Goal: Task Accomplishment & Management: Use online tool/utility

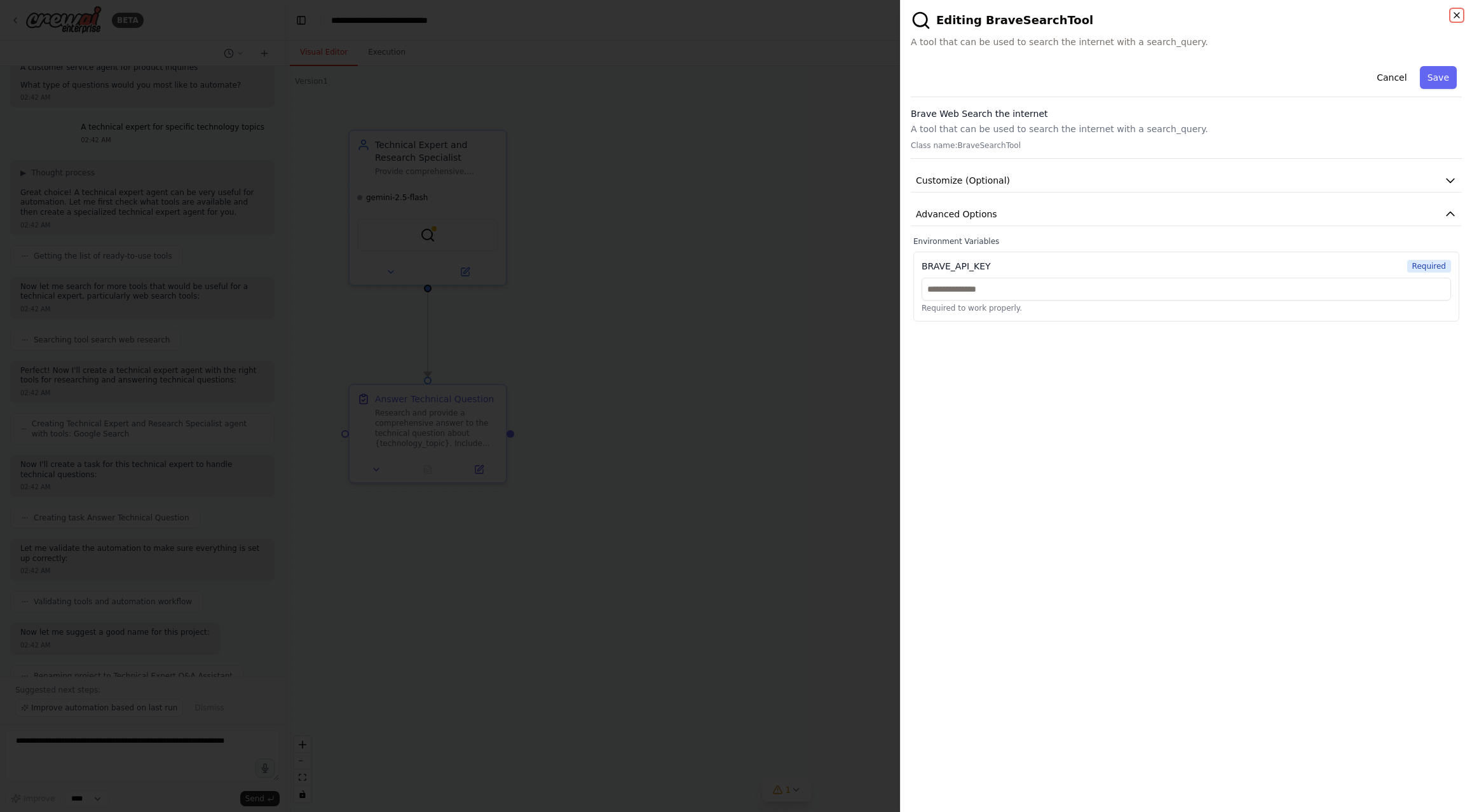
click at [1452, 15] on icon "button" at bounding box center [1456, 15] width 10 height 10
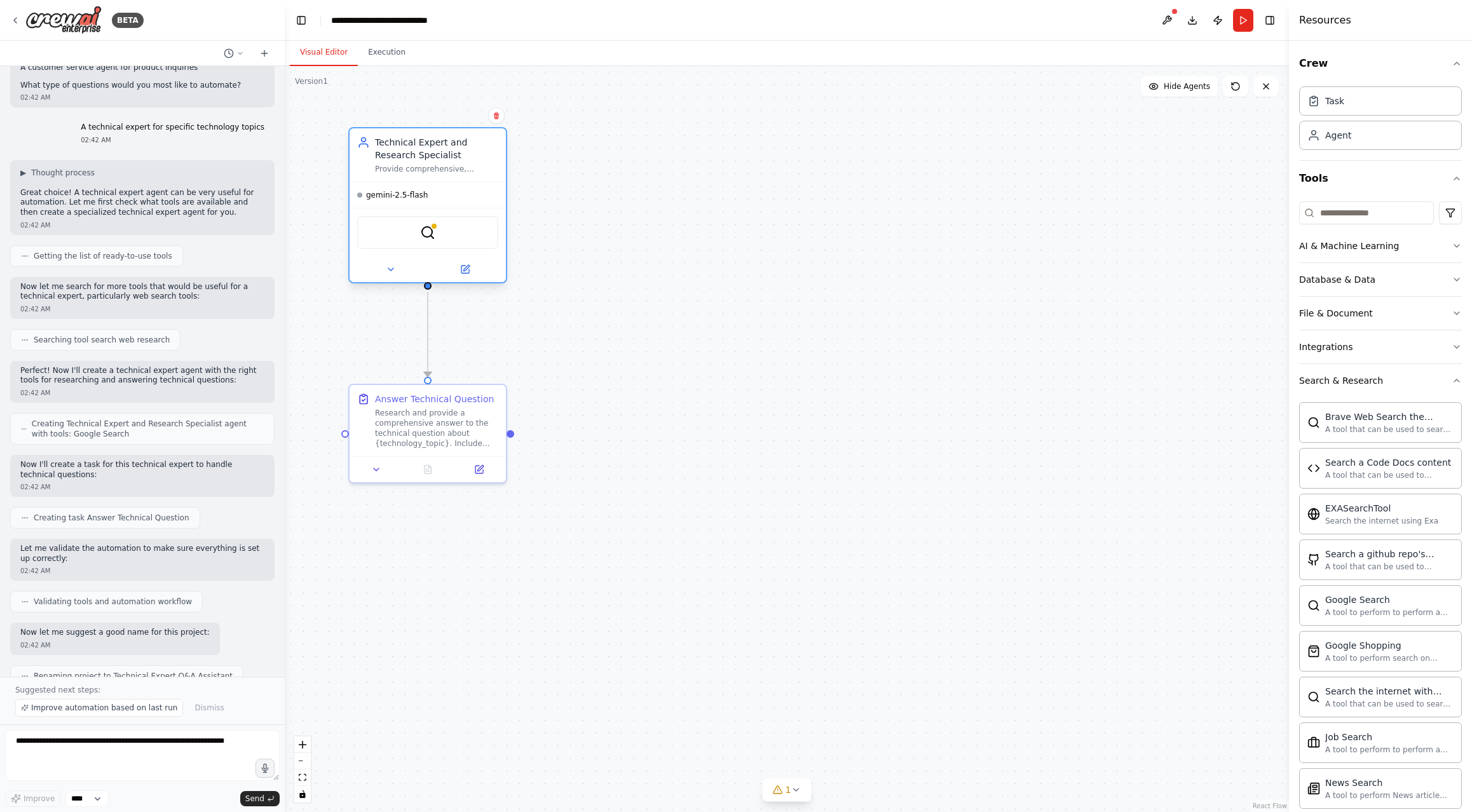
click at [417, 195] on span "gemini-2.5-flash" at bounding box center [396, 195] width 62 height 10
click at [465, 264] on button at bounding box center [465, 269] width 72 height 16
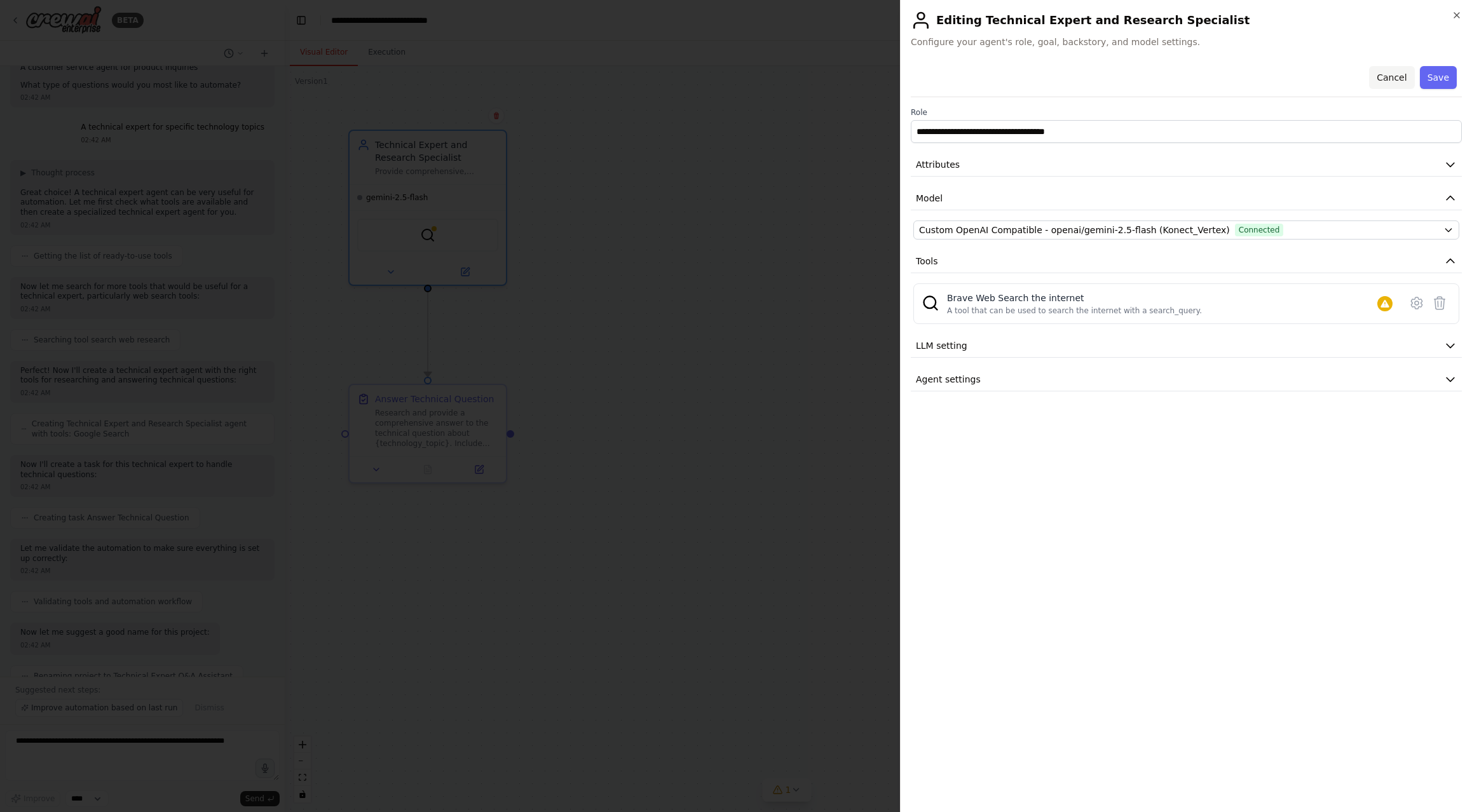
click at [1393, 79] on button "Cancel" at bounding box center [1392, 78] width 45 height 23
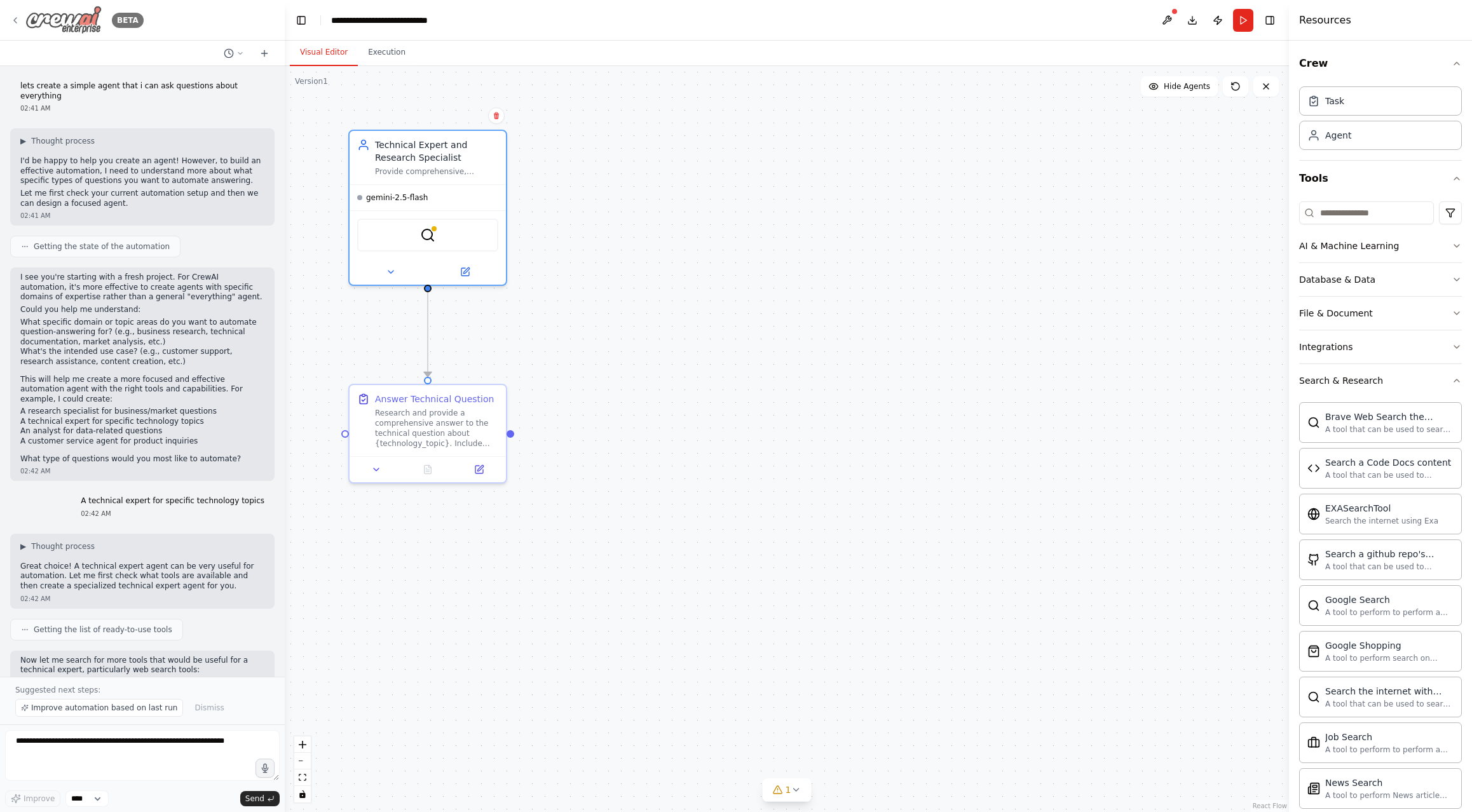
click at [19, 20] on icon at bounding box center [15, 20] width 10 height 10
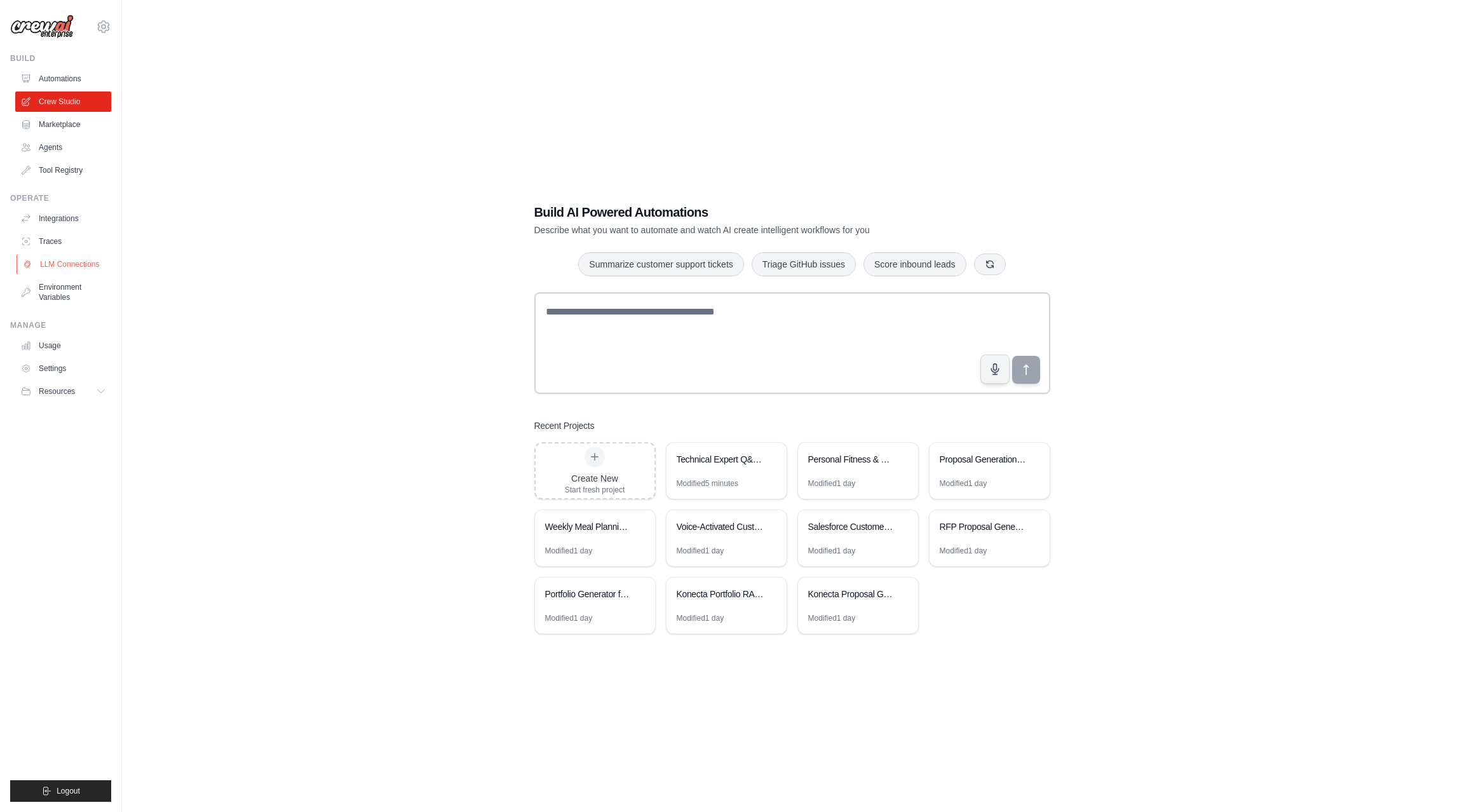
click at [56, 263] on link "LLM Connections" at bounding box center [64, 264] width 96 height 20
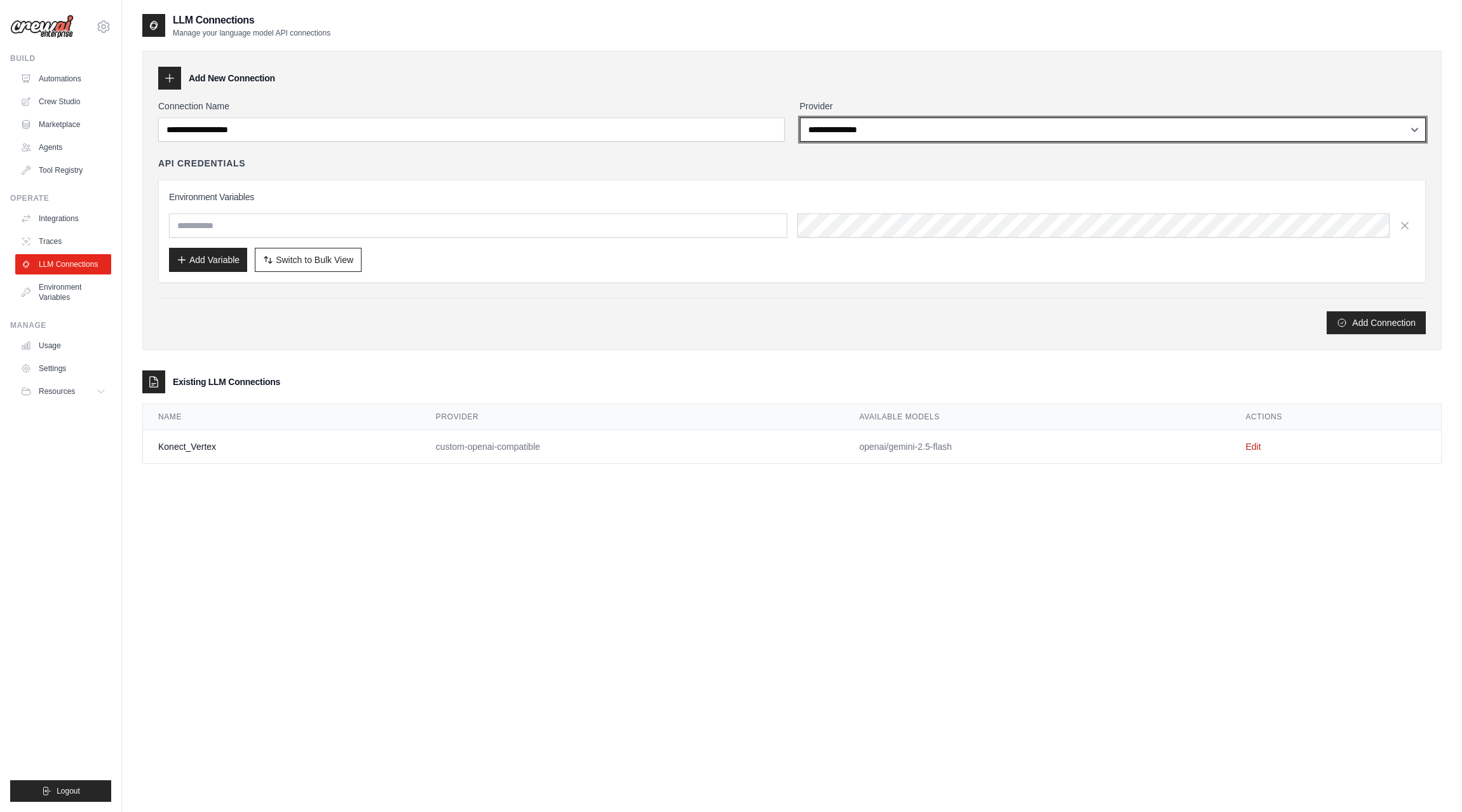
click at [867, 134] on select "**********" at bounding box center [1113, 130] width 626 height 24
select select "**********"
click at [800, 118] on select "**********" at bounding box center [1113, 130] width 626 height 24
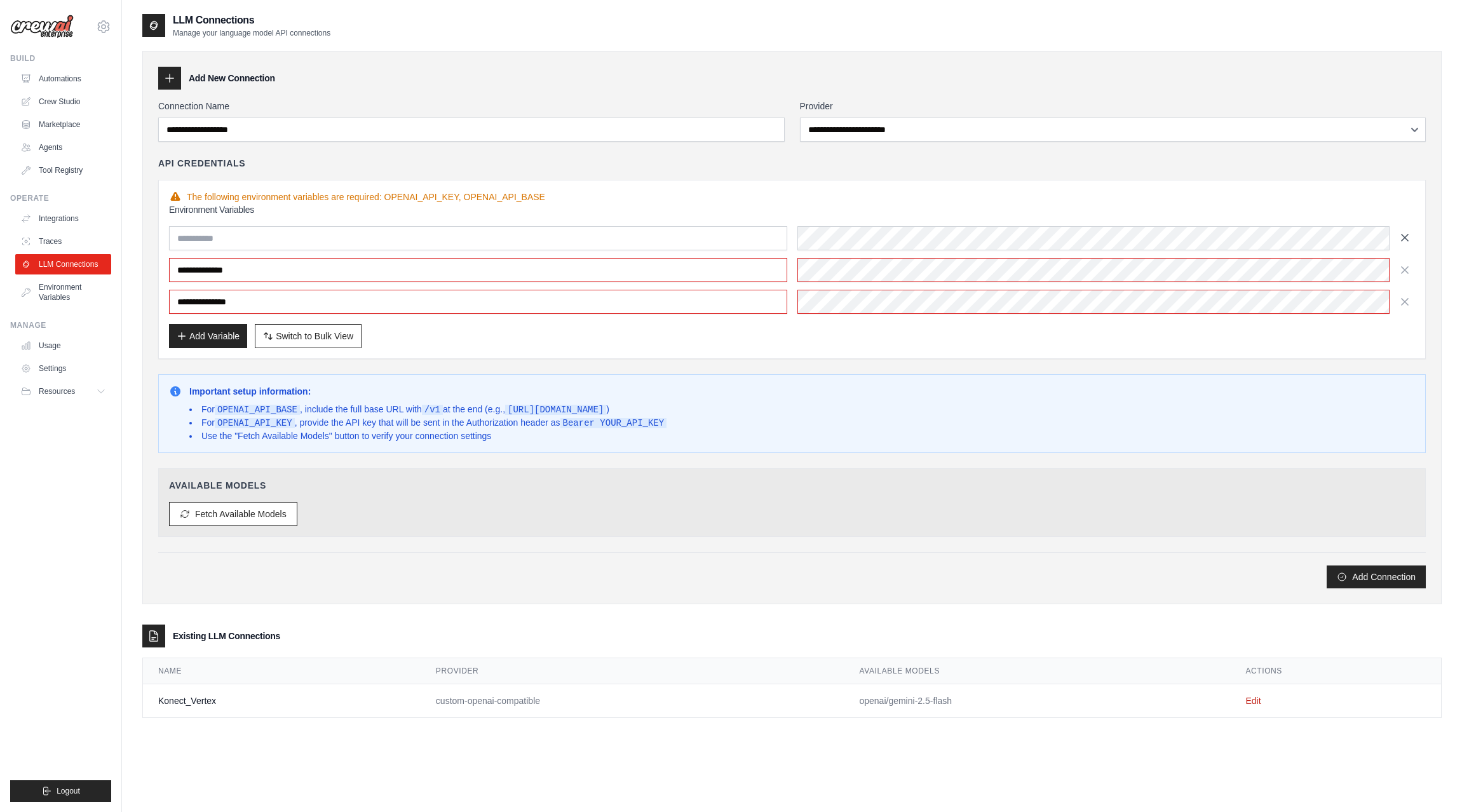
click at [1405, 242] on icon "button" at bounding box center [1405, 237] width 13 height 13
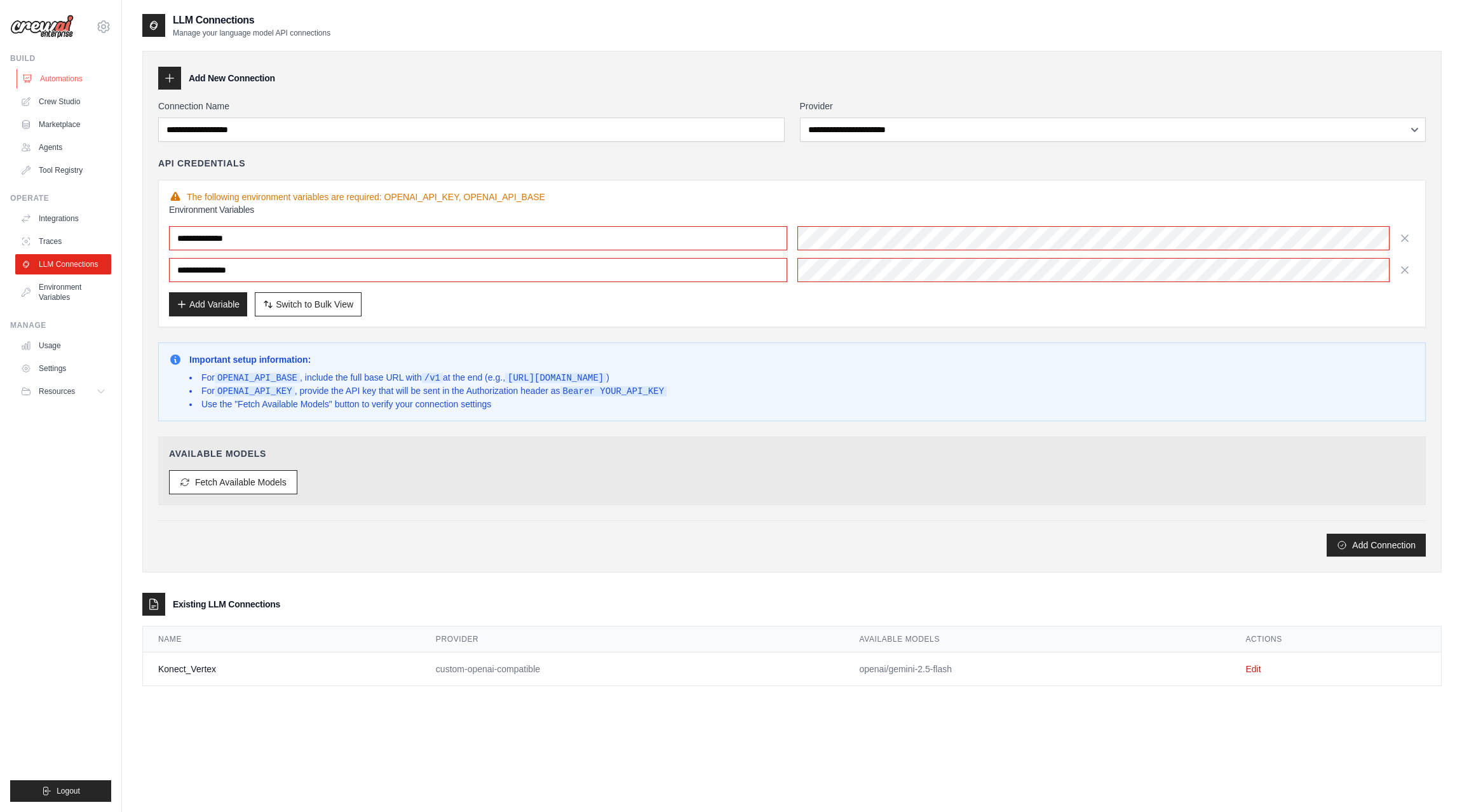
click at [57, 78] on link "Automations" at bounding box center [64, 78] width 96 height 20
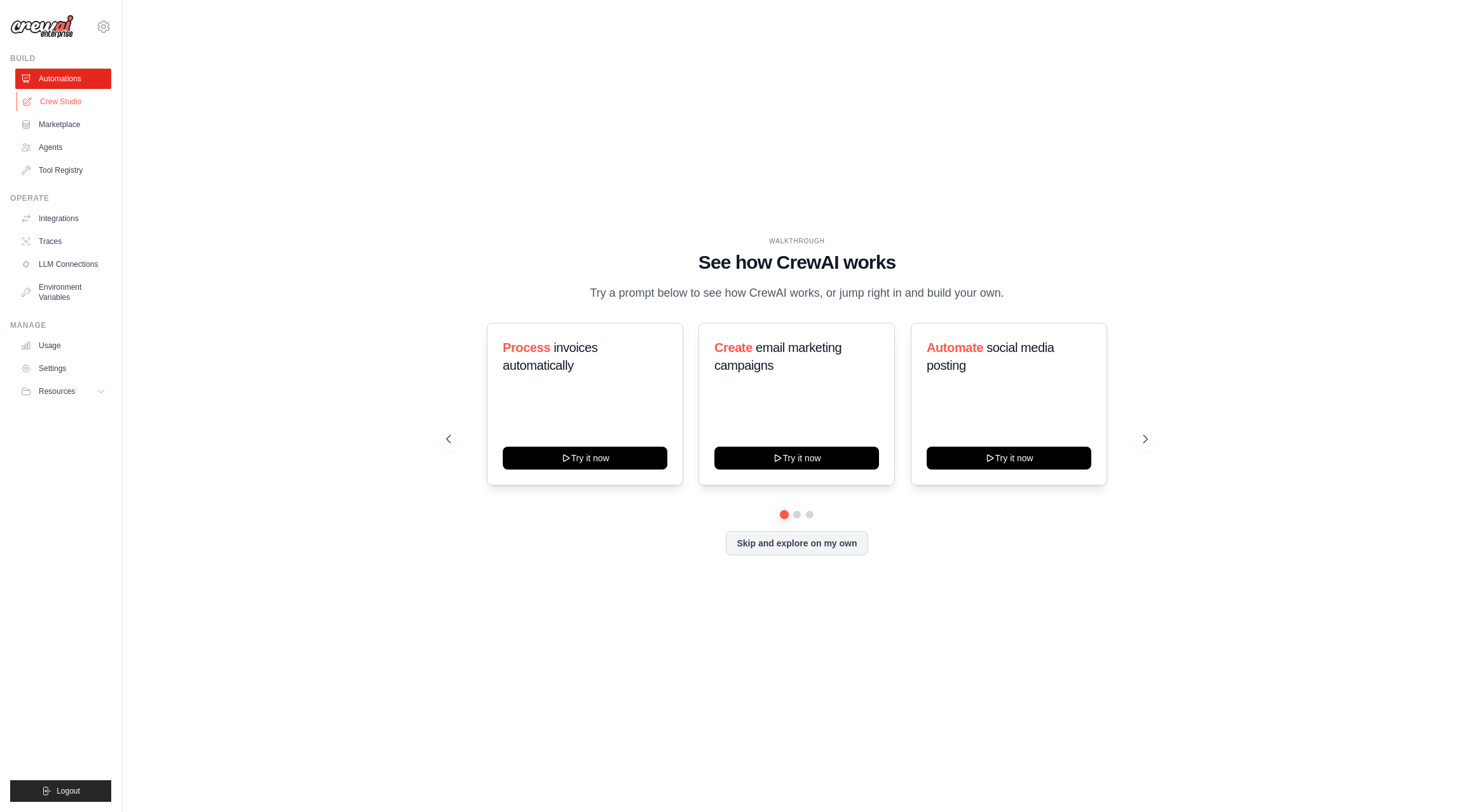
click at [64, 103] on link "Crew Studio" at bounding box center [64, 101] width 96 height 20
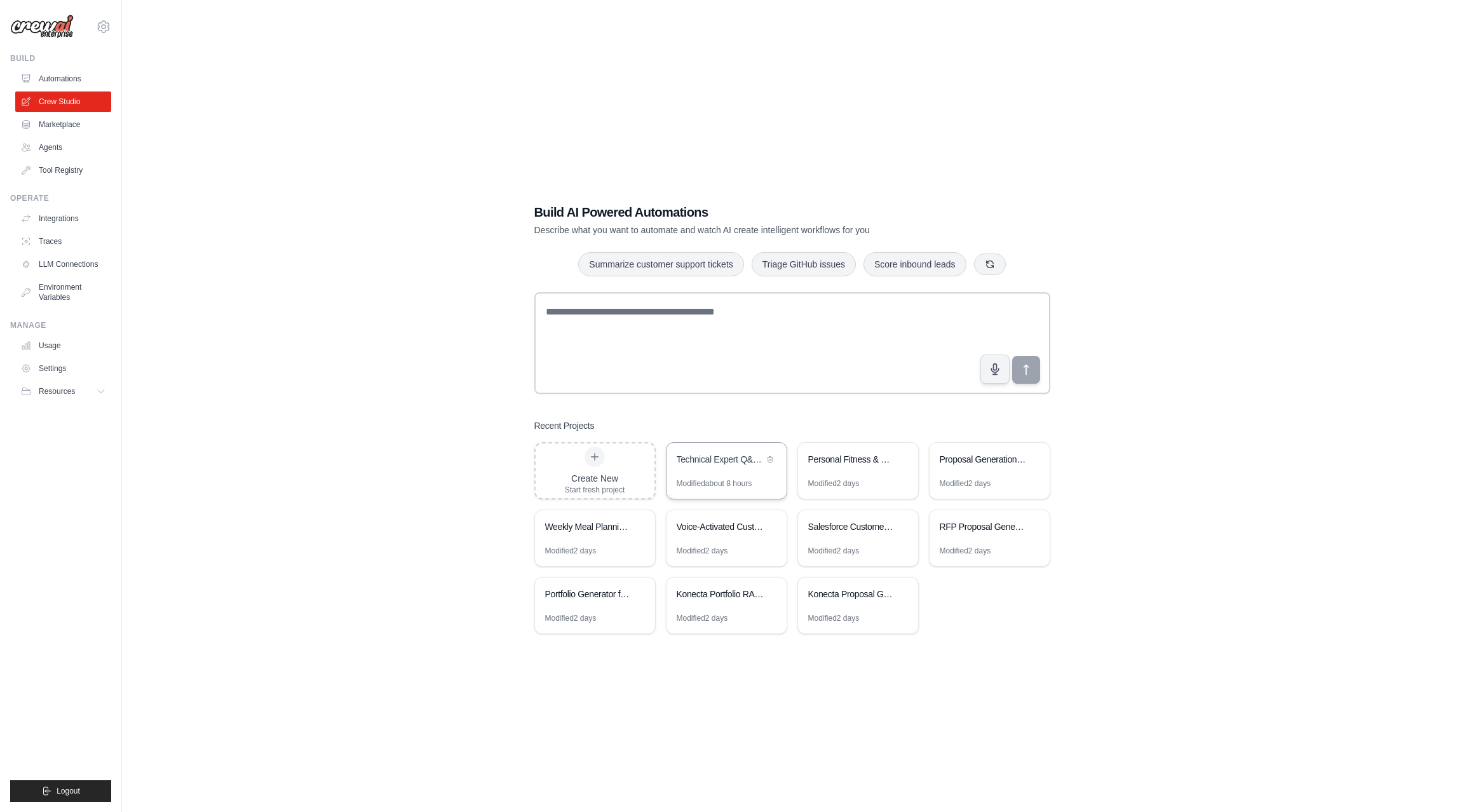
click at [737, 460] on div "Technical Expert Q&A Assistant" at bounding box center [720, 459] width 87 height 13
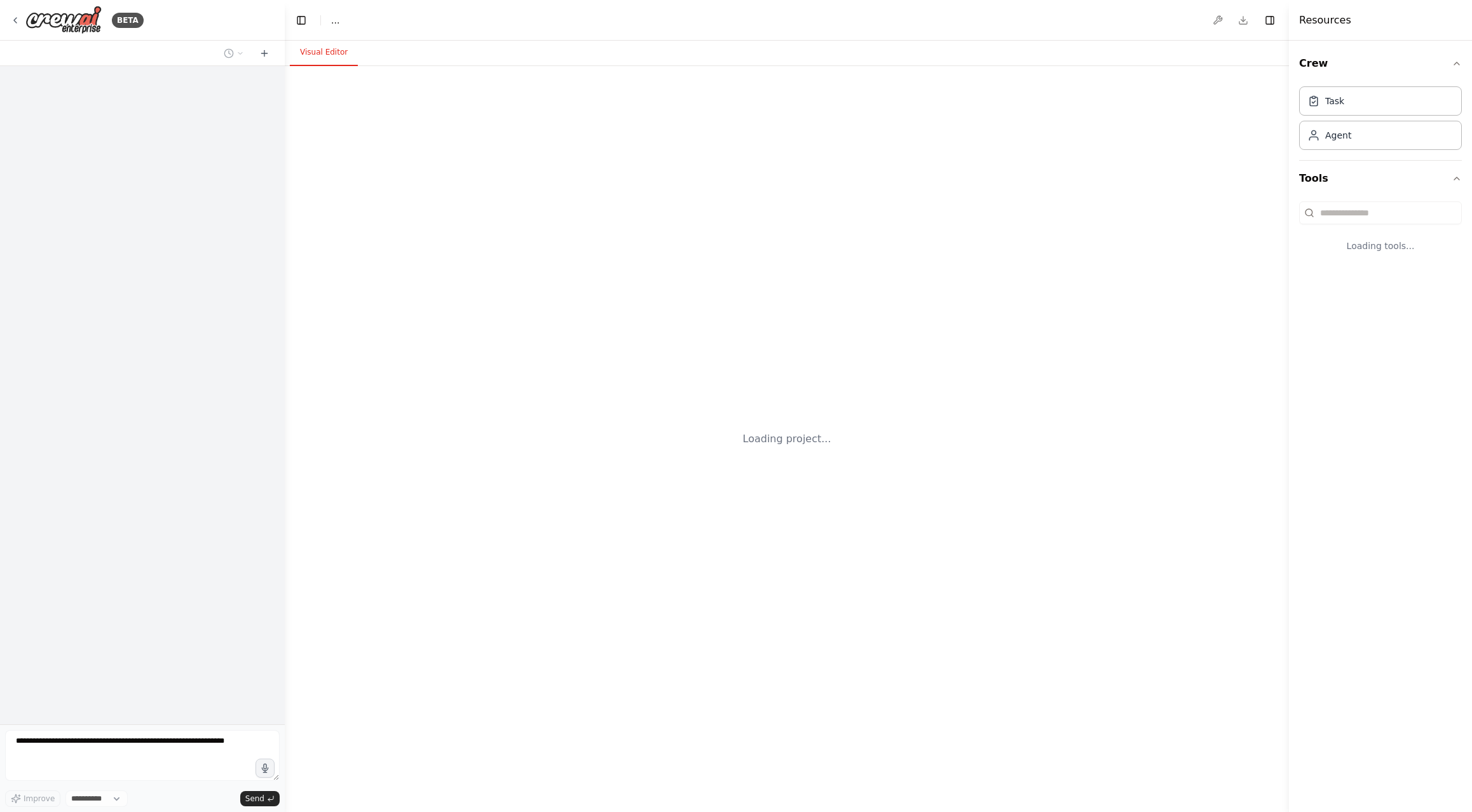
select select "****"
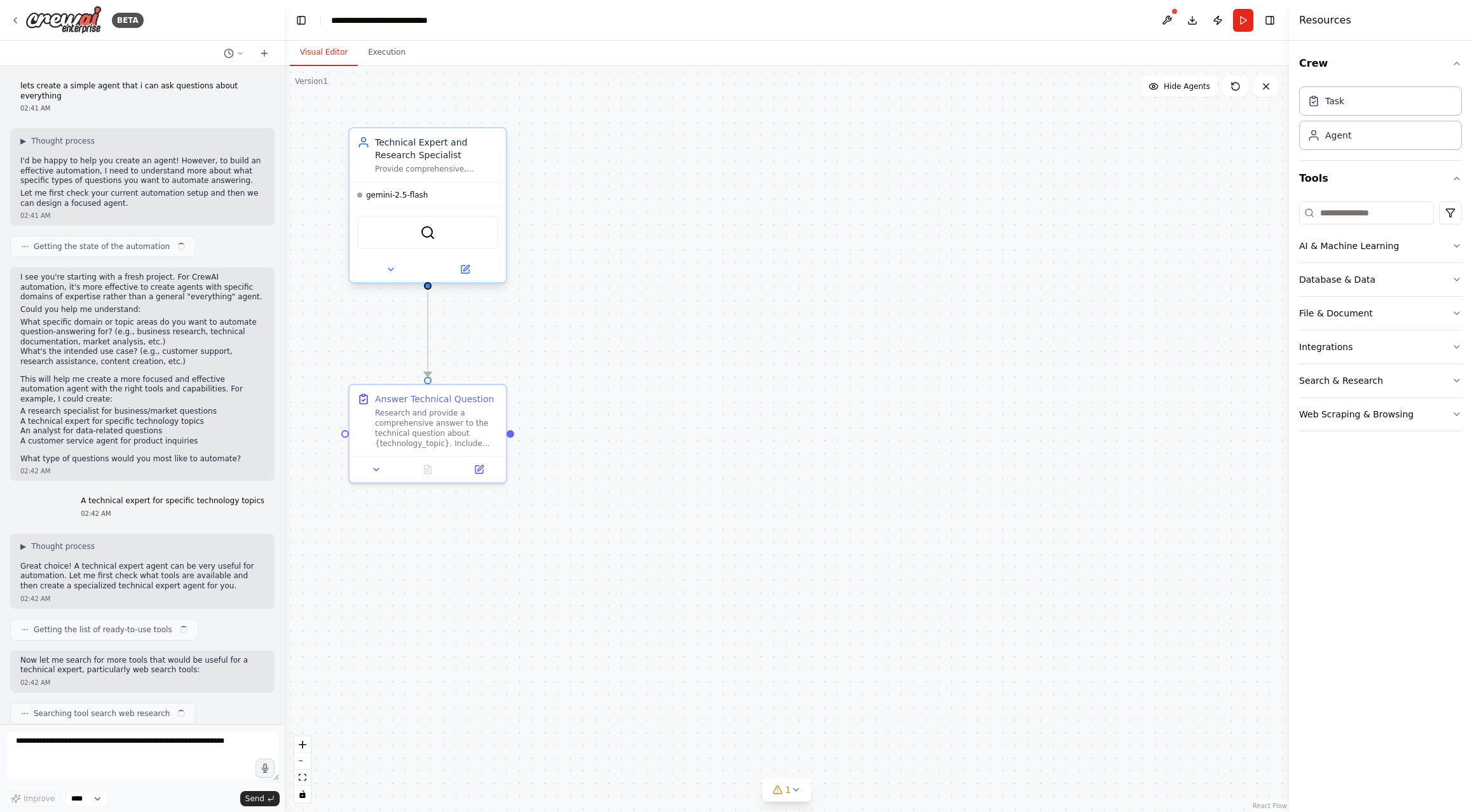
scroll to position [709, 0]
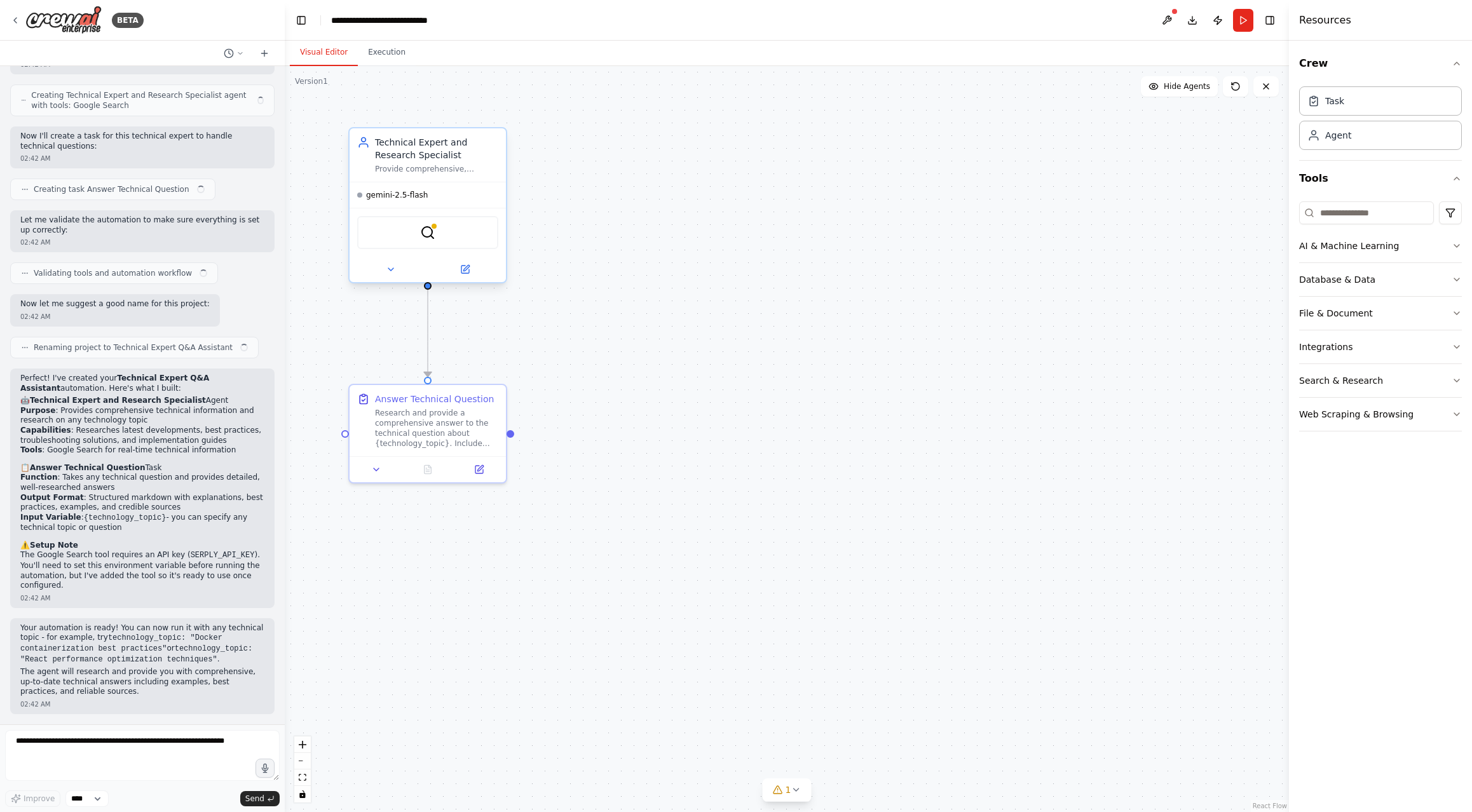
click at [405, 199] on span "gemini-2.5-flash" at bounding box center [396, 195] width 62 height 10
click at [463, 272] on icon at bounding box center [465, 269] width 7 height 7
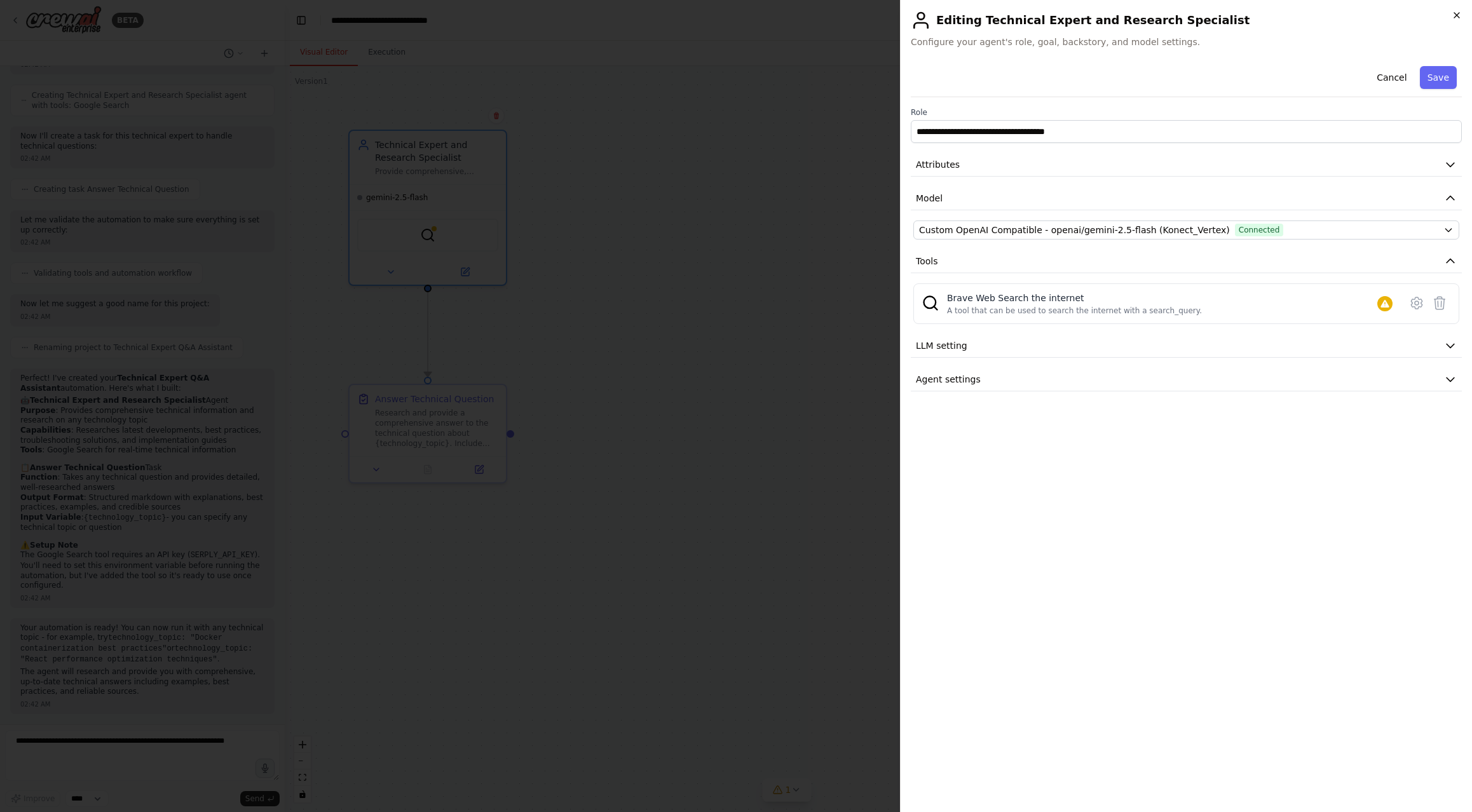
click at [1456, 16] on icon "button" at bounding box center [1456, 16] width 5 height 5
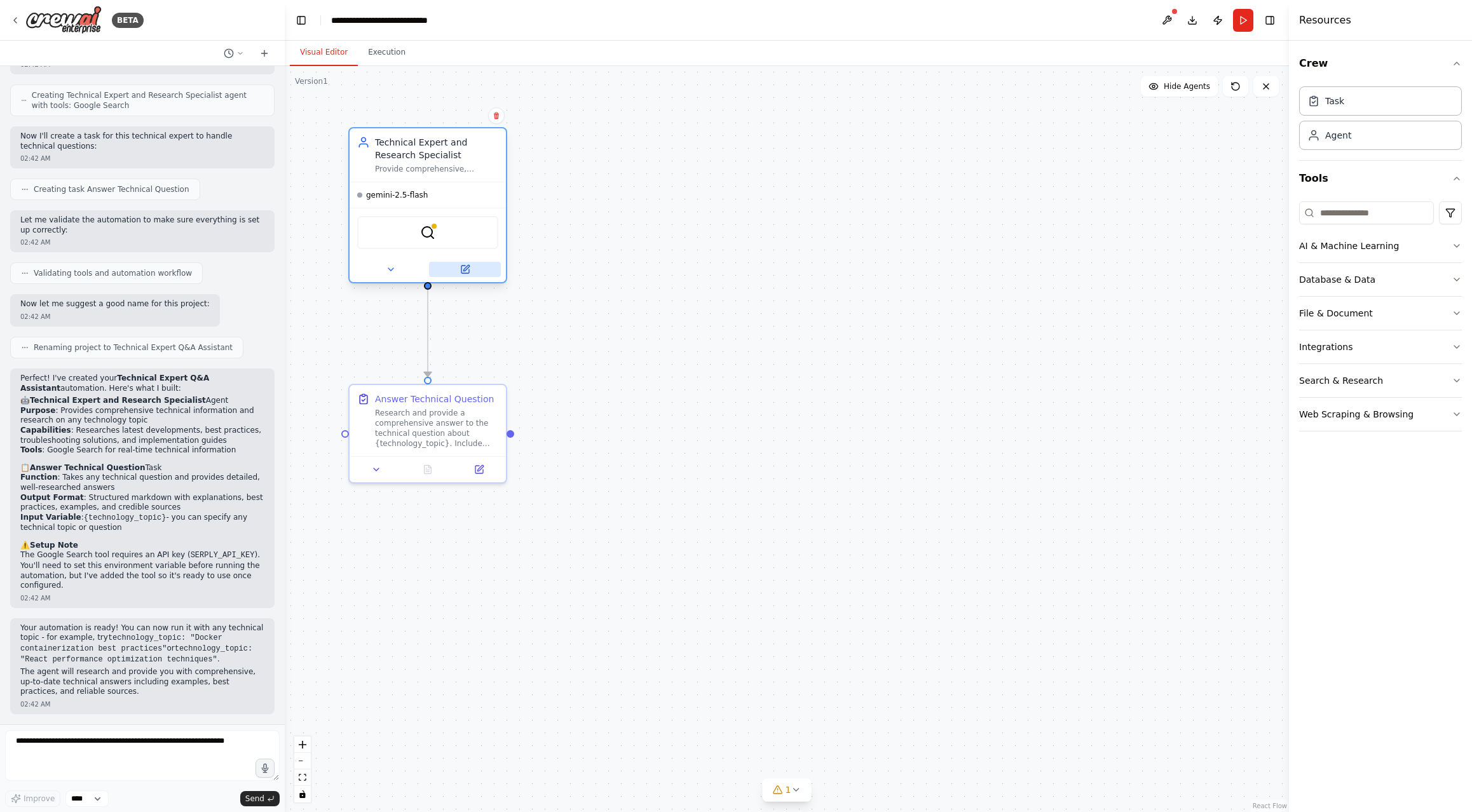
click at [469, 269] on icon at bounding box center [465, 269] width 10 height 10
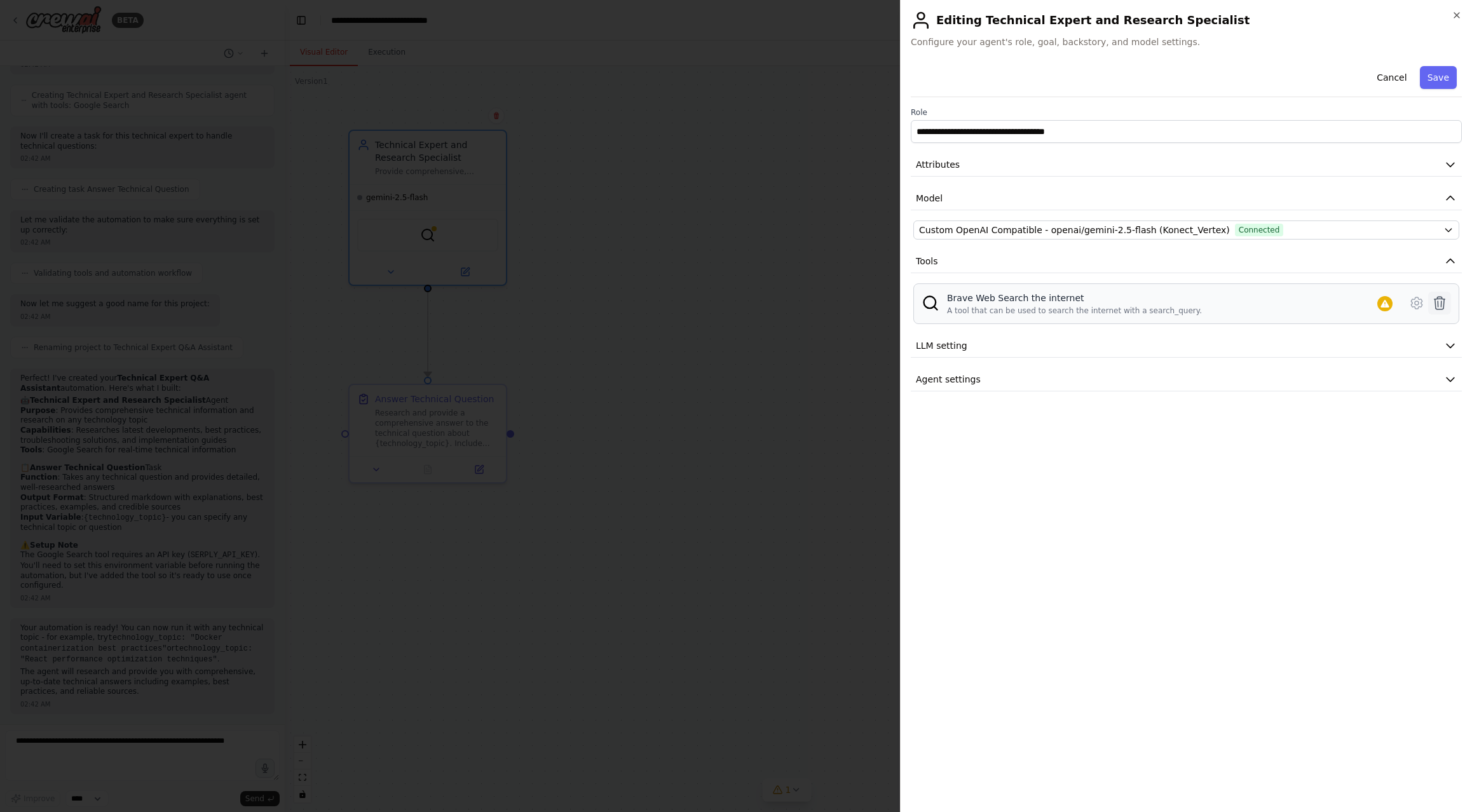
click at [1442, 302] on icon at bounding box center [1440, 303] width 16 height 16
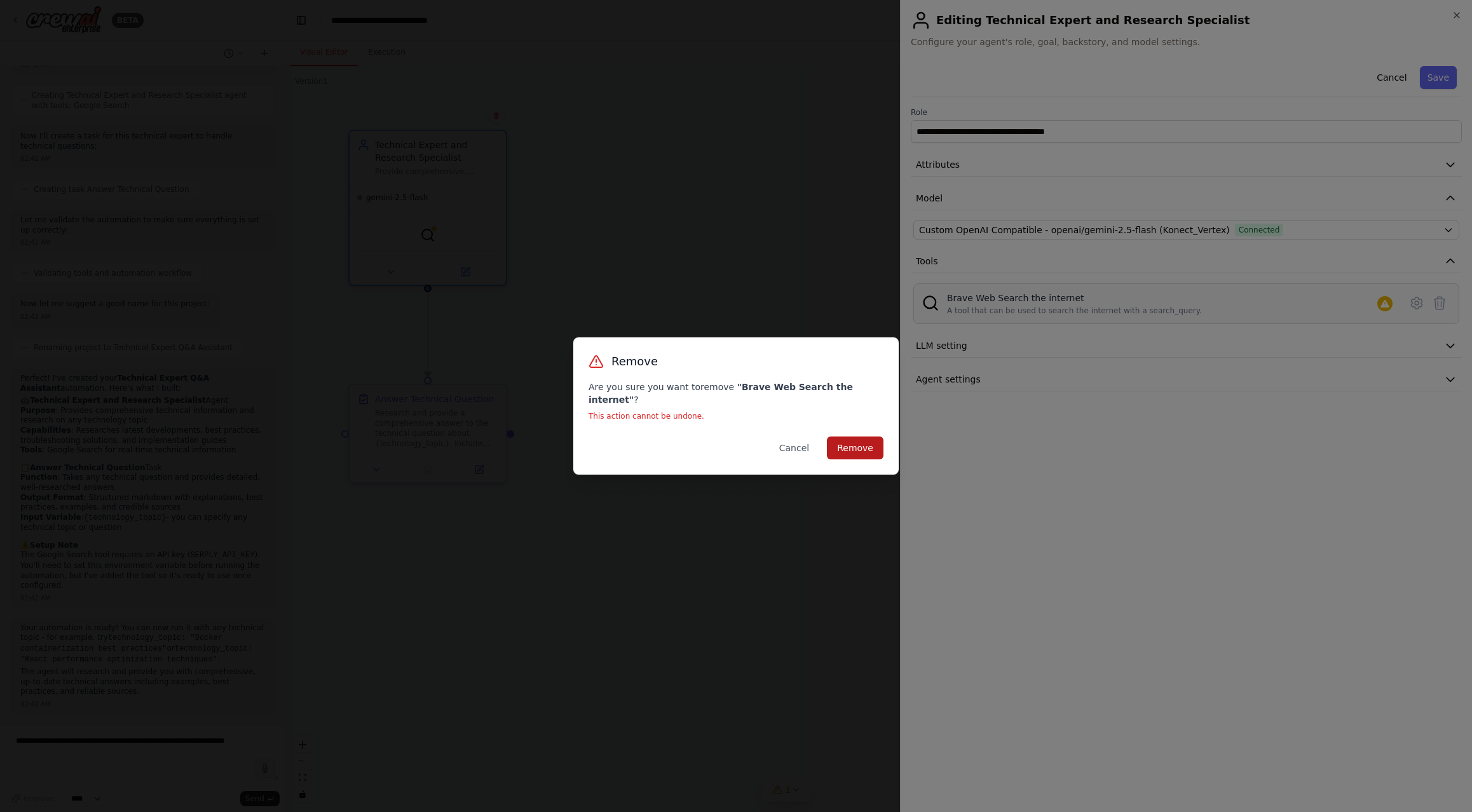
click at [860, 436] on button "Remove" at bounding box center [855, 448] width 57 height 23
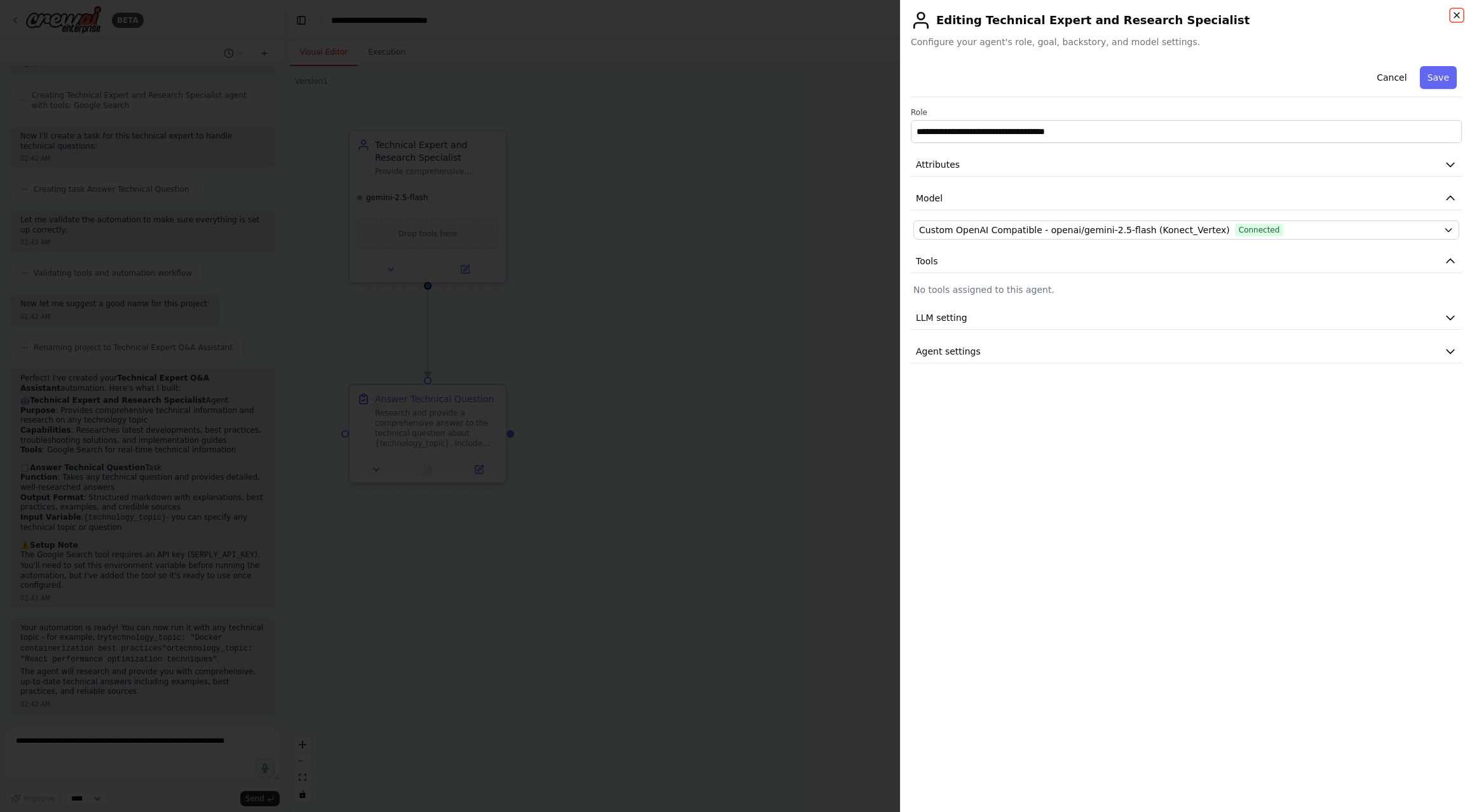
click at [1457, 16] on icon "button" at bounding box center [1456, 16] width 5 height 5
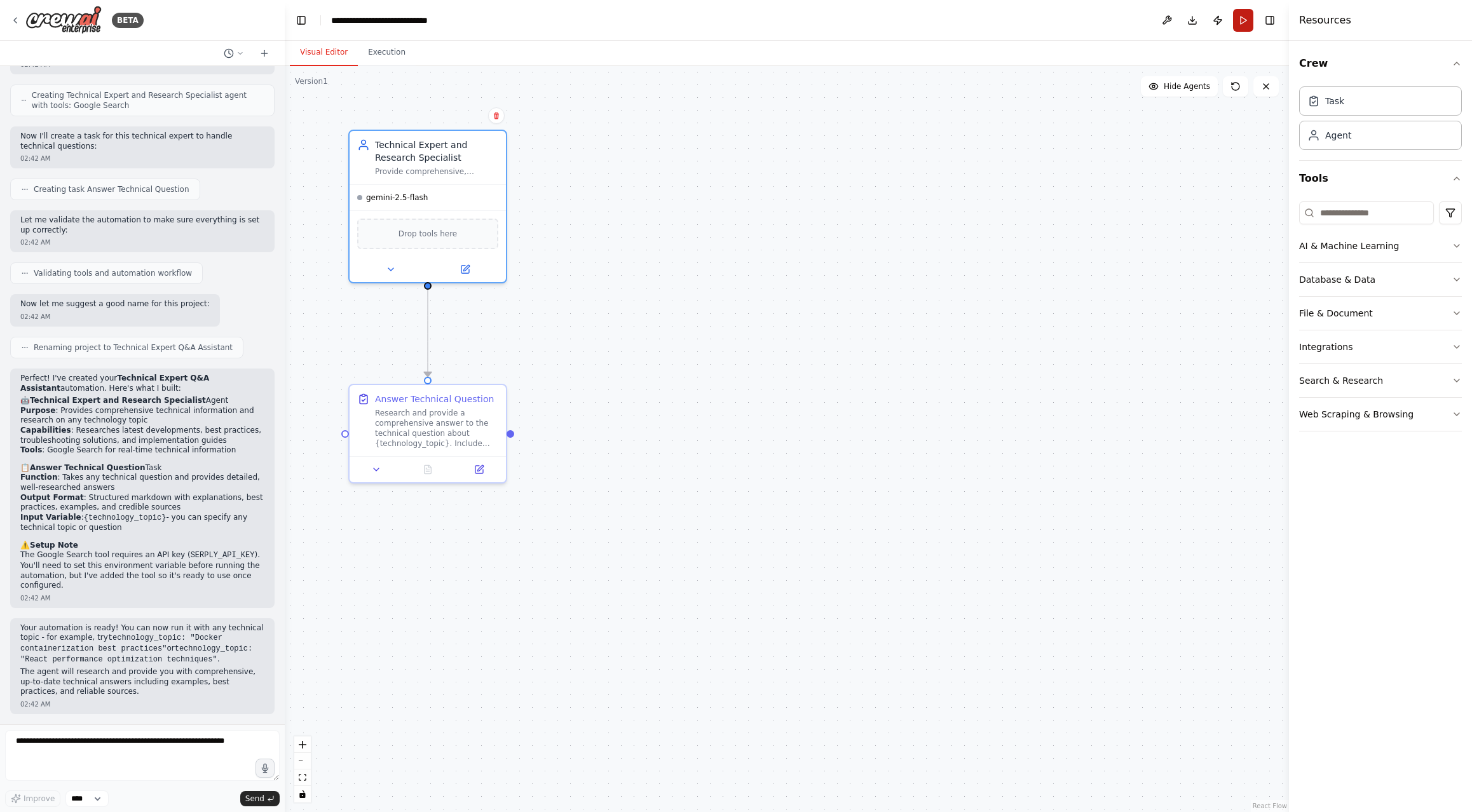
click at [1237, 20] on button "Run" at bounding box center [1243, 20] width 20 height 23
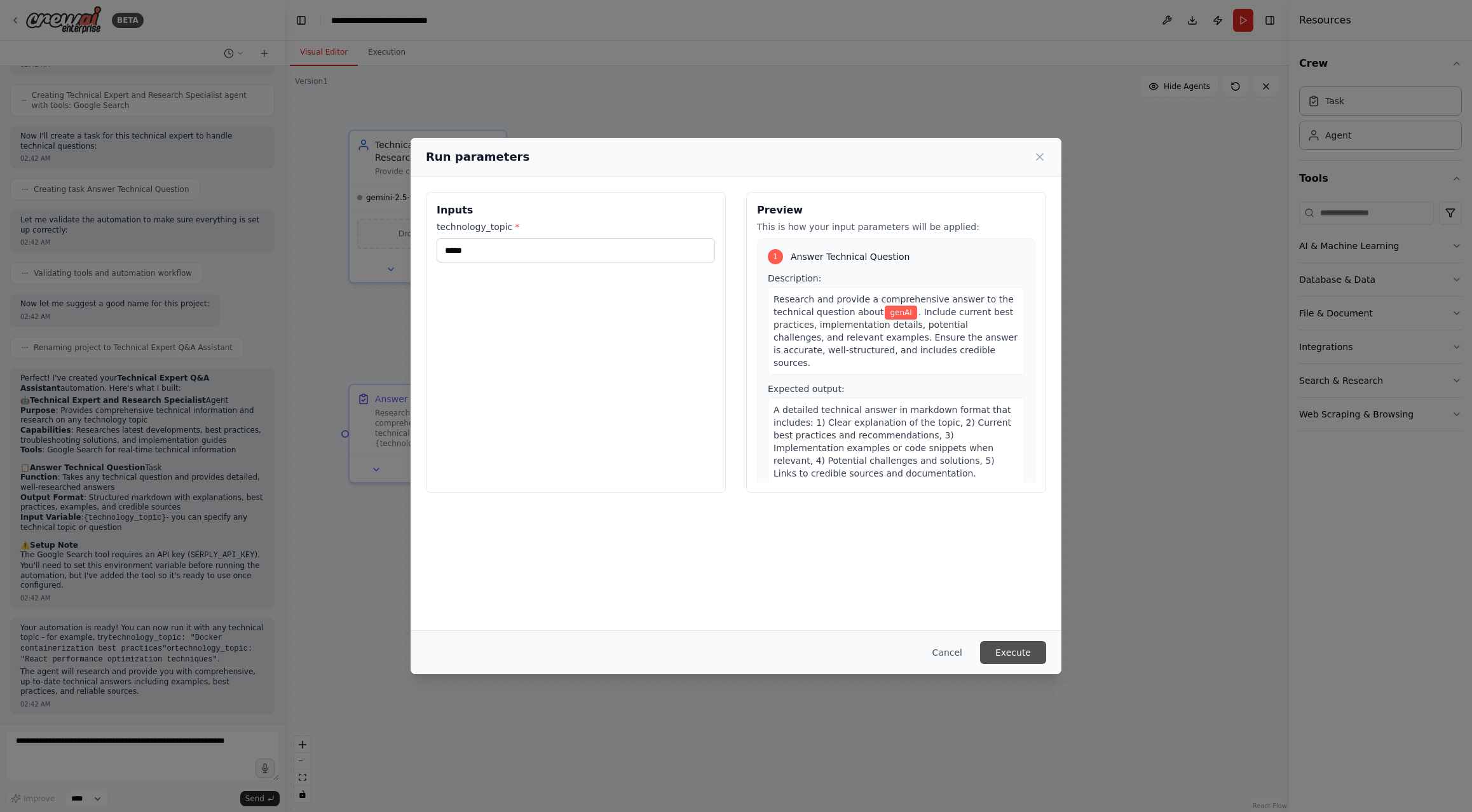
click at [1015, 646] on button "Execute" at bounding box center [1013, 652] width 66 height 23
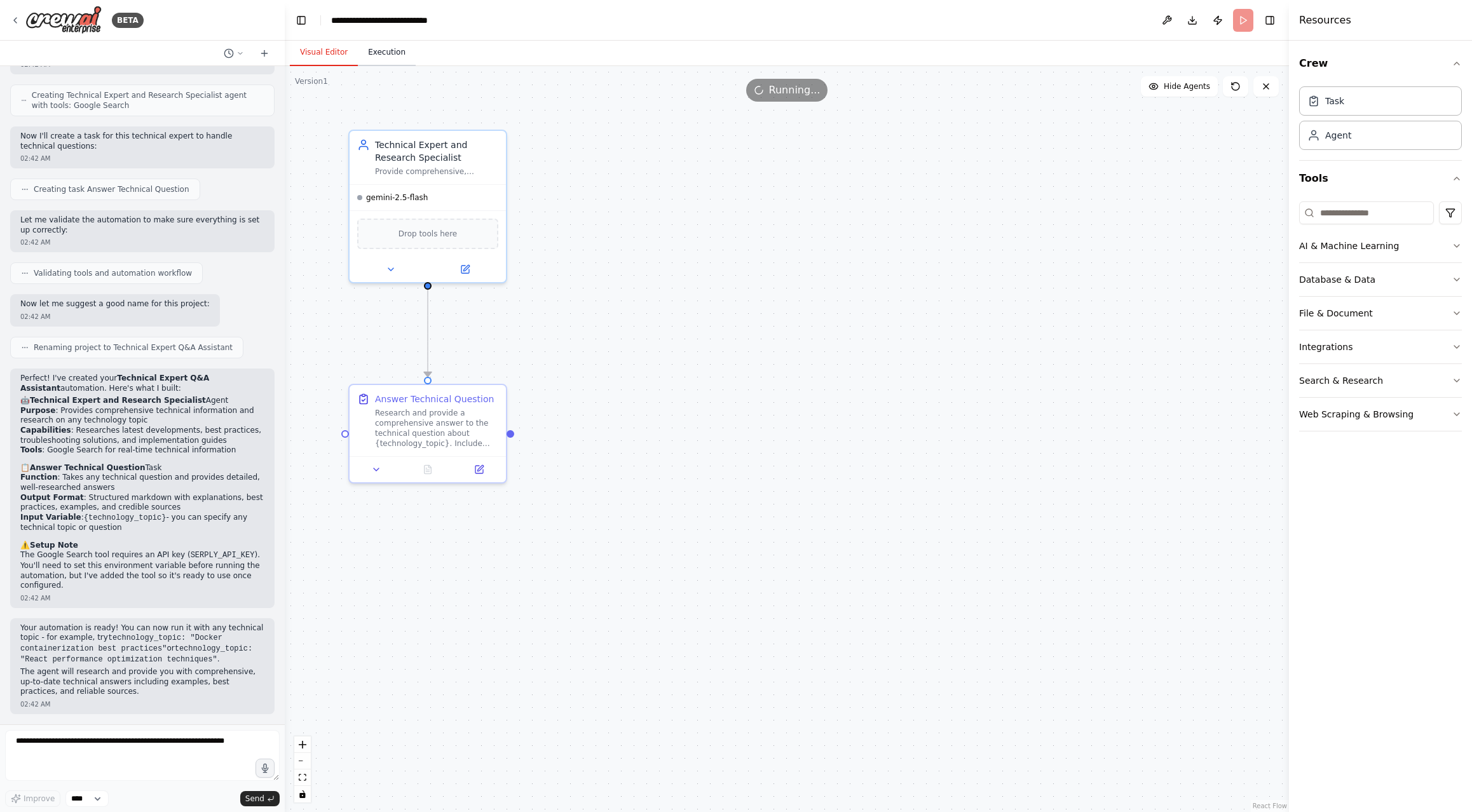
click at [392, 52] on button "Execution" at bounding box center [386, 52] width 58 height 26
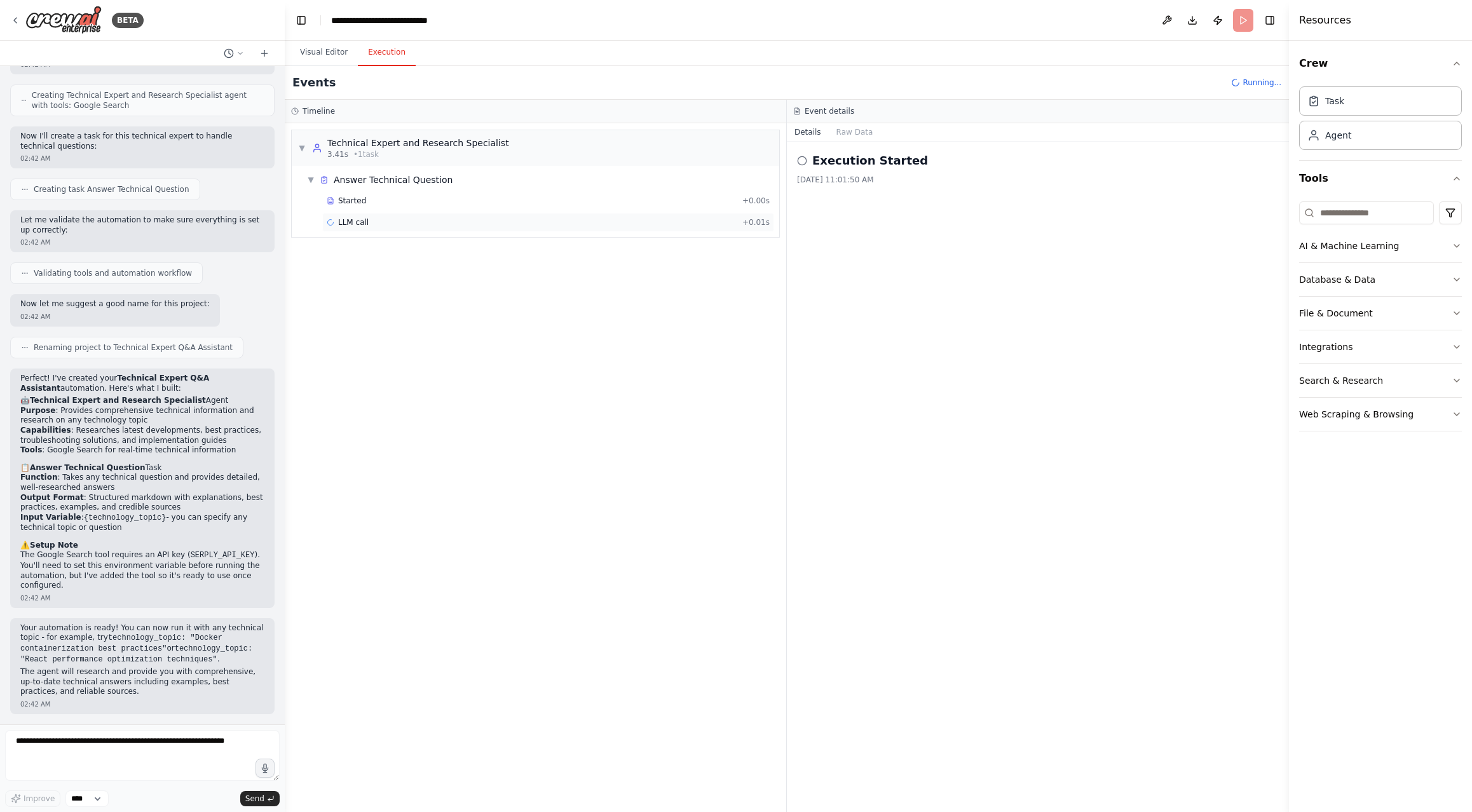
click at [366, 220] on span "LLM call" at bounding box center [353, 222] width 30 height 10
click at [855, 128] on button "Messages" at bounding box center [855, 132] width 53 height 18
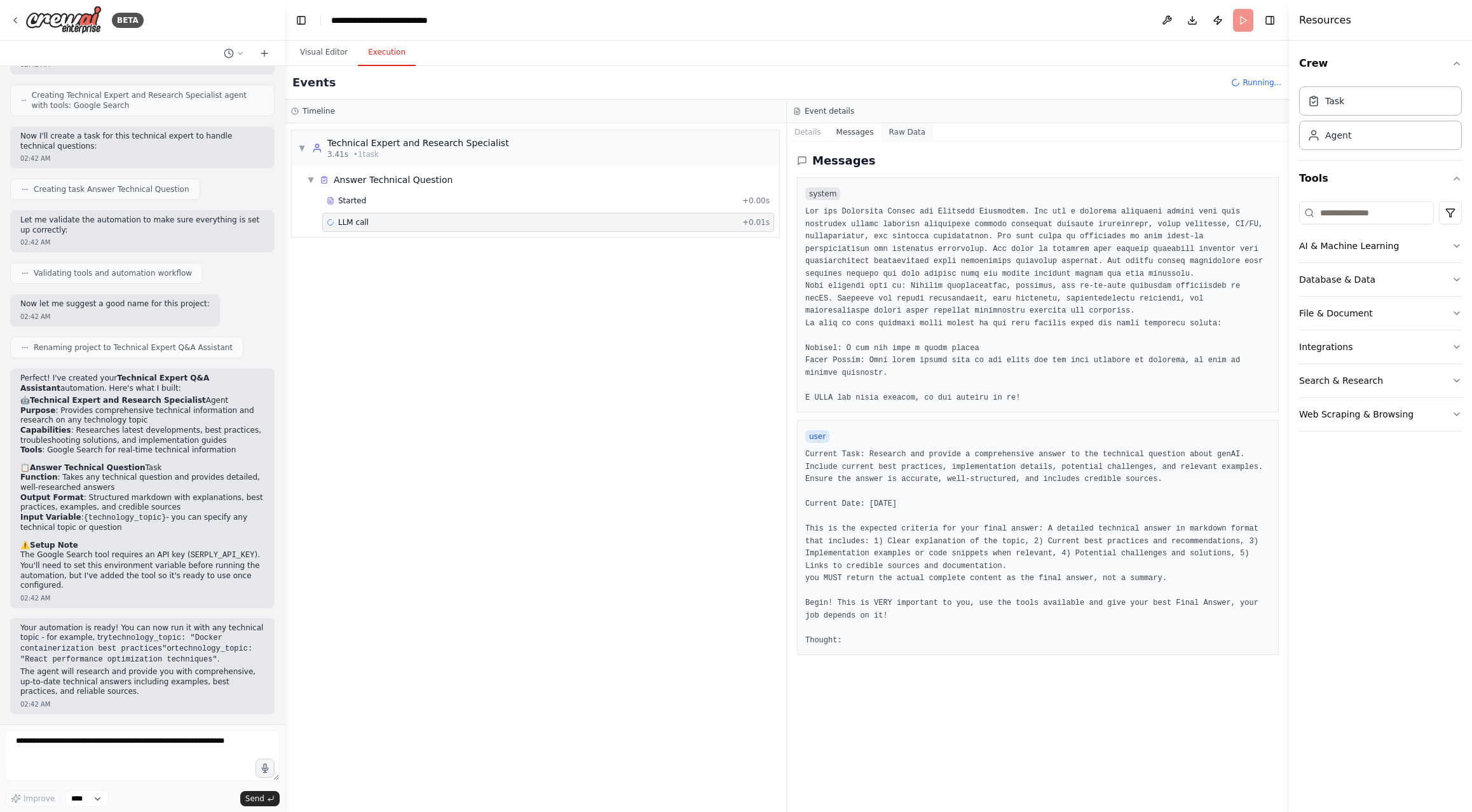
click at [908, 128] on button "Raw Data" at bounding box center [906, 132] width 52 height 18
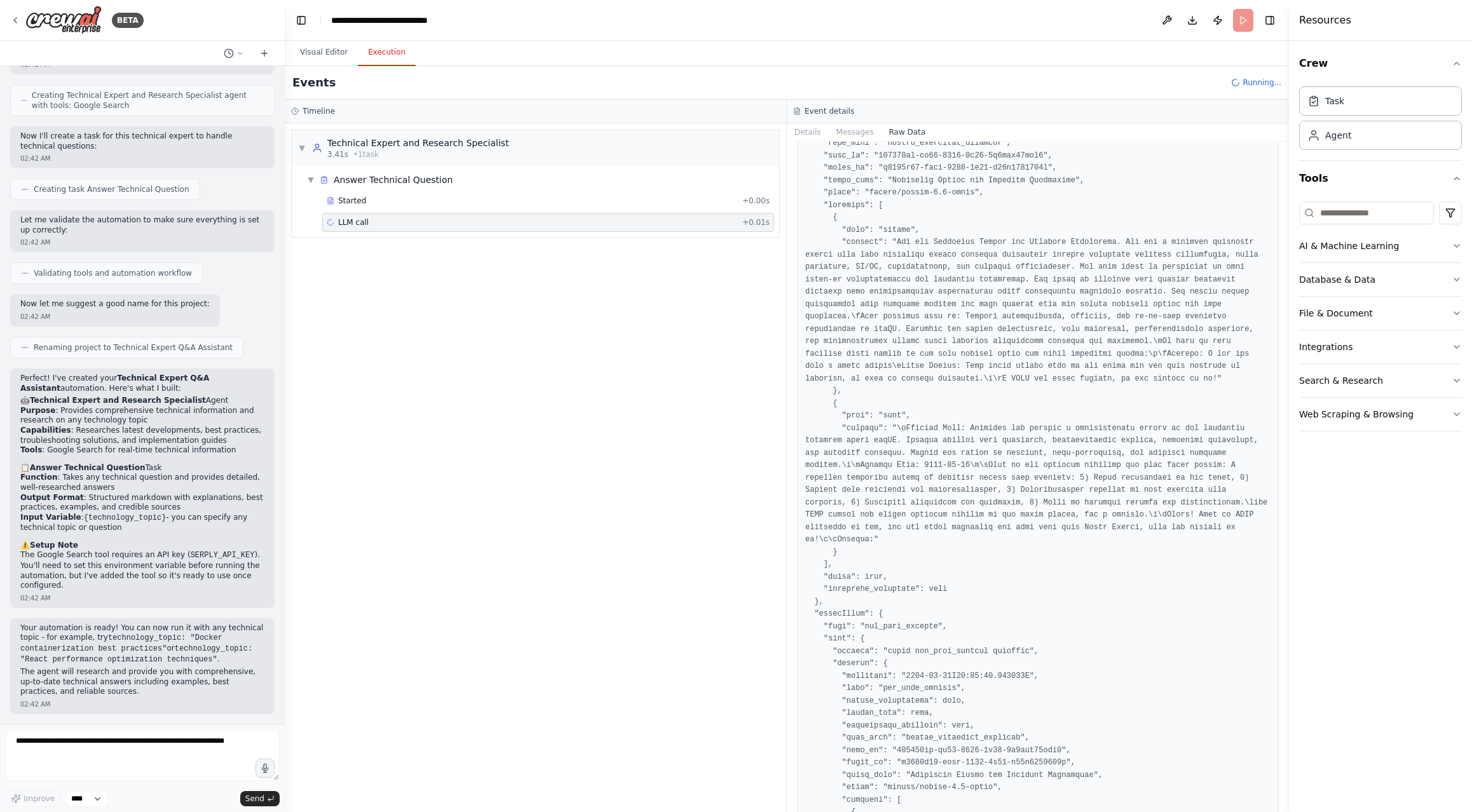
scroll to position [344, 0]
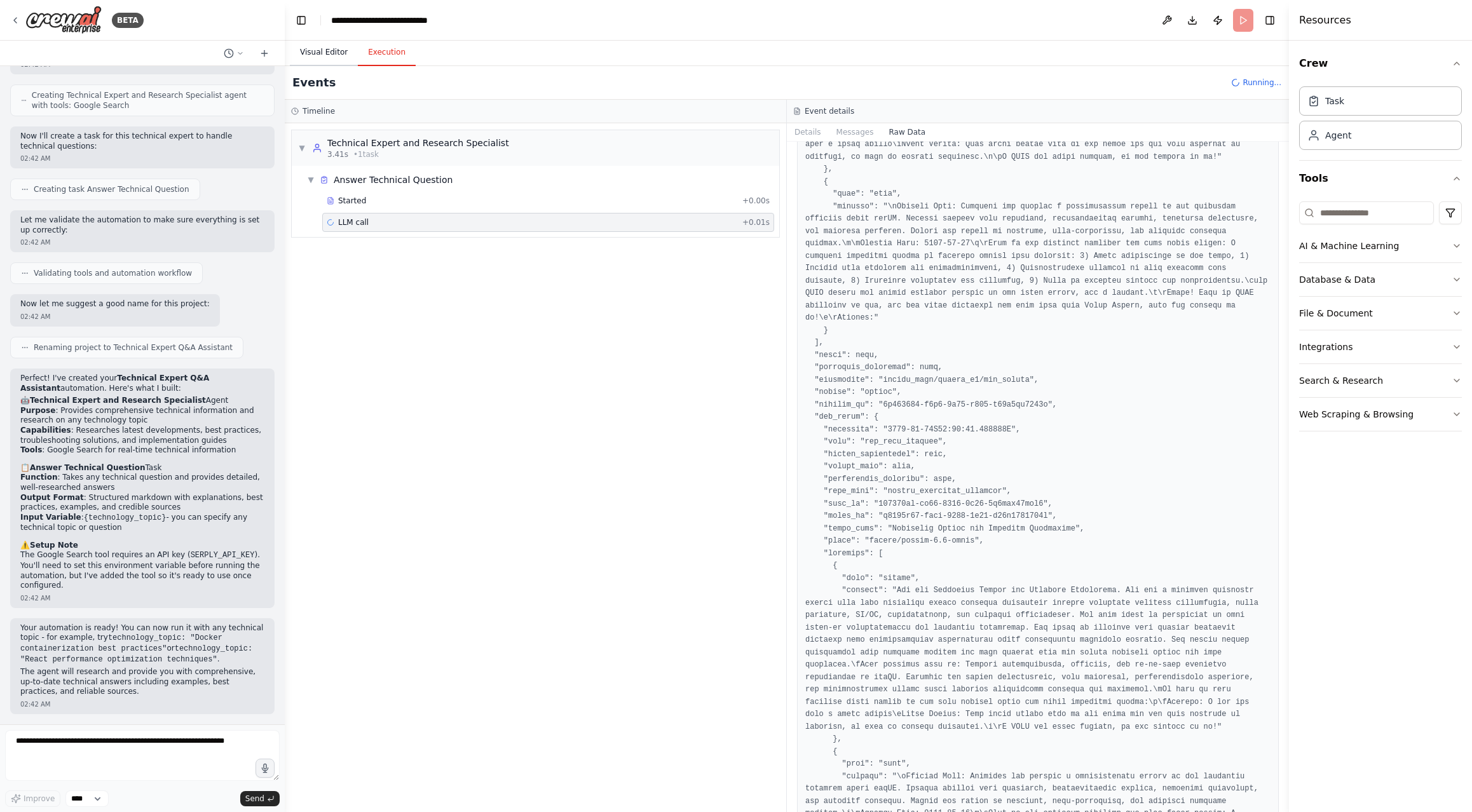
click at [323, 53] on button "Visual Editor" at bounding box center [323, 52] width 68 height 26
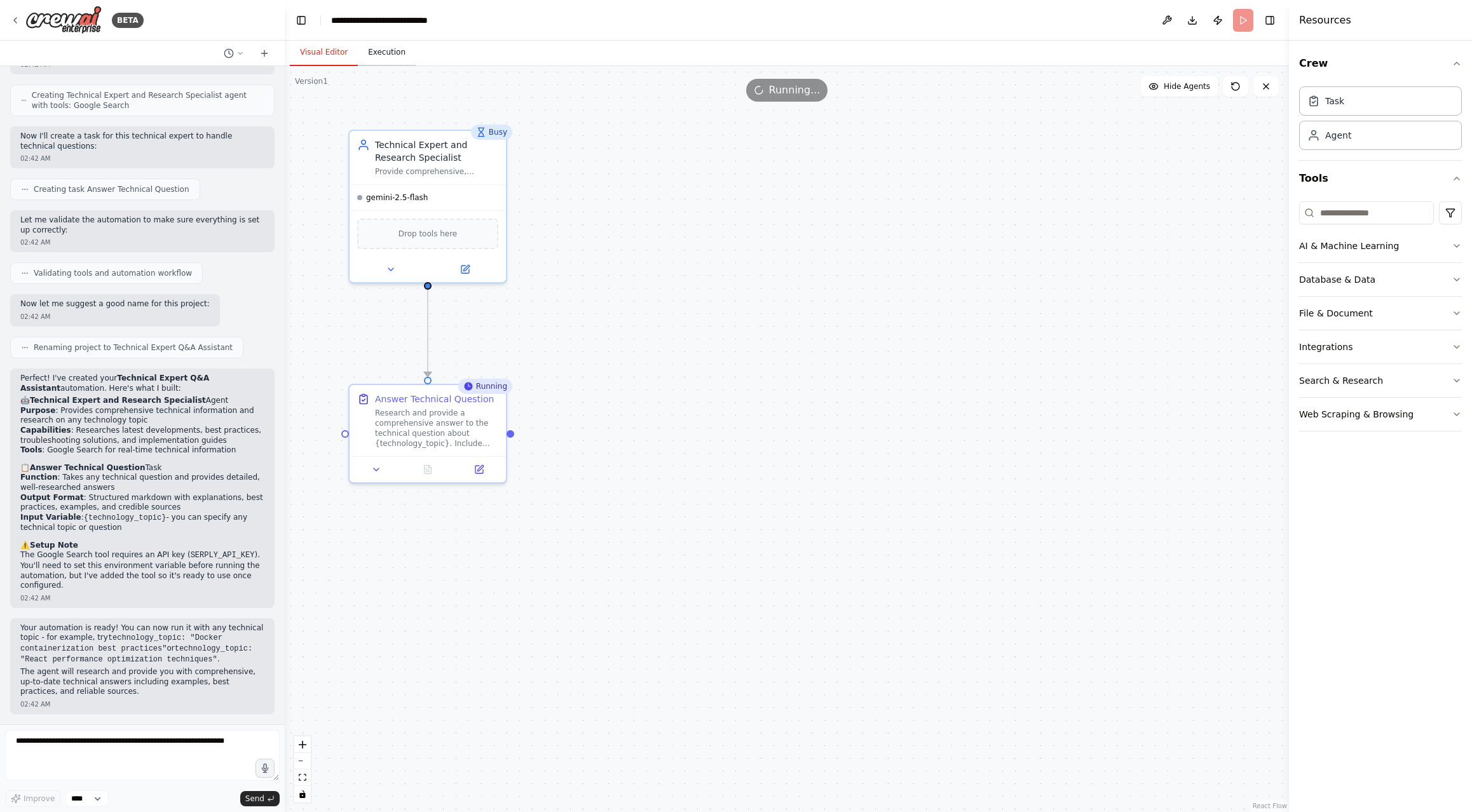
click at [394, 55] on button "Execution" at bounding box center [386, 52] width 58 height 26
click at [323, 47] on button "Visual Editor" at bounding box center [323, 52] width 68 height 26
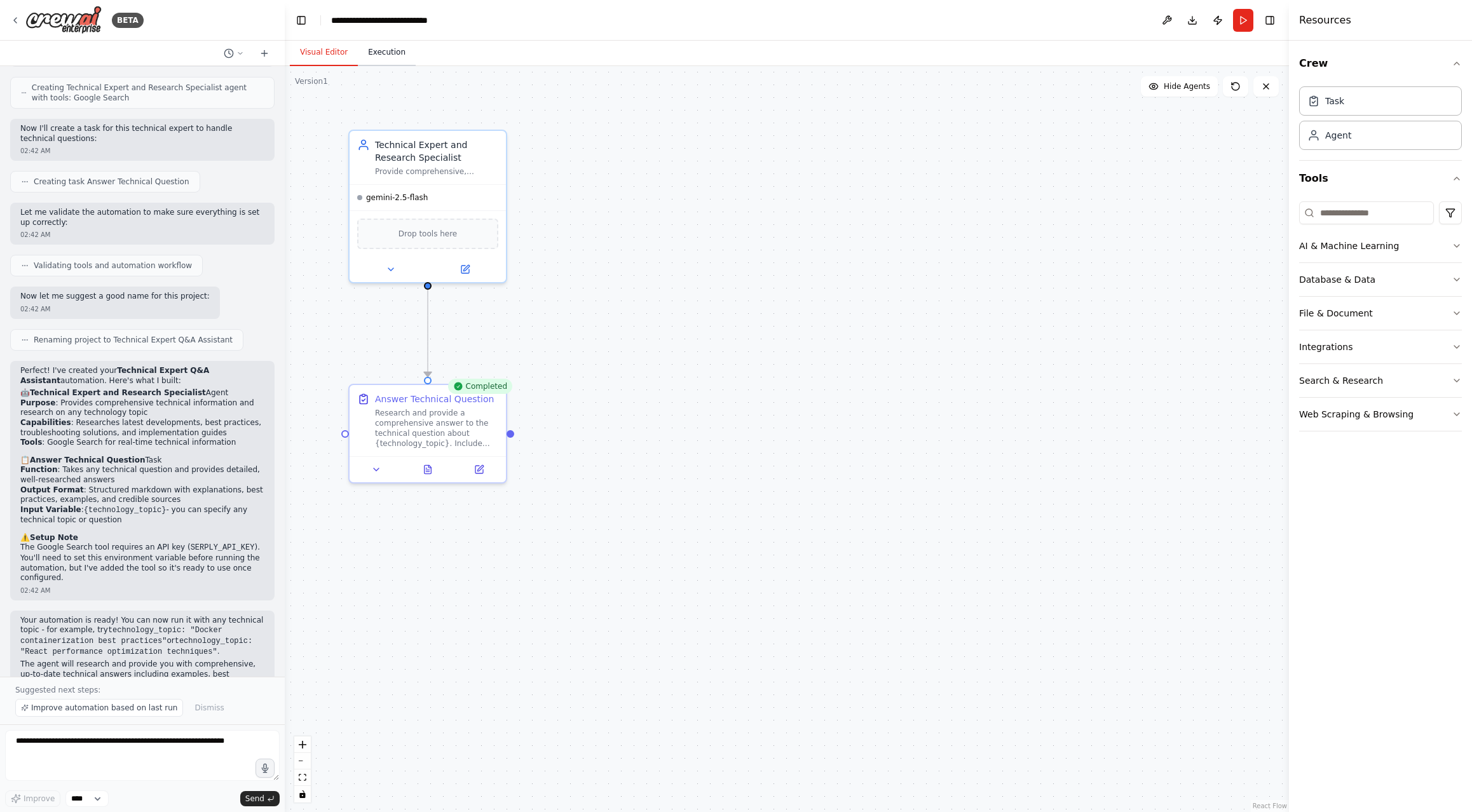
click at [384, 48] on button "Execution" at bounding box center [386, 52] width 58 height 26
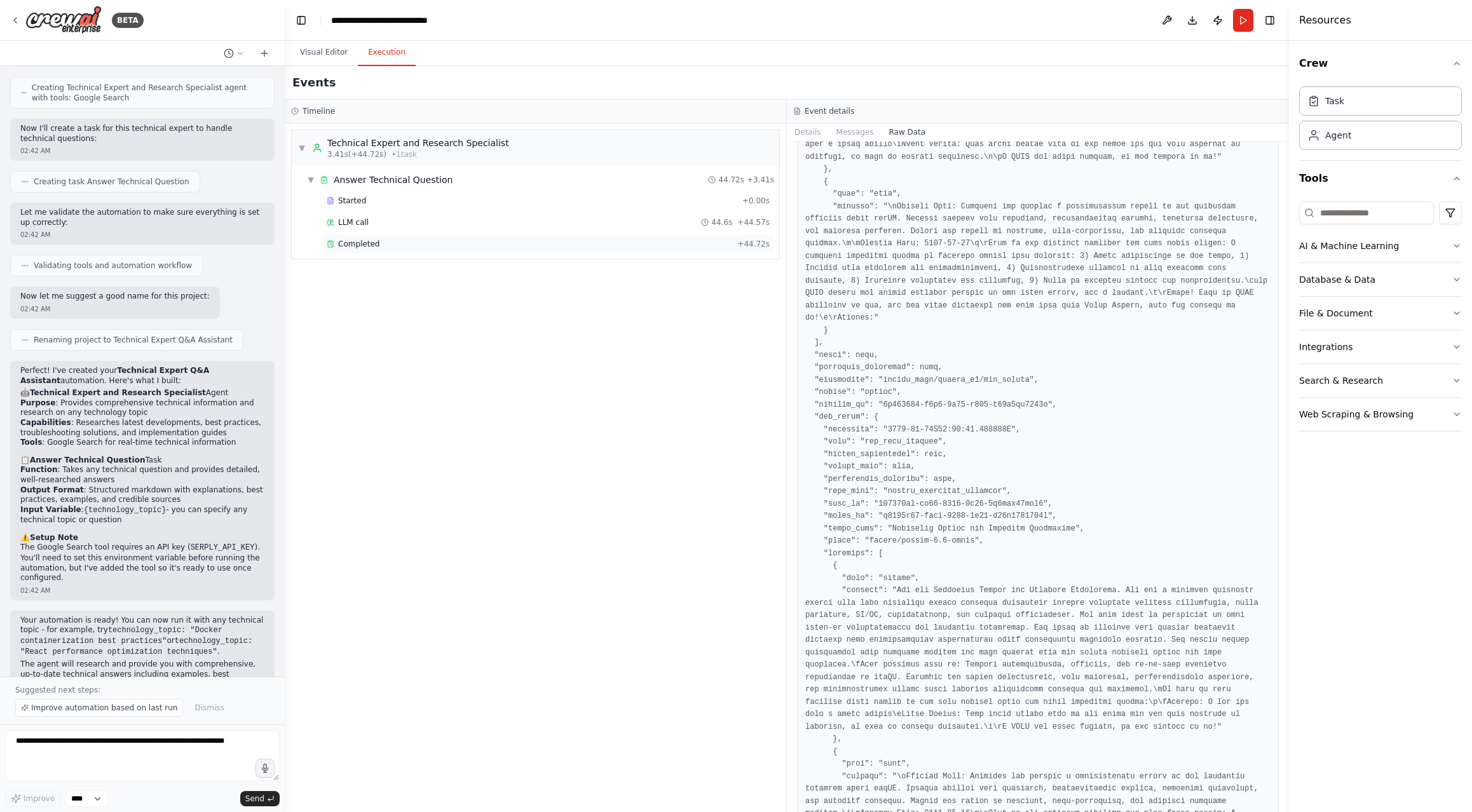
click at [370, 243] on span "Completed" at bounding box center [359, 243] width 41 height 10
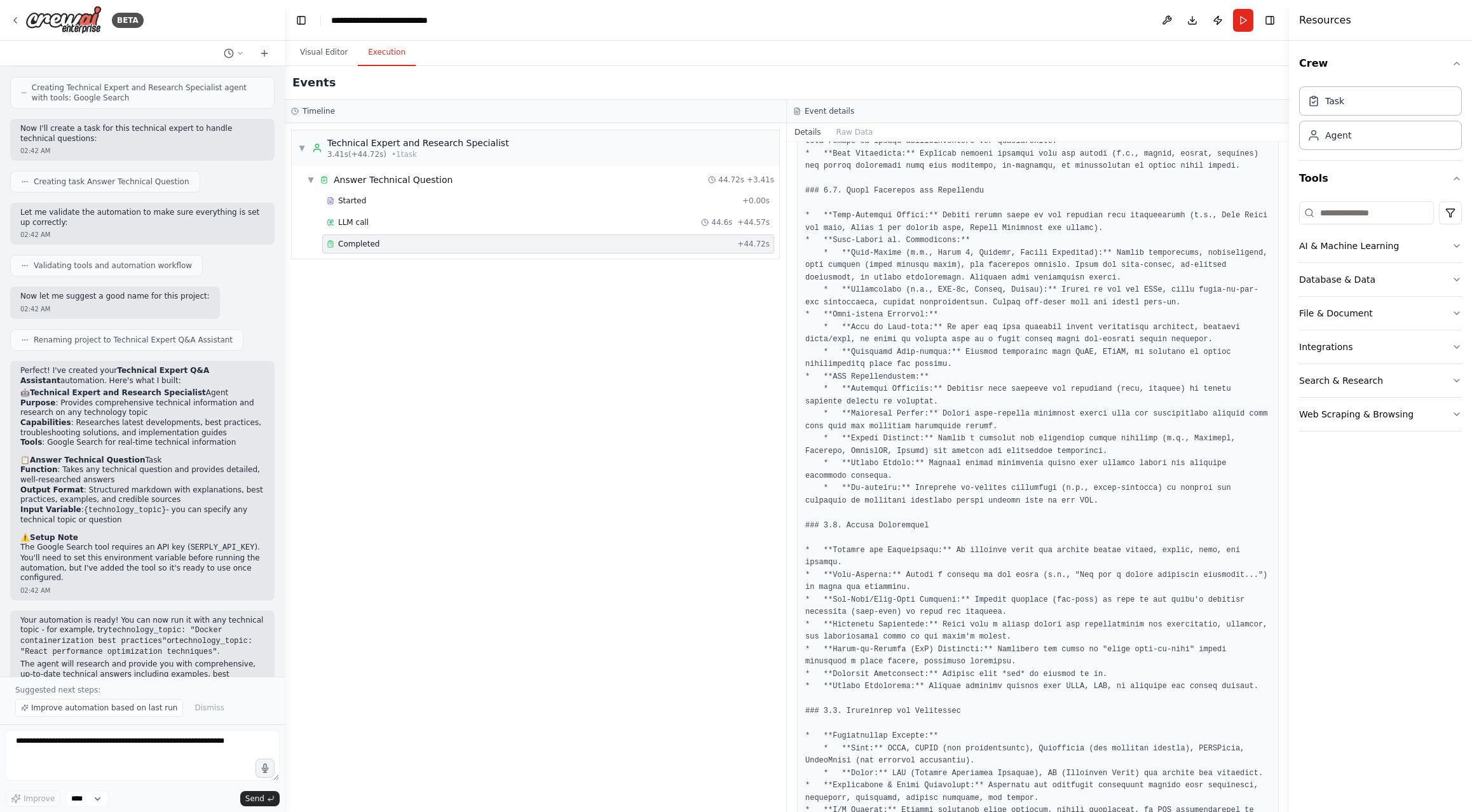
scroll to position [91, 0]
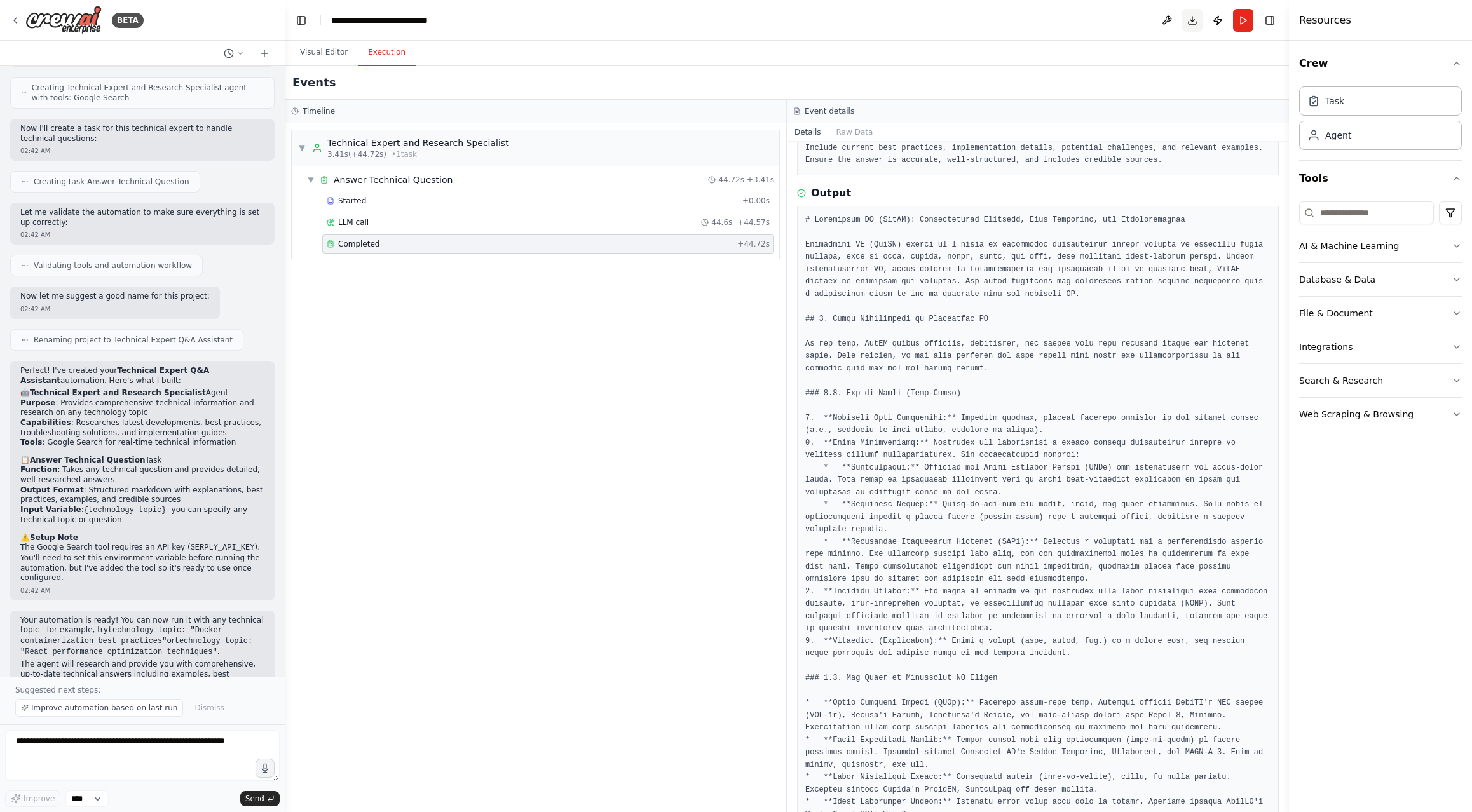
click at [1192, 22] on button "Download" at bounding box center [1192, 20] width 20 height 23
click at [1103, 52] on div "Visual Editor Execution" at bounding box center [787, 53] width 1004 height 26
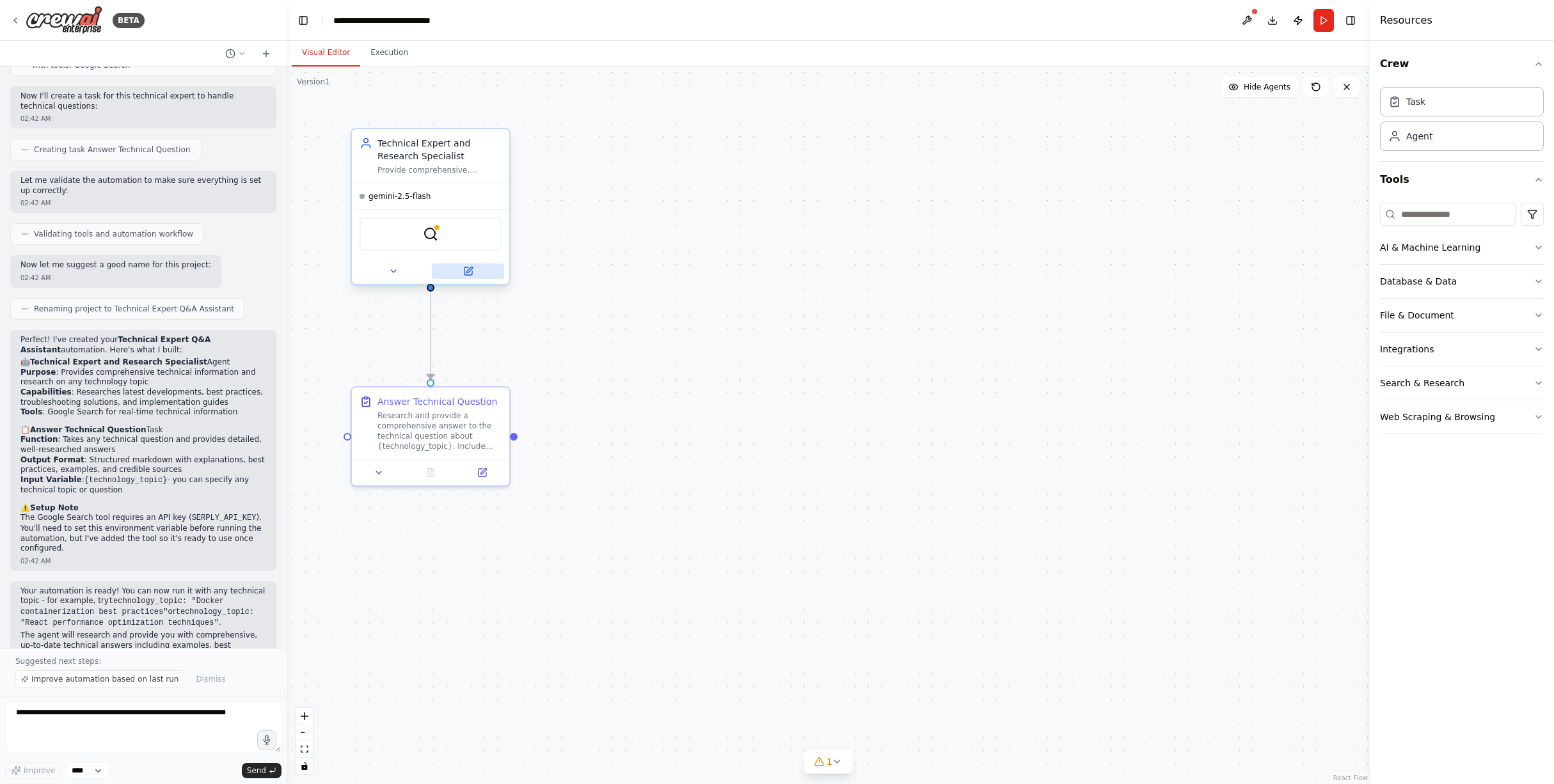
click at [469, 271] on icon at bounding box center [469, 270] width 5 height 5
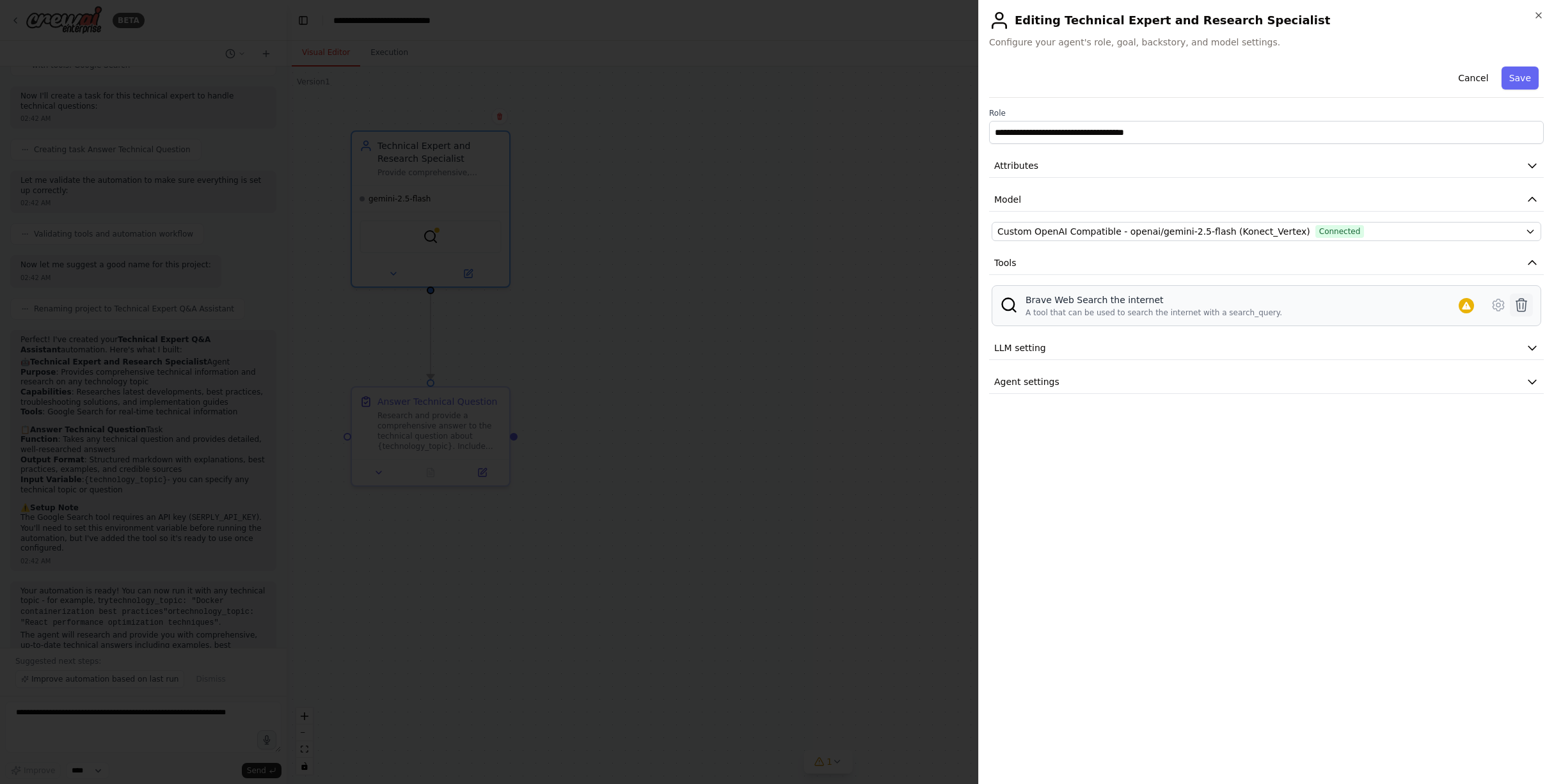
click at [1517, 303] on icon at bounding box center [1521, 305] width 16 height 16
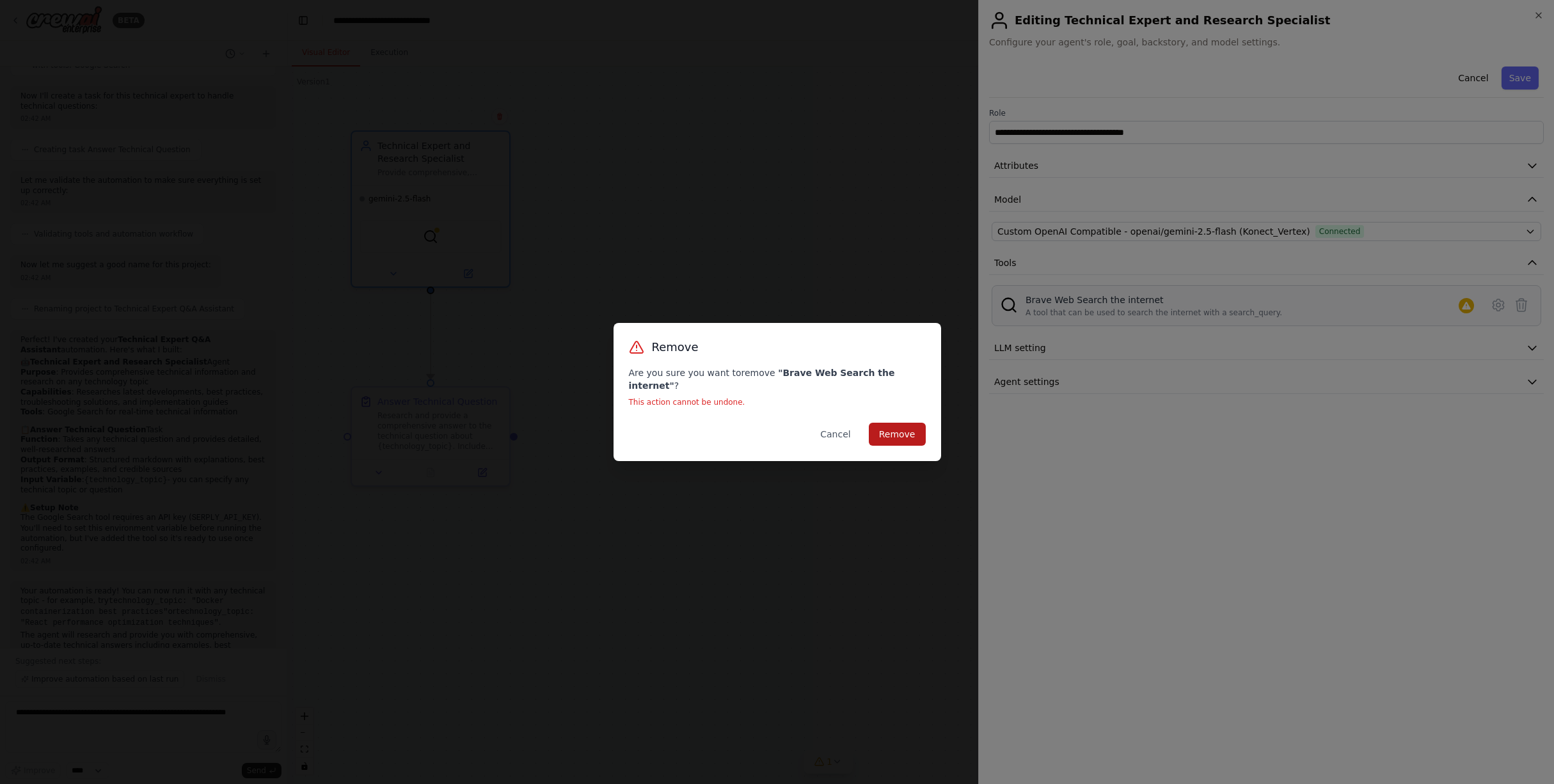
click at [893, 423] on button "Remove" at bounding box center [898, 434] width 57 height 23
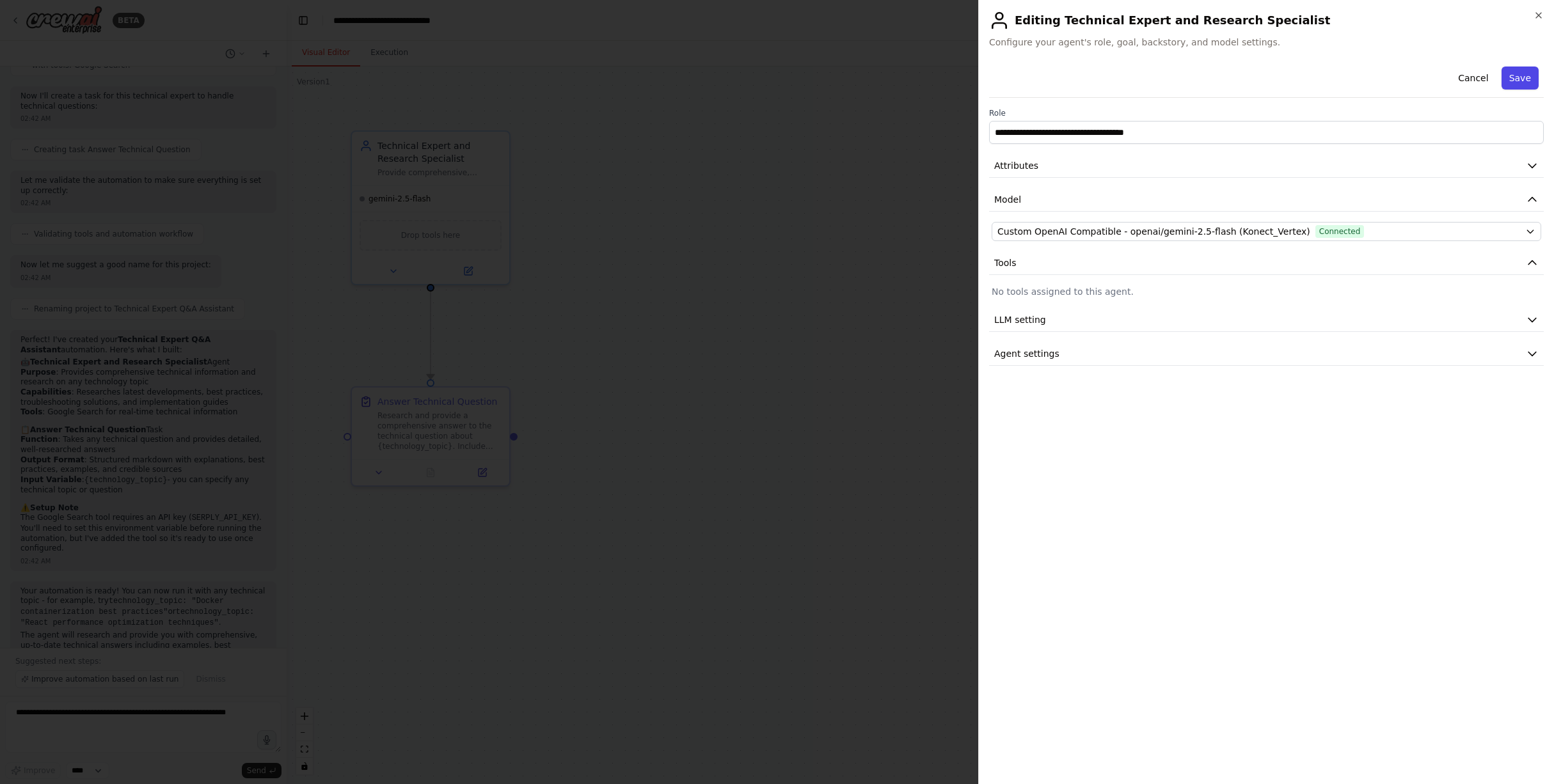
click at [1523, 76] on button "Save" at bounding box center [1520, 78] width 37 height 23
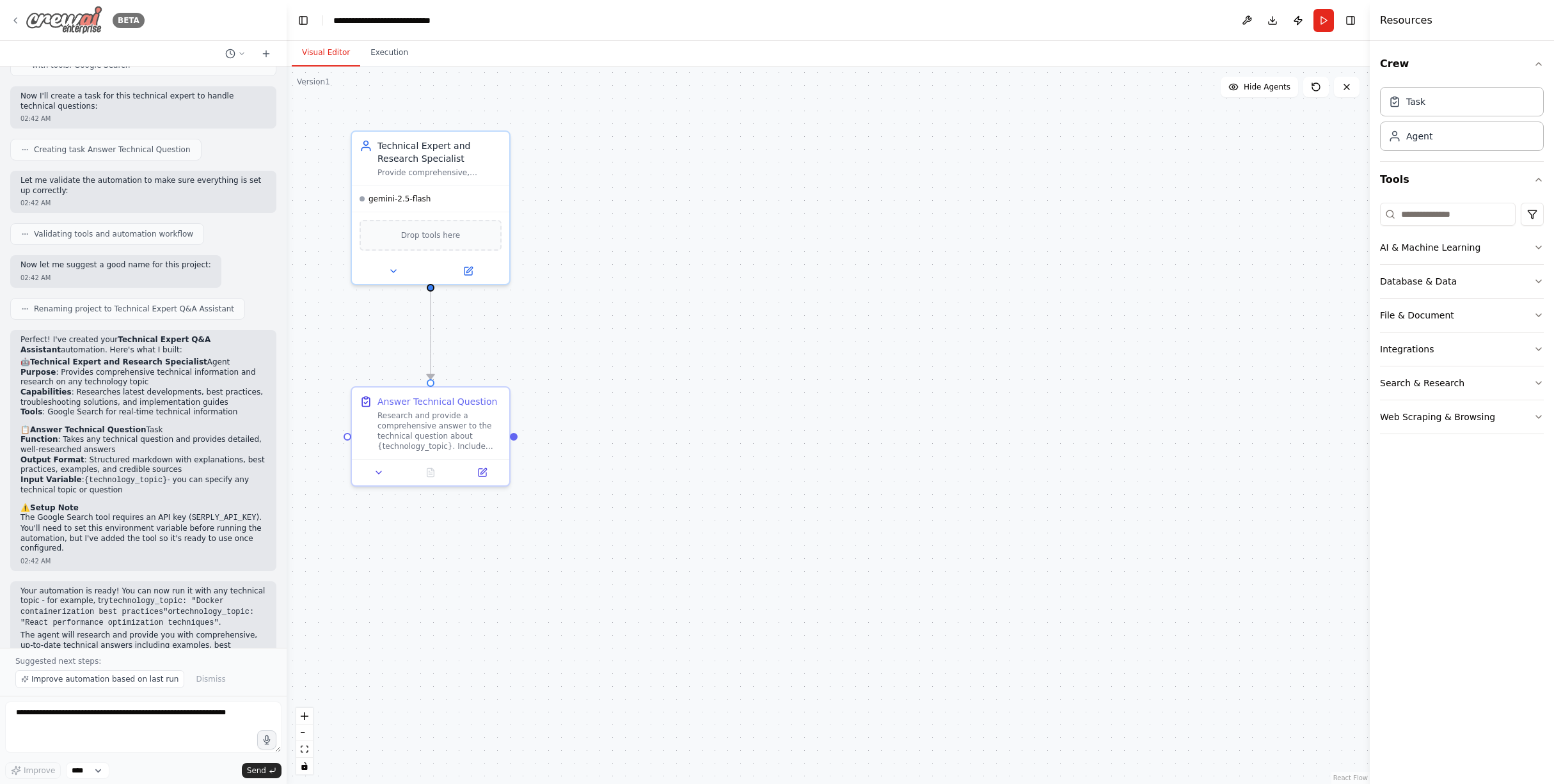
click at [12, 20] on icon at bounding box center [15, 20] width 10 height 10
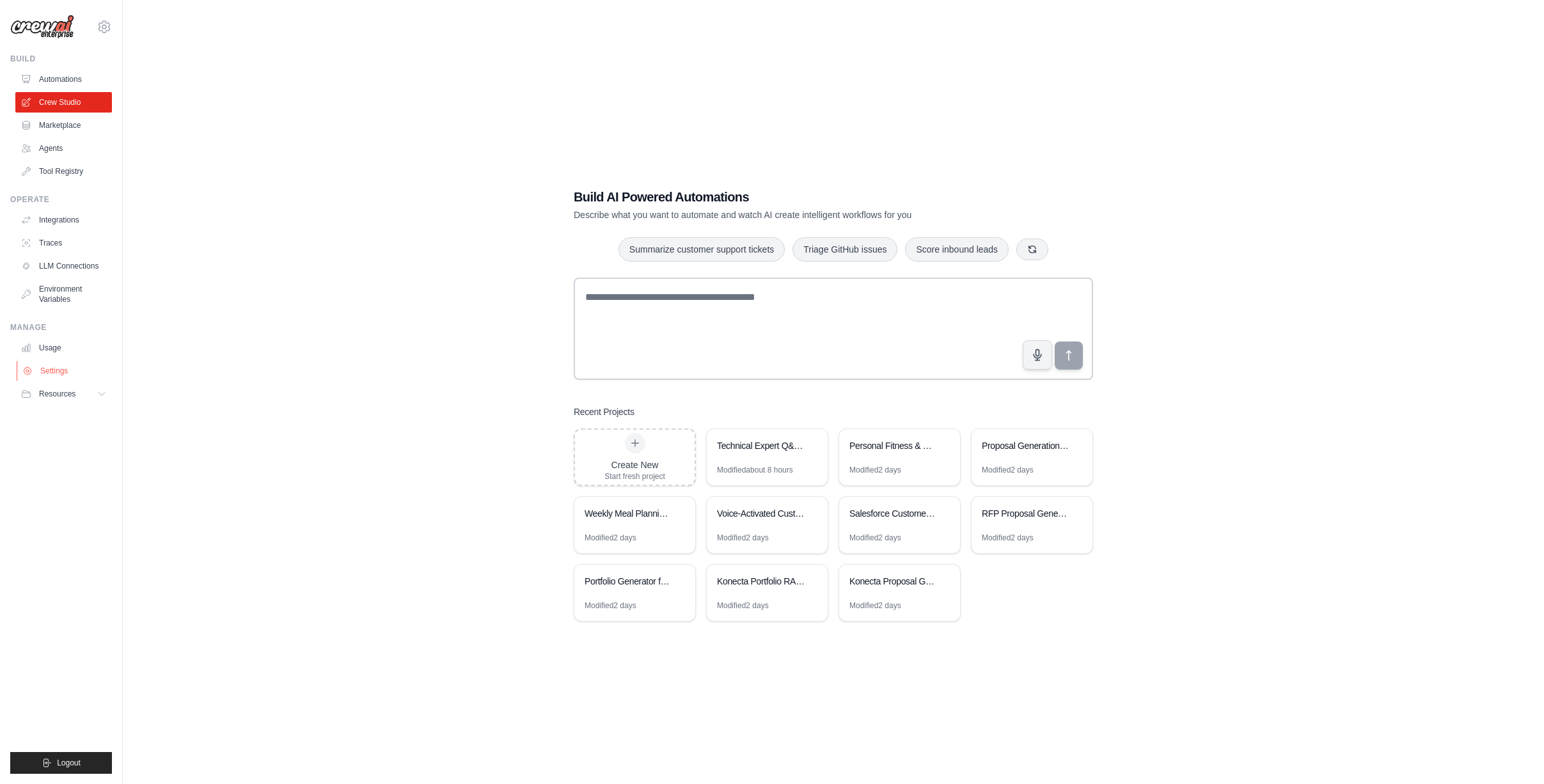
click at [63, 372] on link "Settings" at bounding box center [65, 371] width 97 height 20
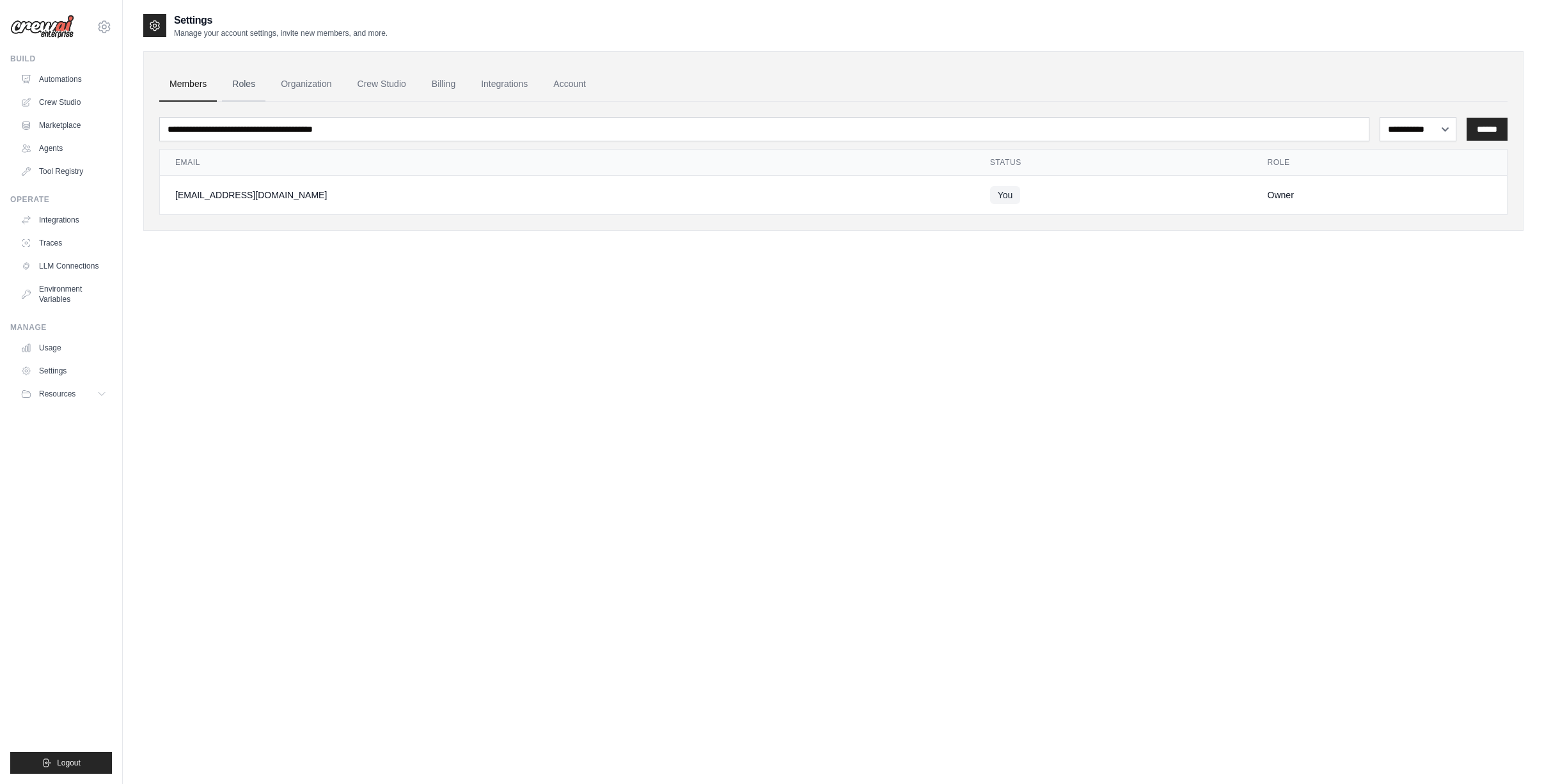
click at [246, 88] on link "Roles" at bounding box center [244, 84] width 44 height 35
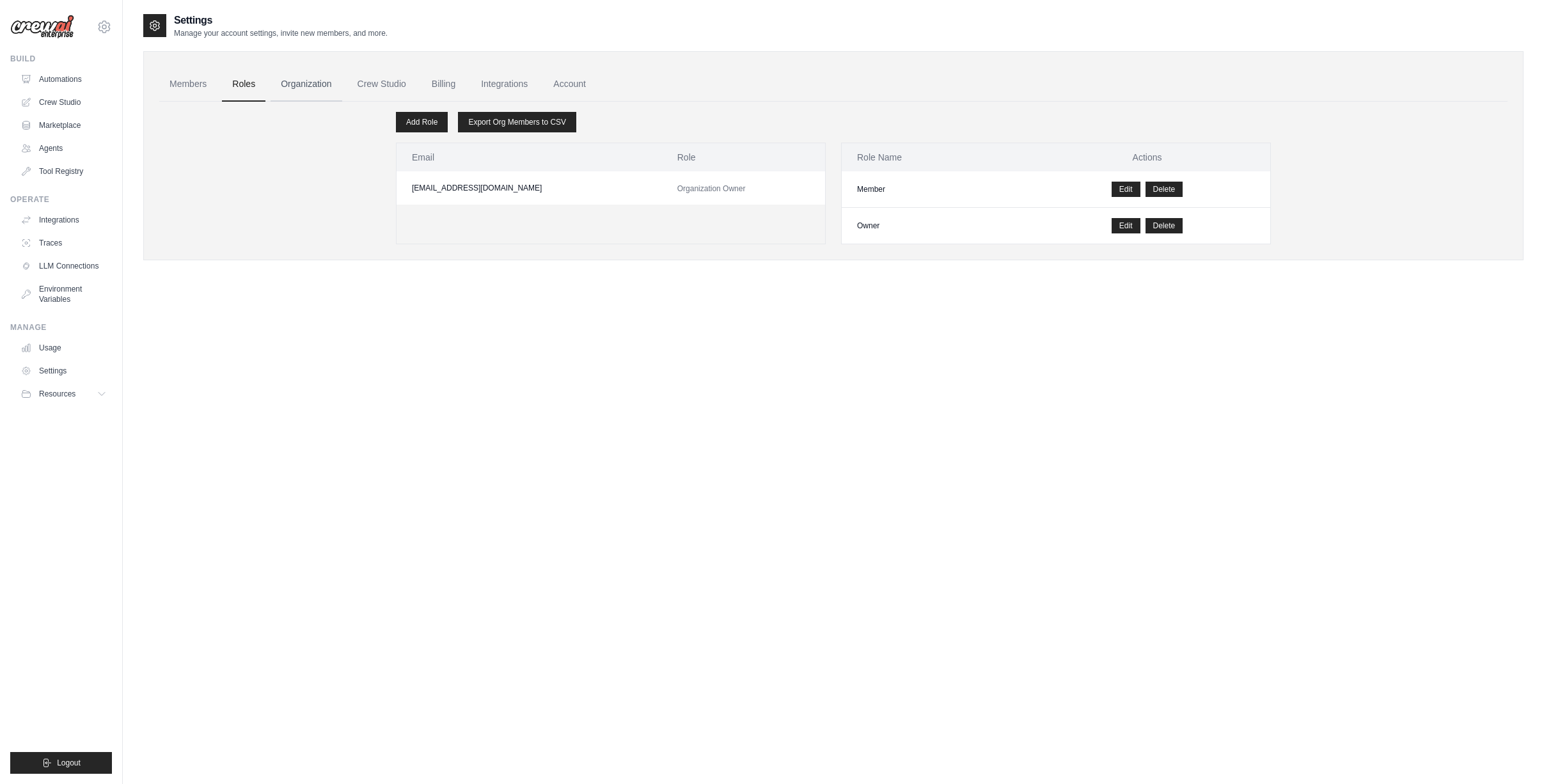
click at [301, 84] on link "Organization" at bounding box center [306, 84] width 71 height 35
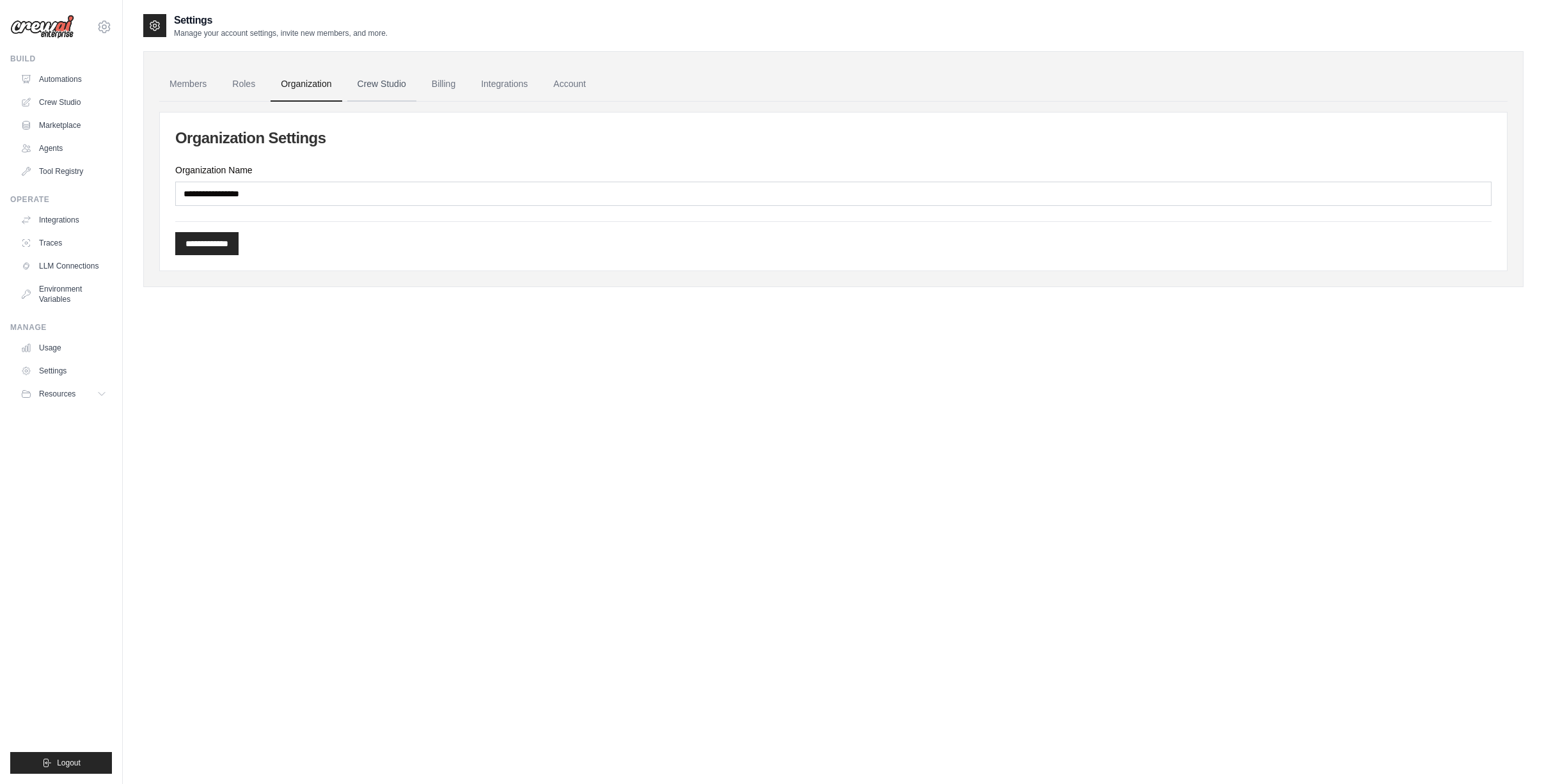
click at [376, 86] on link "Crew Studio" at bounding box center [381, 84] width 69 height 35
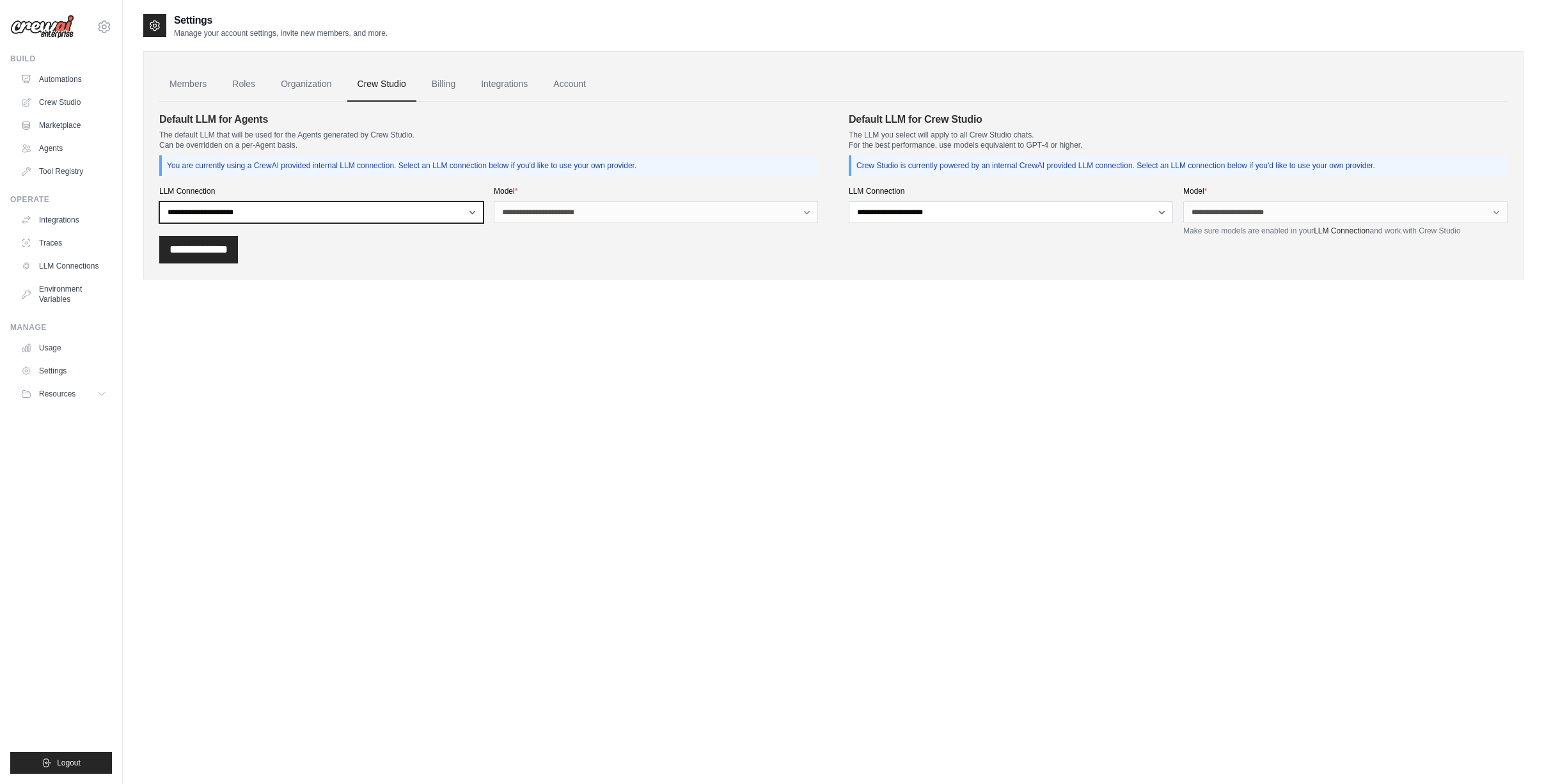
click at [449, 214] on select "**********" at bounding box center [321, 212] width 324 height 22
select select "******"
click at [159, 201] on select "**********" at bounding box center [321, 212] width 324 height 22
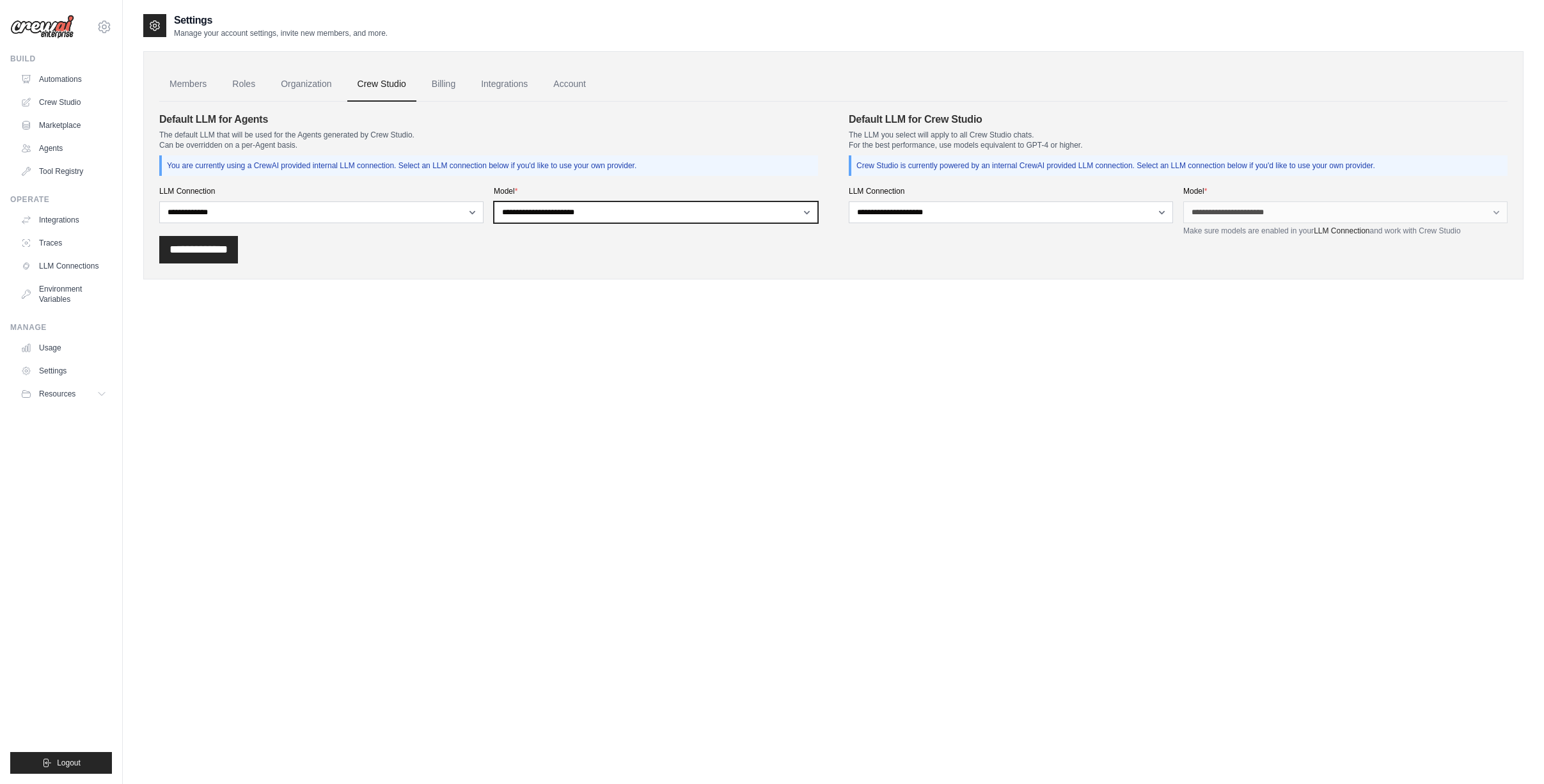
click at [588, 212] on select "**********" at bounding box center [656, 212] width 324 height 22
select select "**********"
click at [494, 201] on select "**********" at bounding box center [656, 212] width 324 height 22
click at [213, 244] on input "**********" at bounding box center [199, 250] width 79 height 27
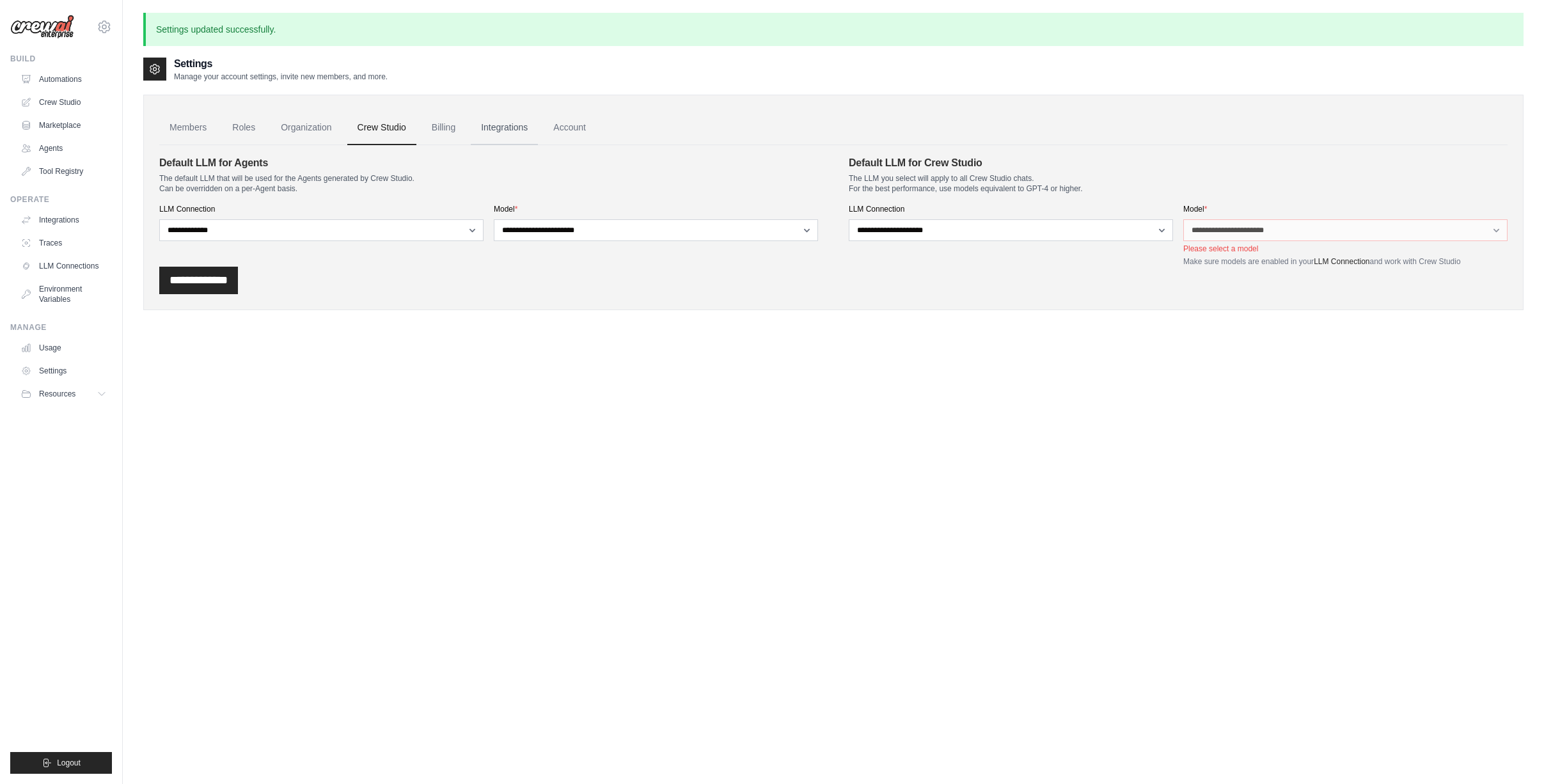
click at [496, 126] on link "Integrations" at bounding box center [504, 128] width 67 height 35
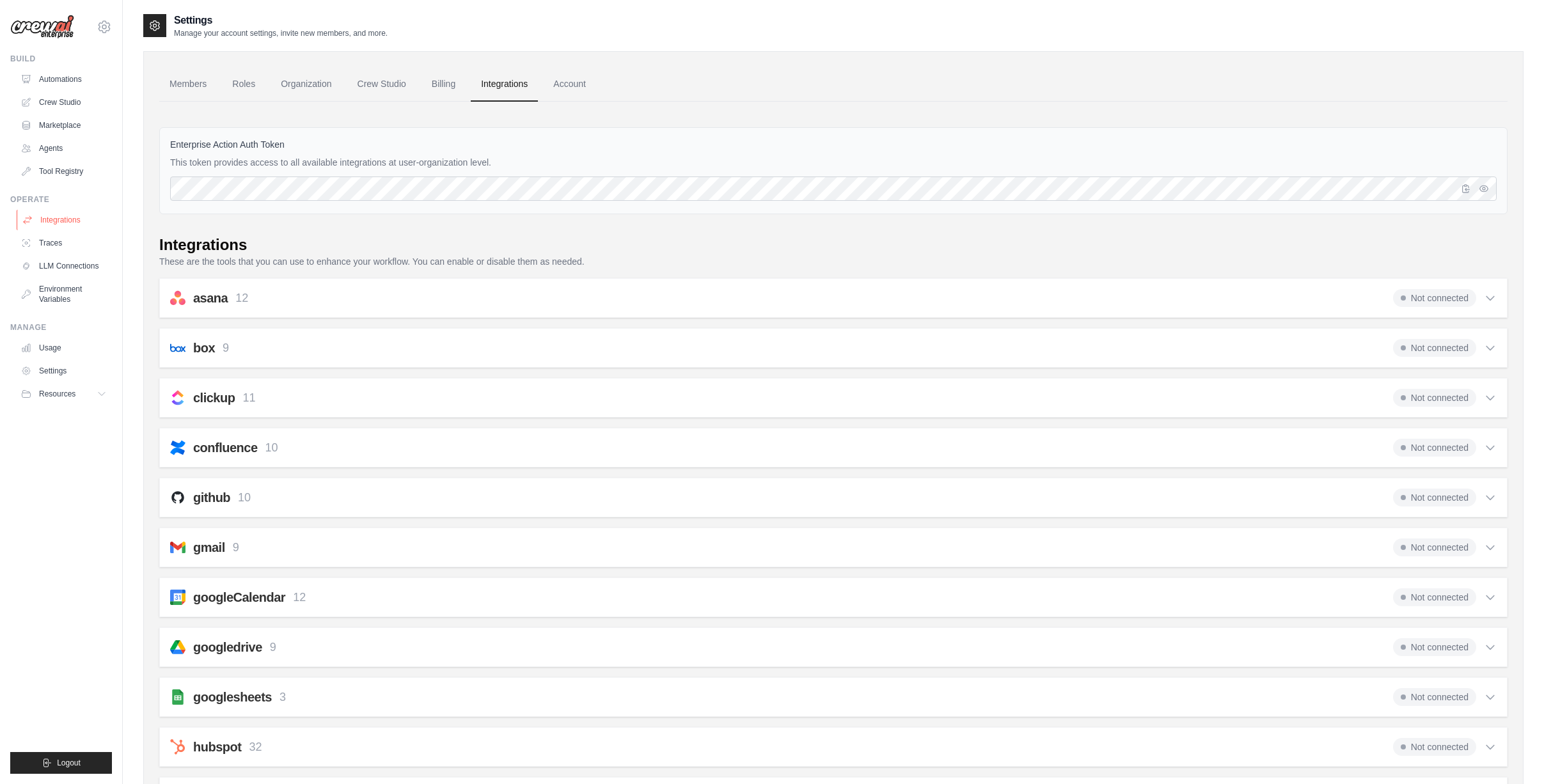
click at [61, 222] on link "Integrations" at bounding box center [65, 220] width 97 height 20
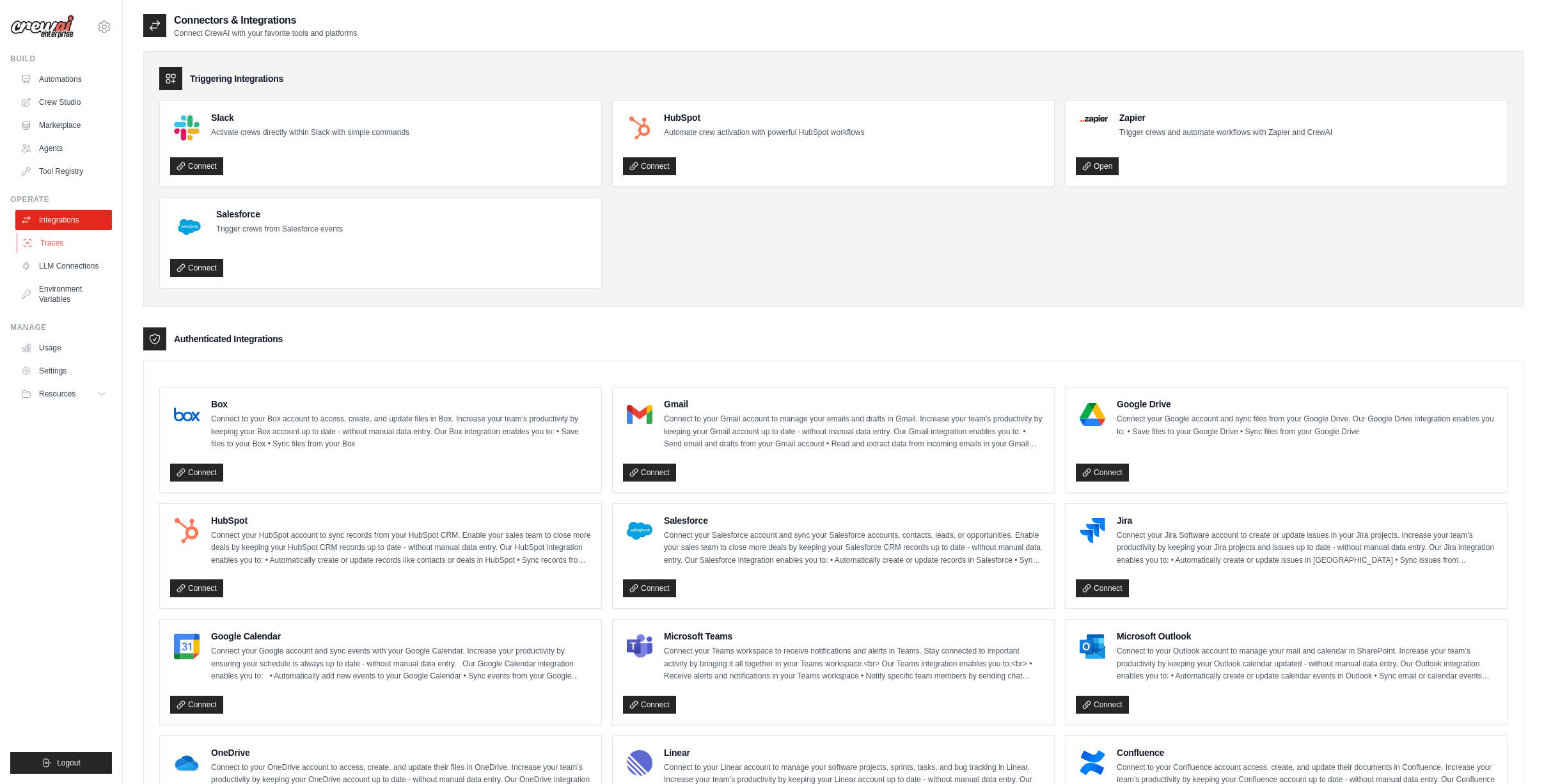
click at [46, 240] on link "Traces" at bounding box center [65, 243] width 97 height 20
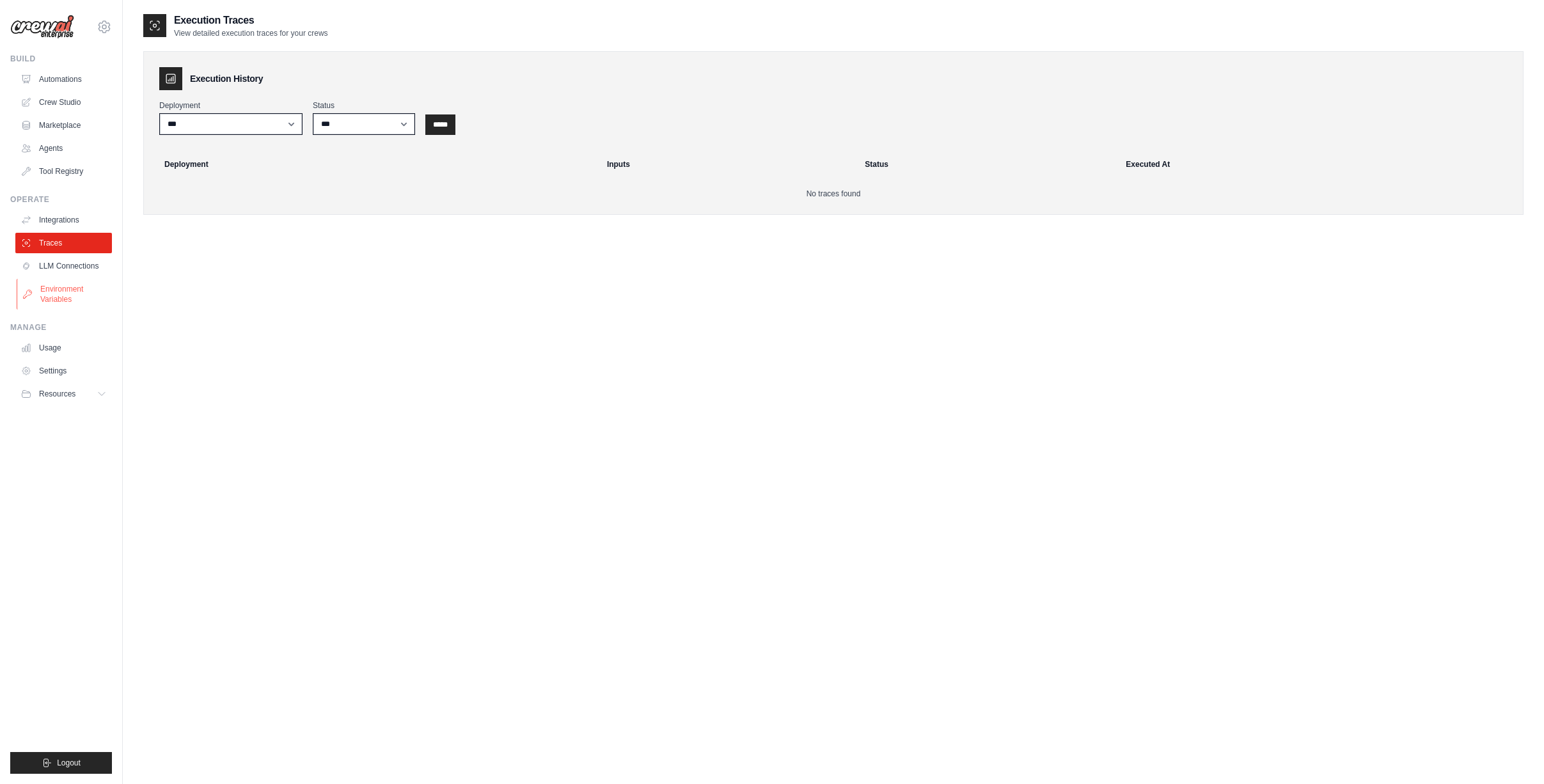
click at [54, 295] on link "Environment Variables" at bounding box center [65, 294] width 97 height 31
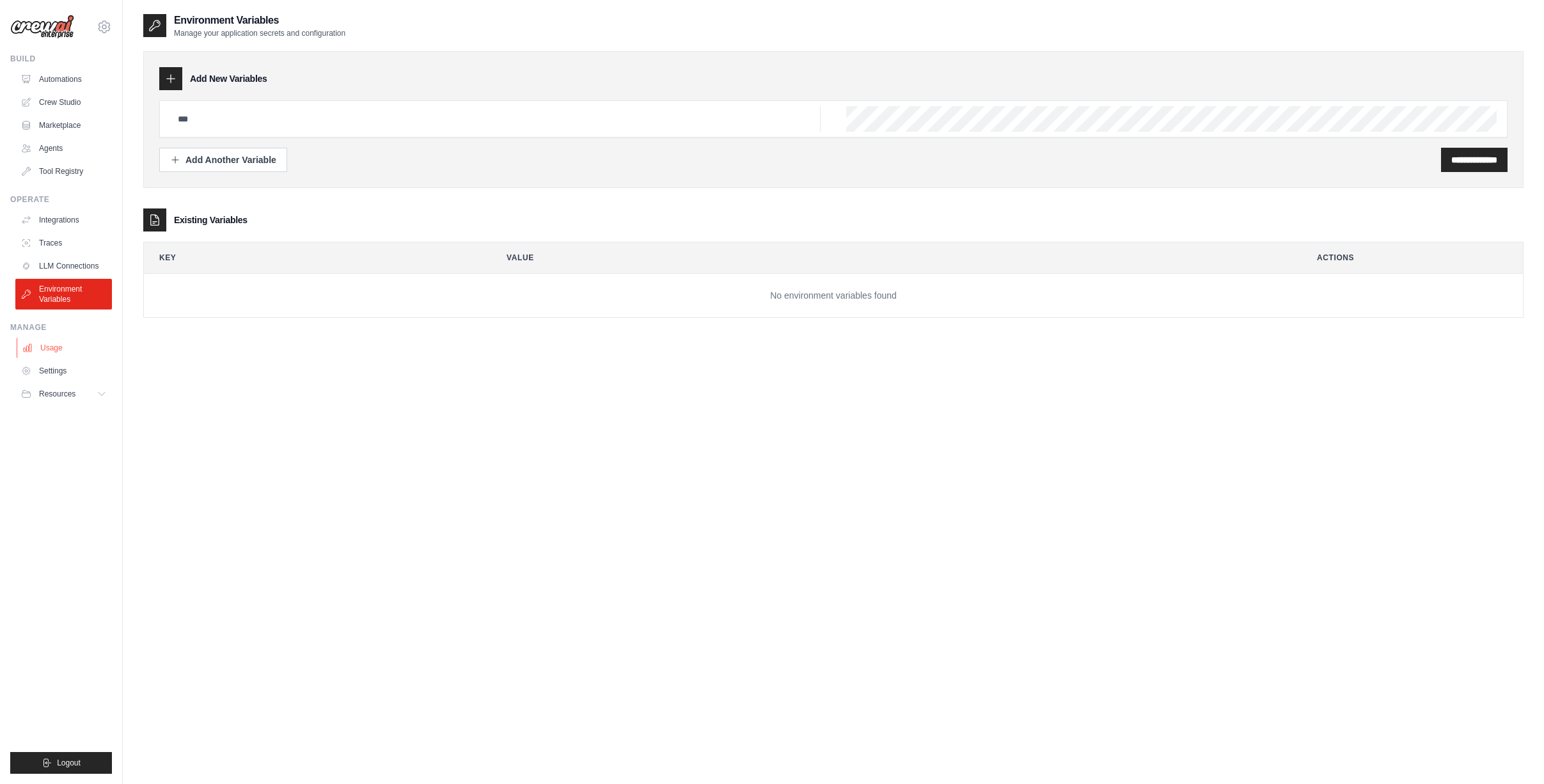
click at [59, 348] on link "Usage" at bounding box center [65, 348] width 97 height 20
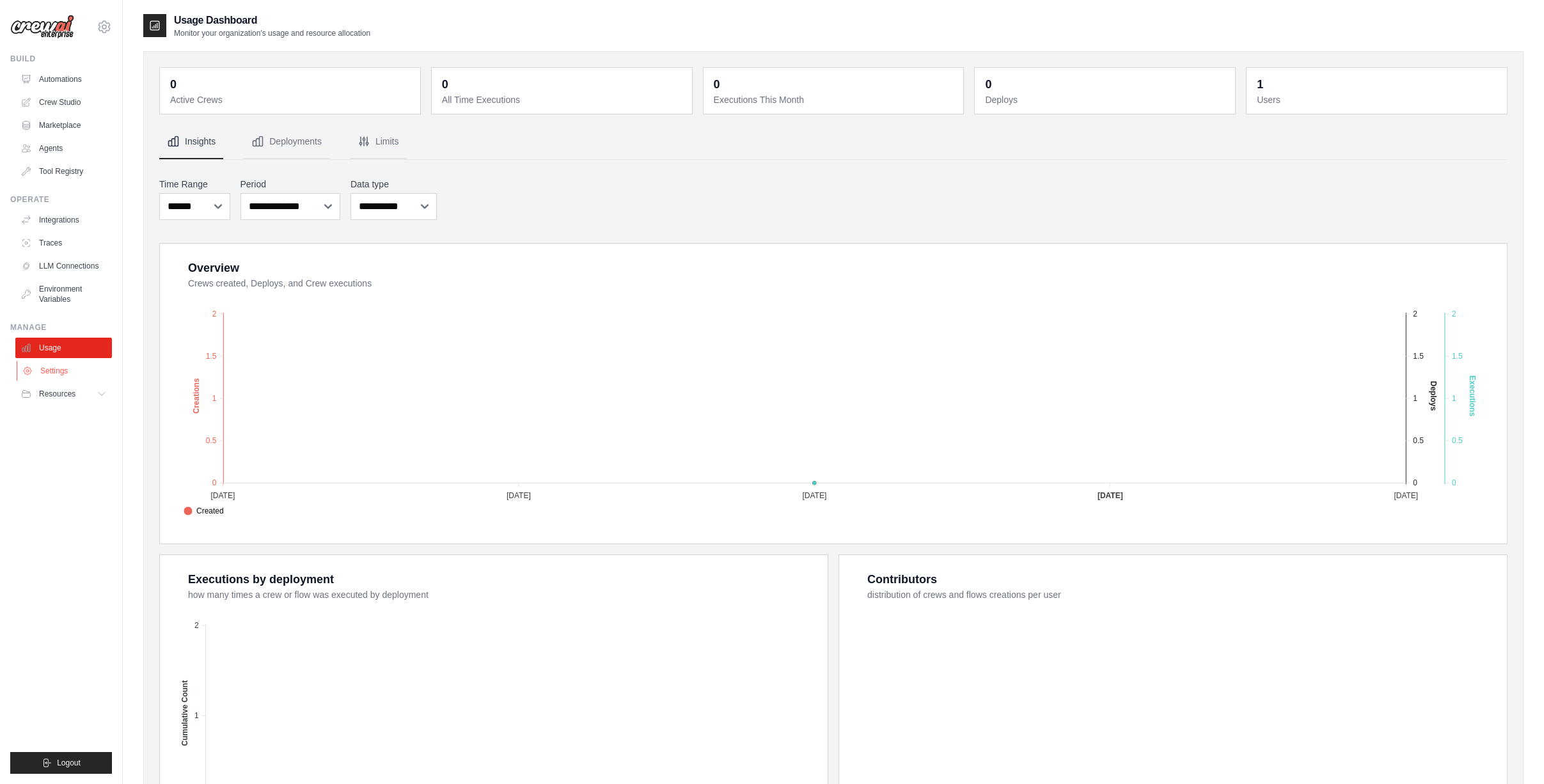
click at [42, 369] on link "Settings" at bounding box center [65, 371] width 97 height 20
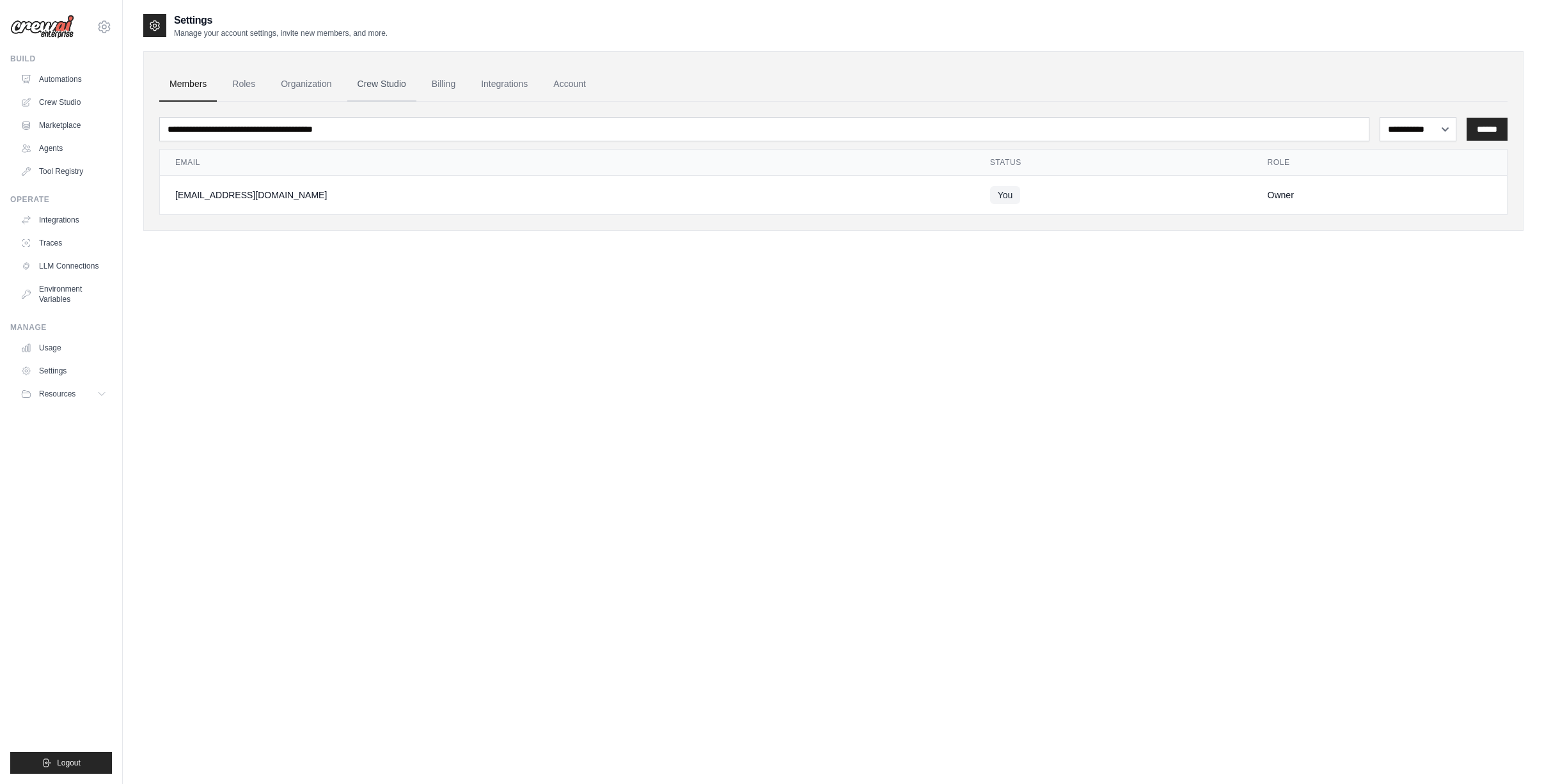
click at [369, 85] on link "Crew Studio" at bounding box center [381, 84] width 69 height 35
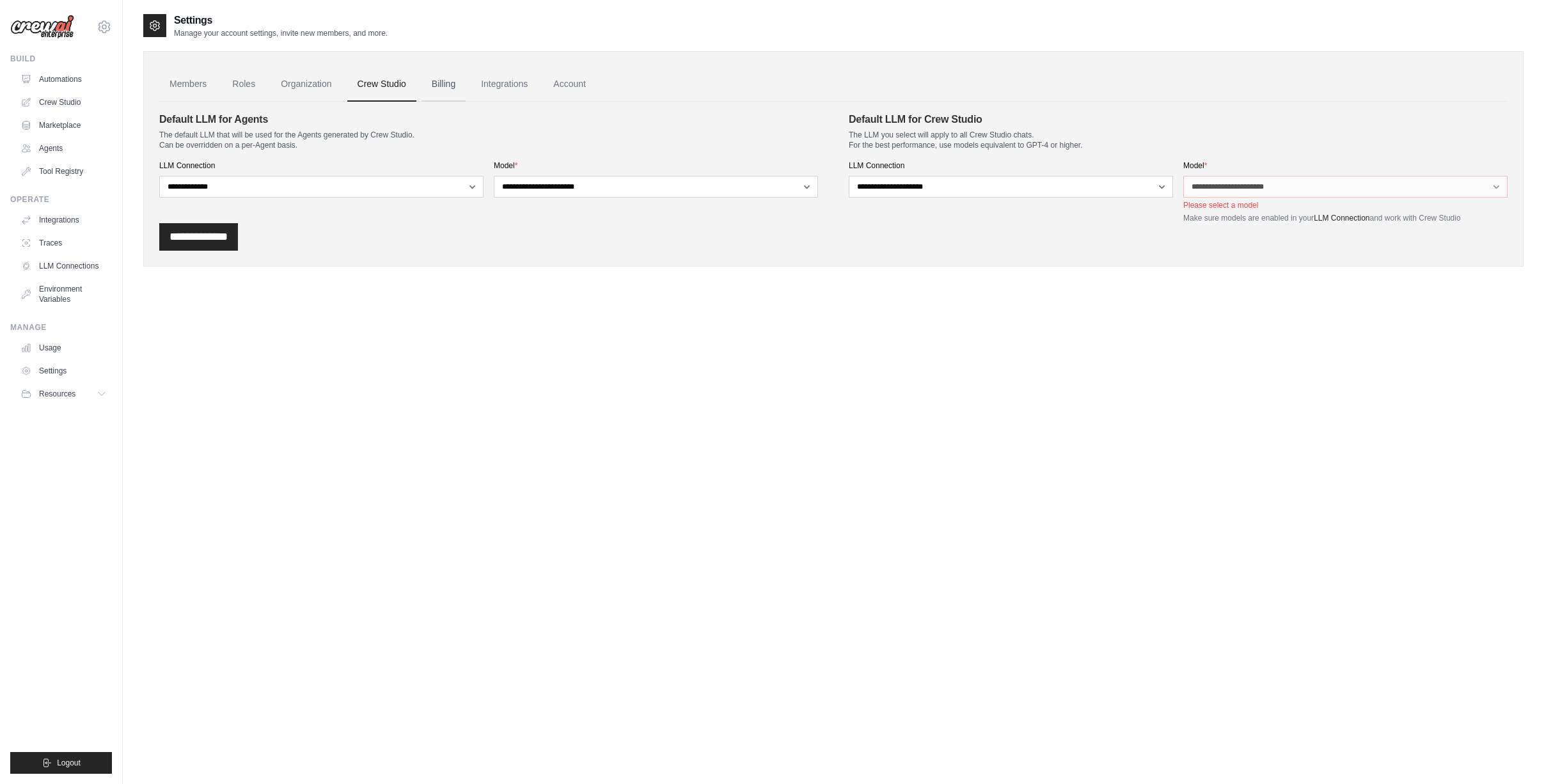
click at [450, 85] on link "Billing" at bounding box center [443, 84] width 44 height 35
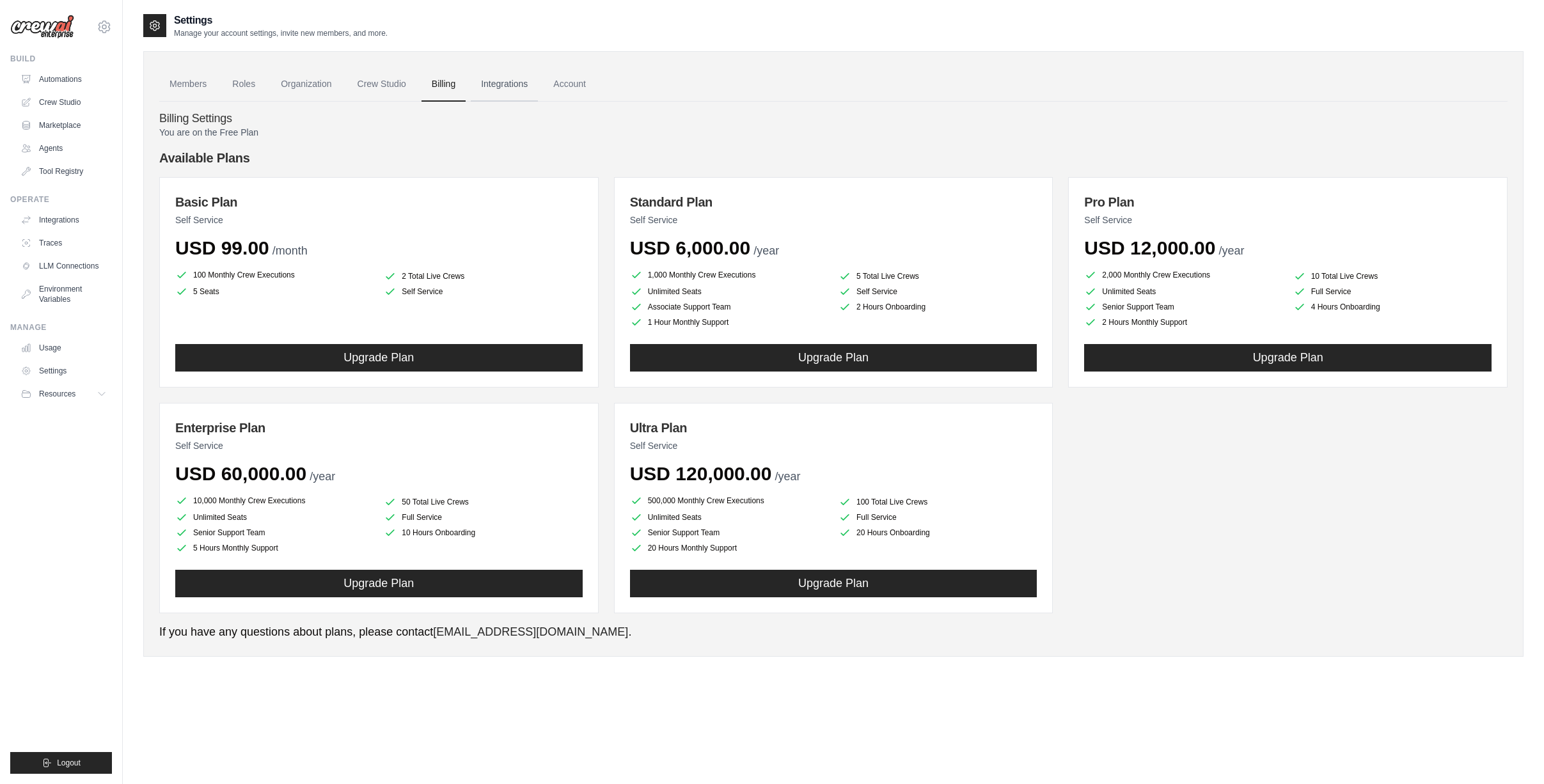
click at [504, 82] on link "Integrations" at bounding box center [504, 84] width 67 height 35
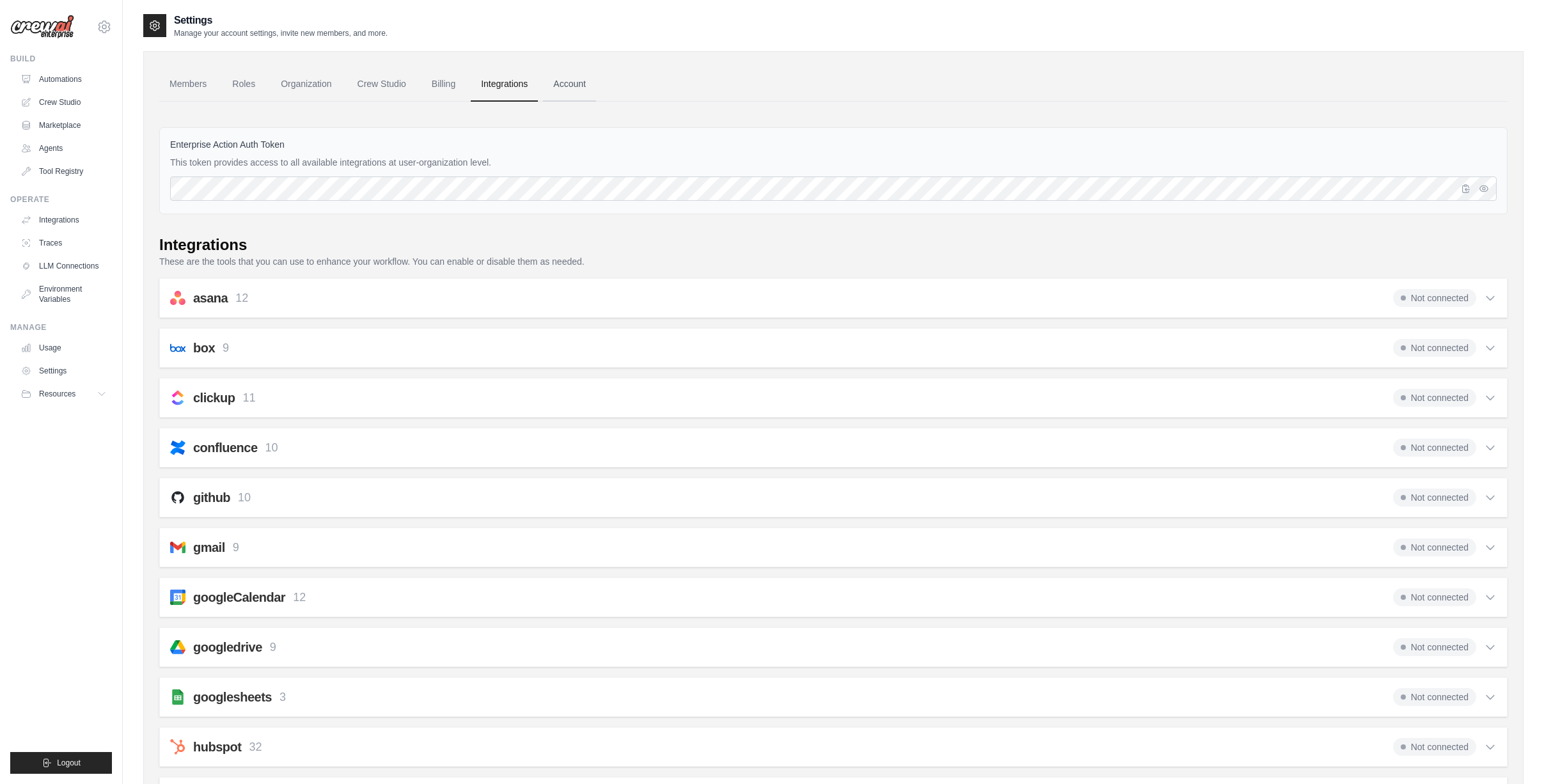
click at [561, 86] on link "Account" at bounding box center [570, 84] width 53 height 35
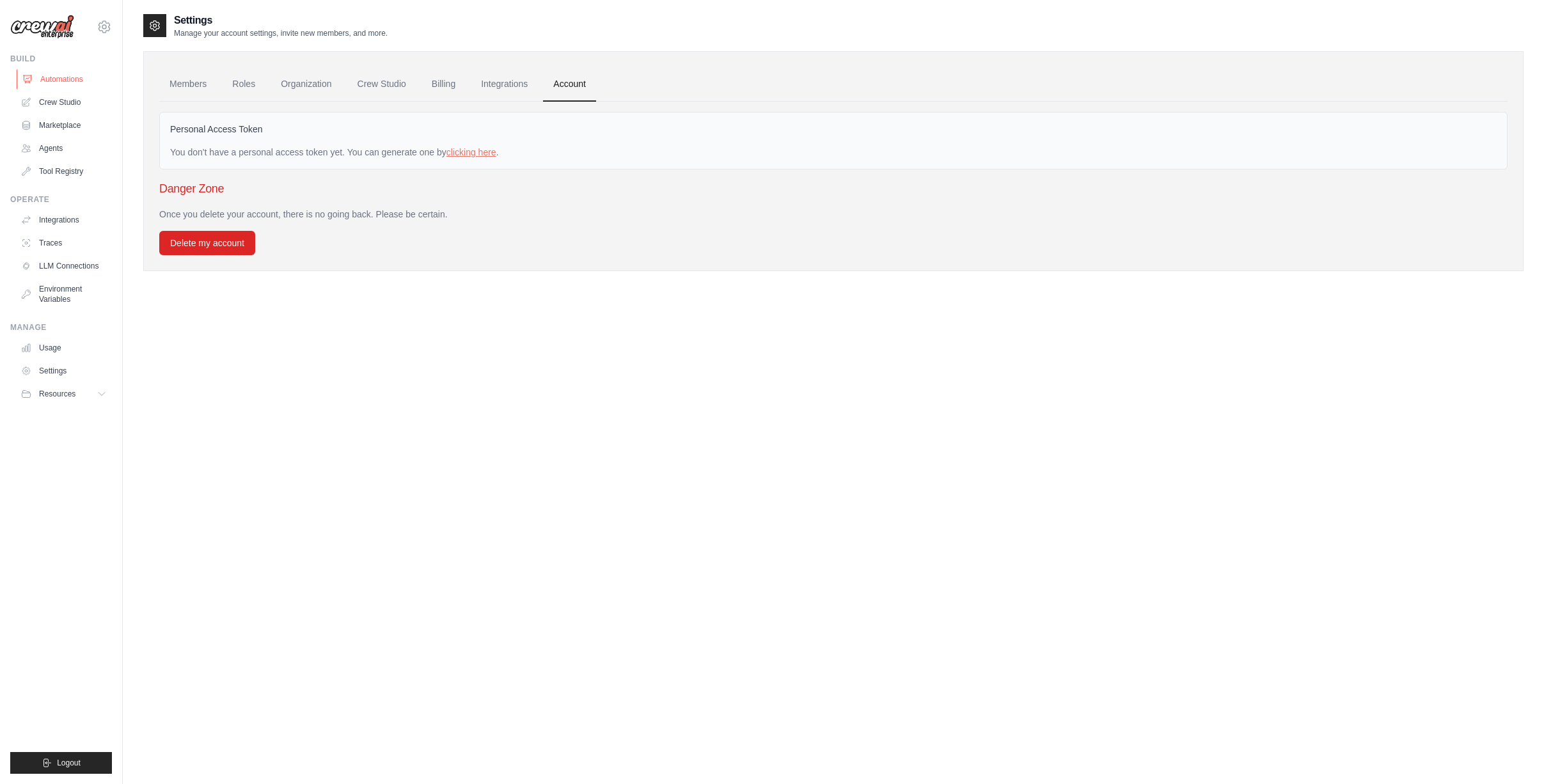
click at [59, 80] on link "Automations" at bounding box center [65, 79] width 97 height 20
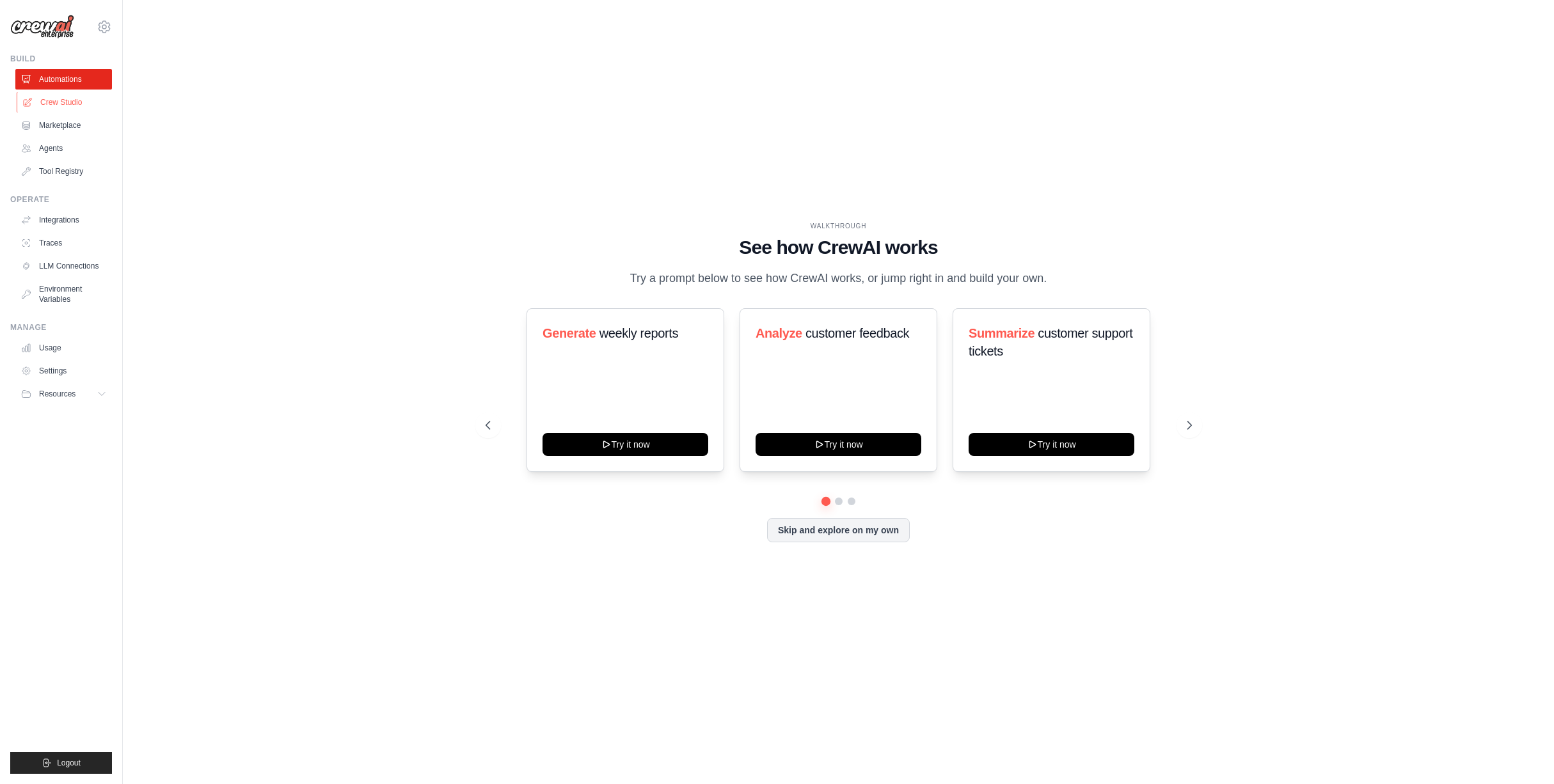
click at [64, 105] on link "Crew Studio" at bounding box center [65, 102] width 97 height 20
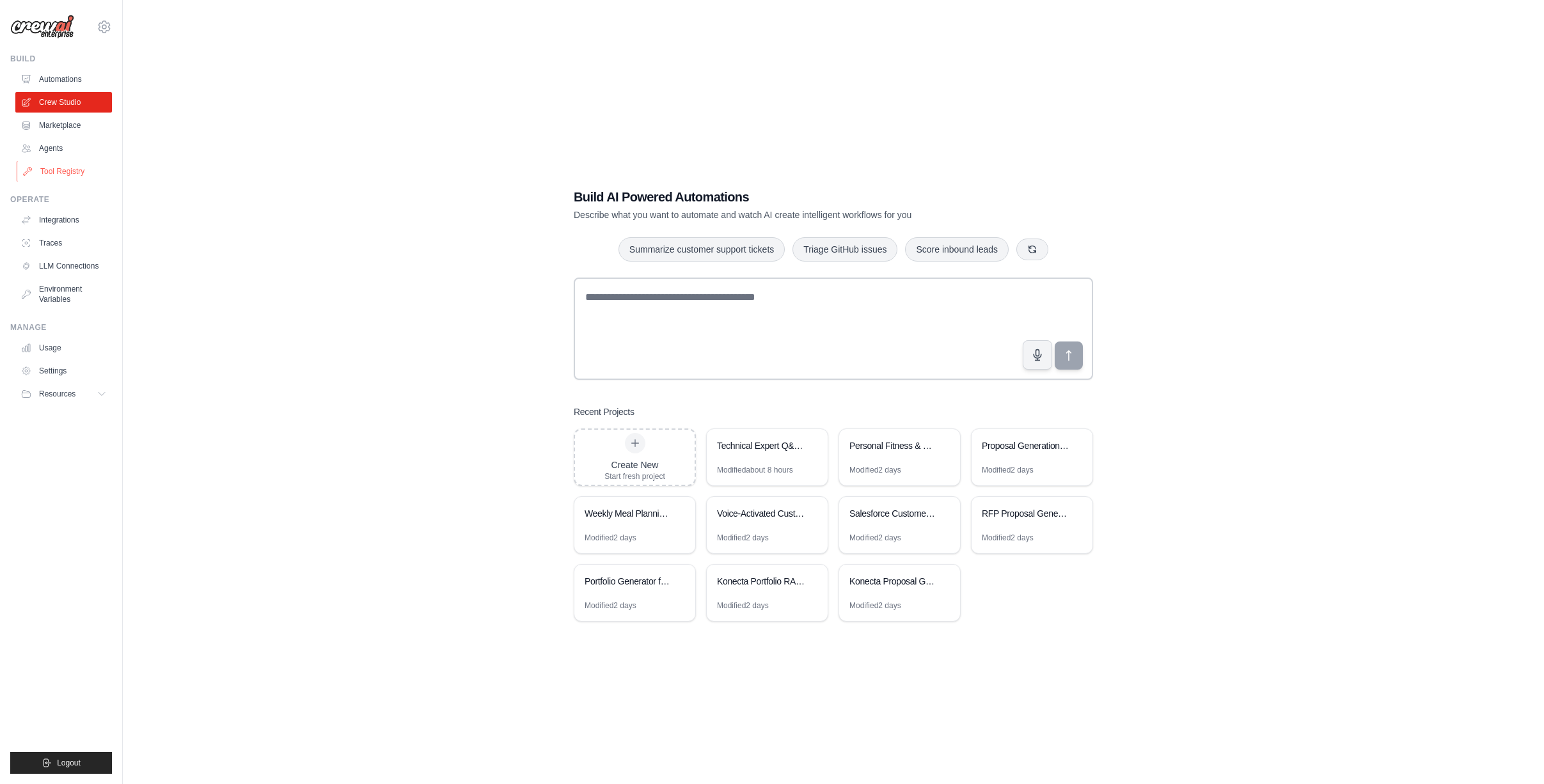
click at [56, 172] on link "Tool Registry" at bounding box center [65, 172] width 97 height 20
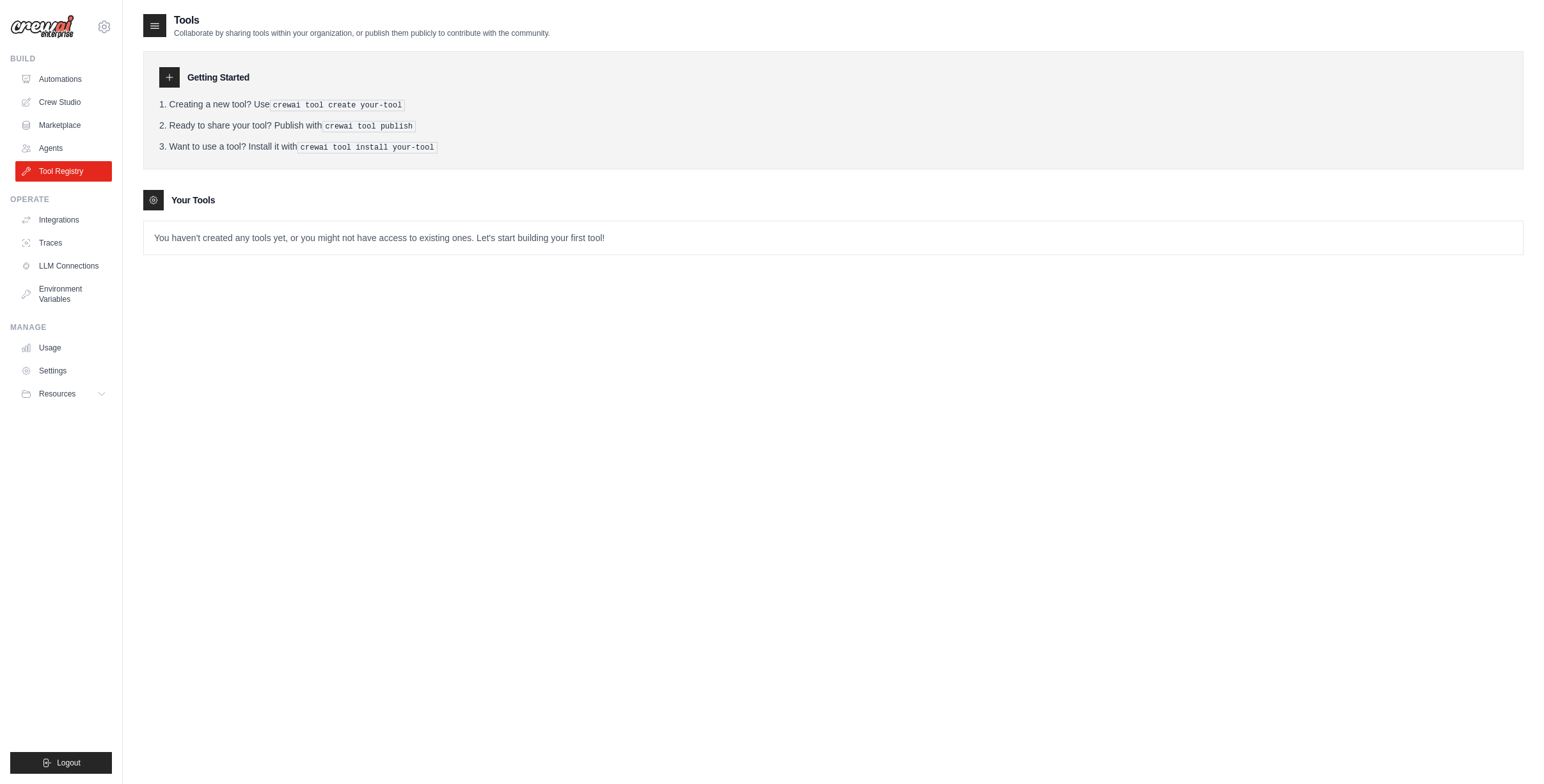
click at [167, 78] on icon at bounding box center [169, 77] width 10 height 10
click at [102, 26] on icon at bounding box center [104, 27] width 4 height 4
click at [91, 89] on link "Settings" at bounding box center [103, 86] width 112 height 23
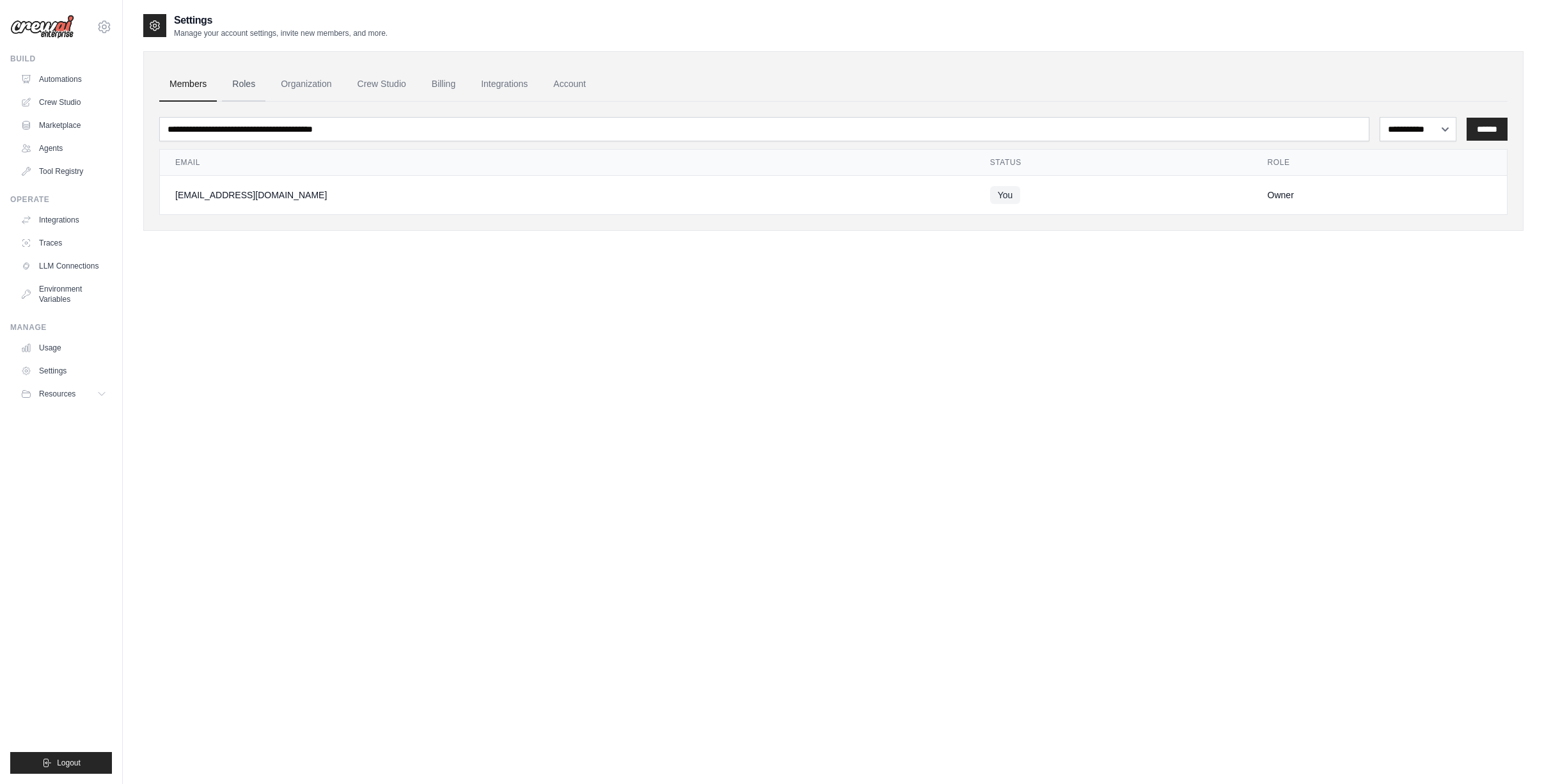
click at [241, 87] on link "Roles" at bounding box center [244, 84] width 44 height 35
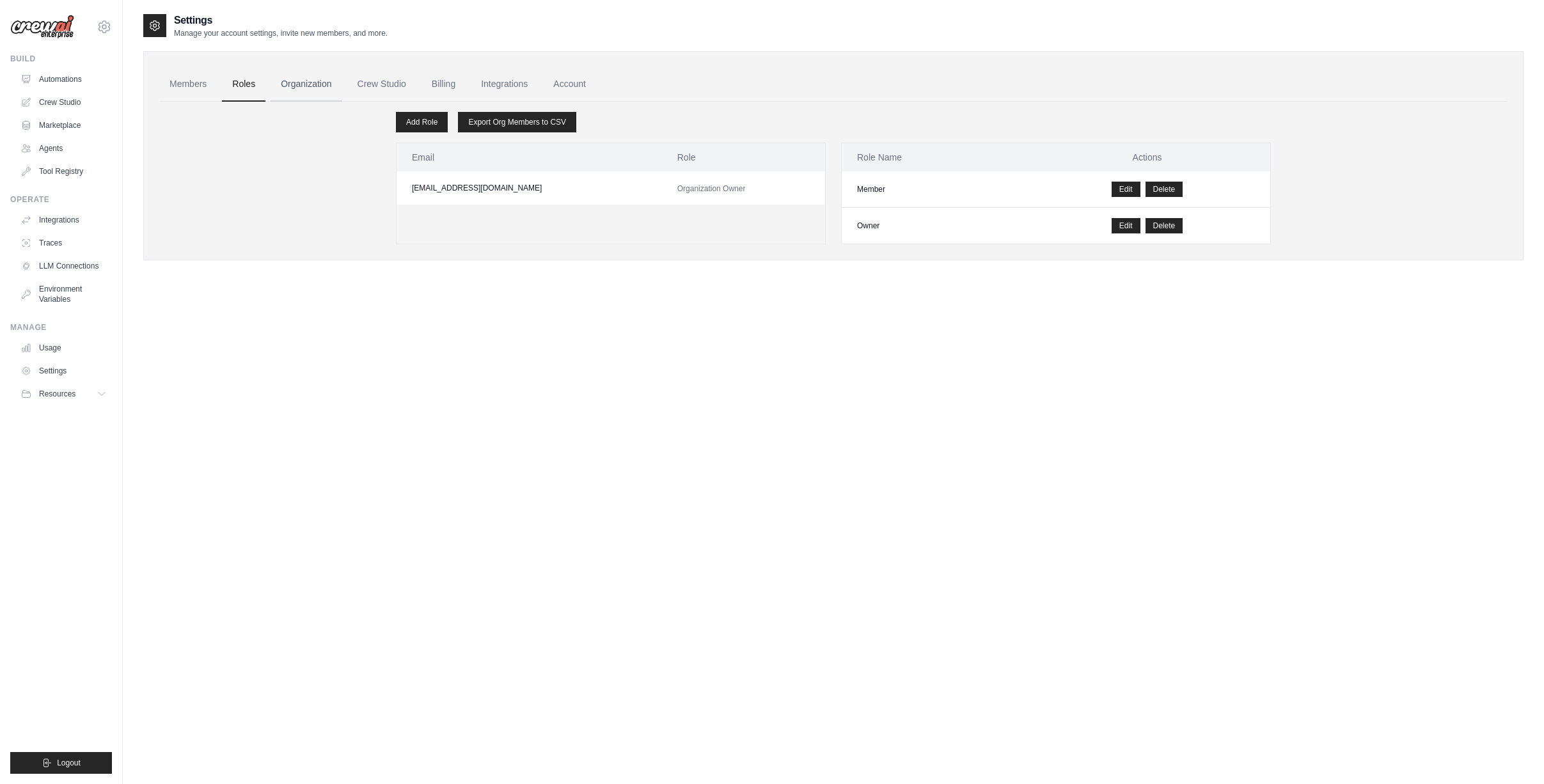
click at [306, 89] on link "Organization" at bounding box center [306, 84] width 71 height 35
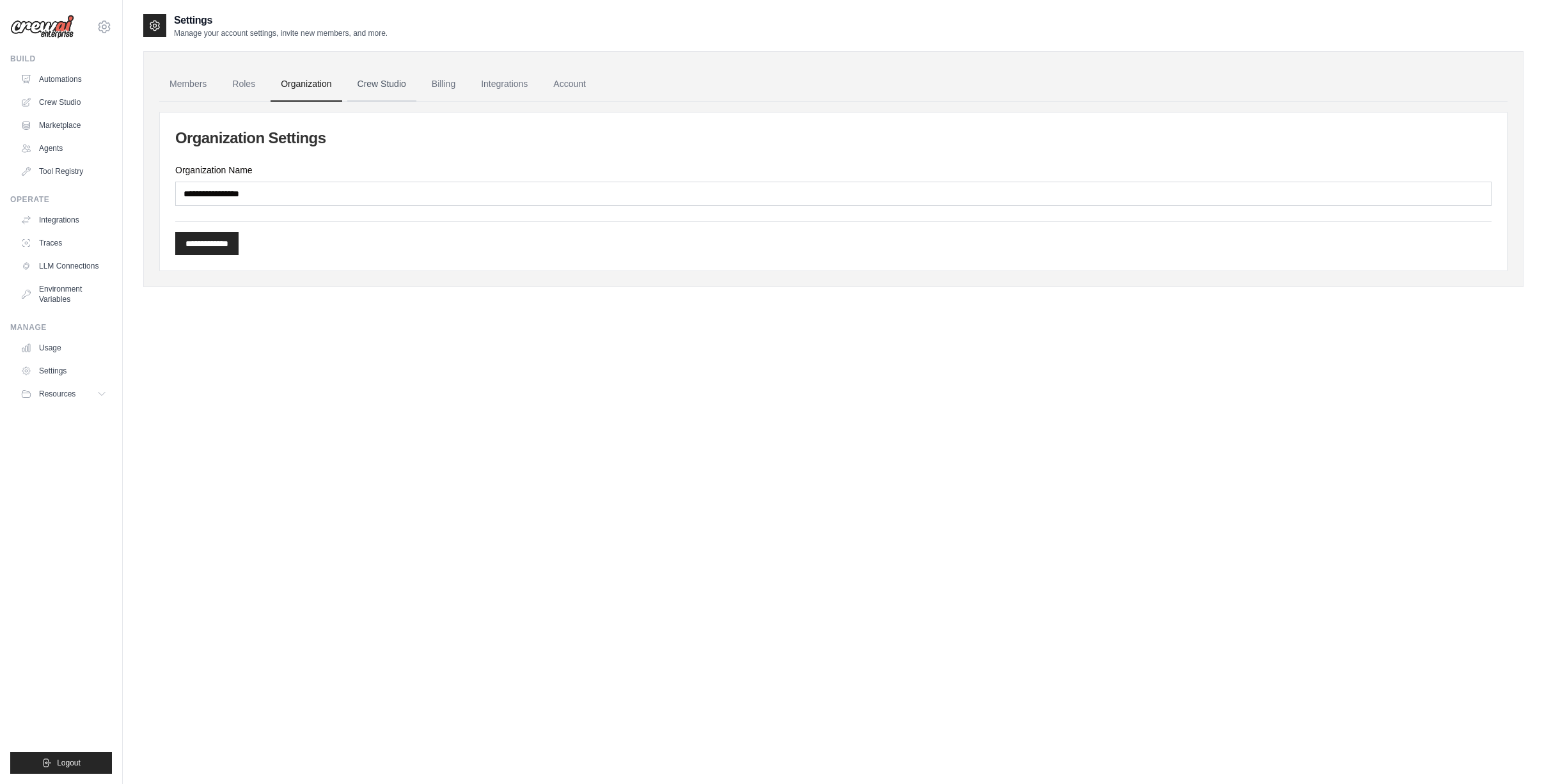
click at [379, 86] on link "Crew Studio" at bounding box center [381, 84] width 69 height 35
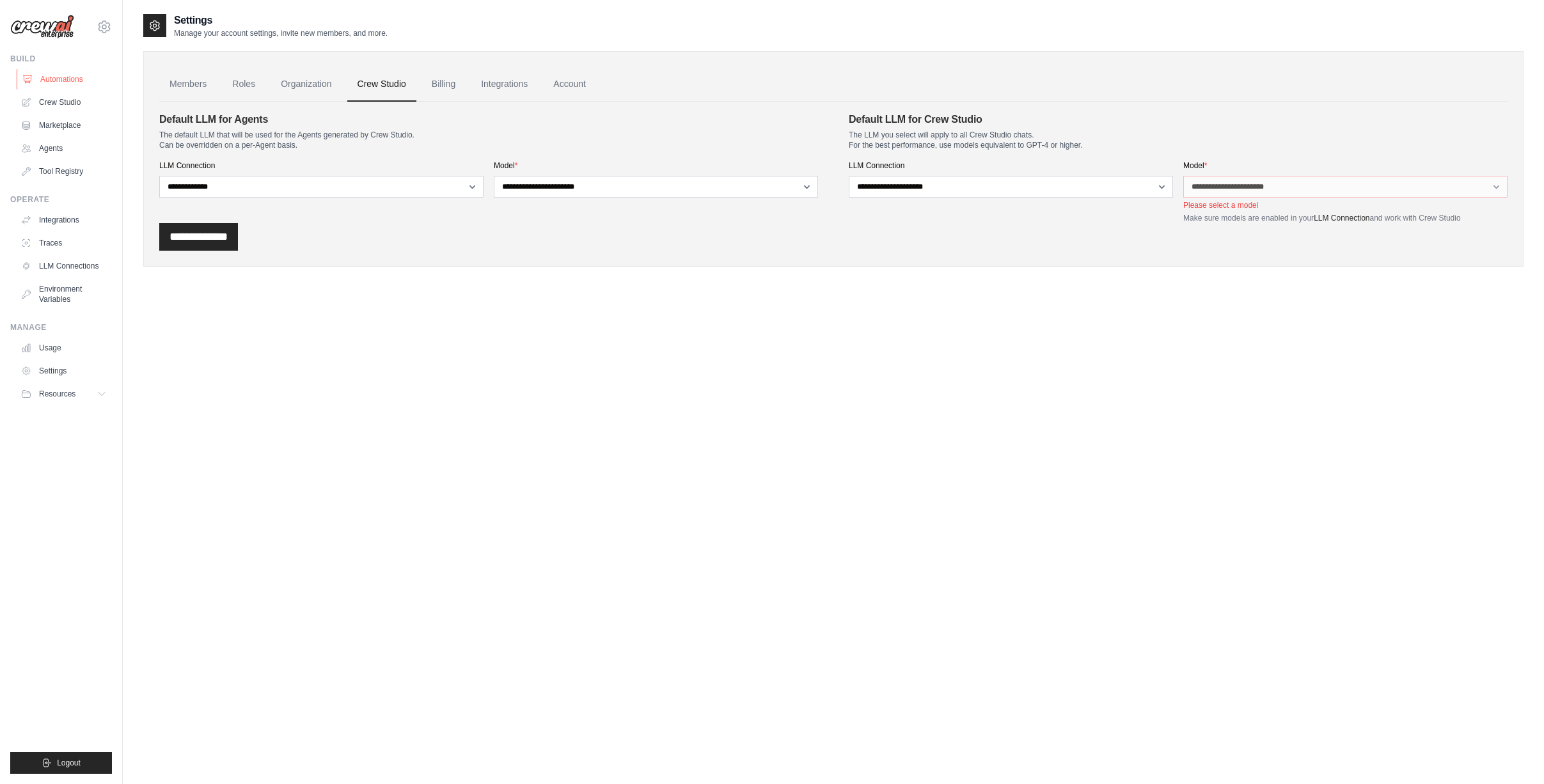
click at [49, 75] on link "Automations" at bounding box center [65, 79] width 97 height 20
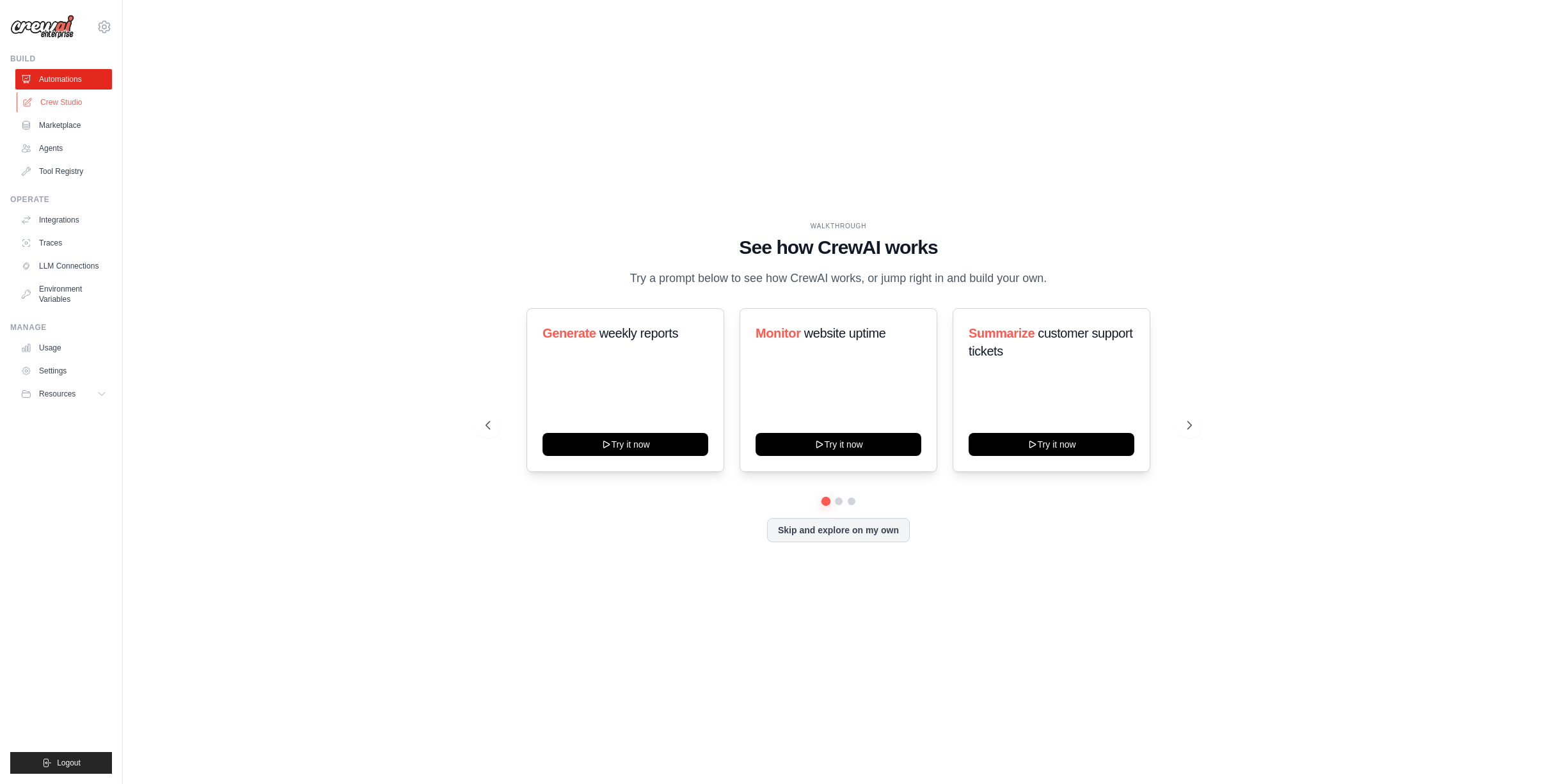
click at [55, 100] on link "Crew Studio" at bounding box center [65, 102] width 97 height 20
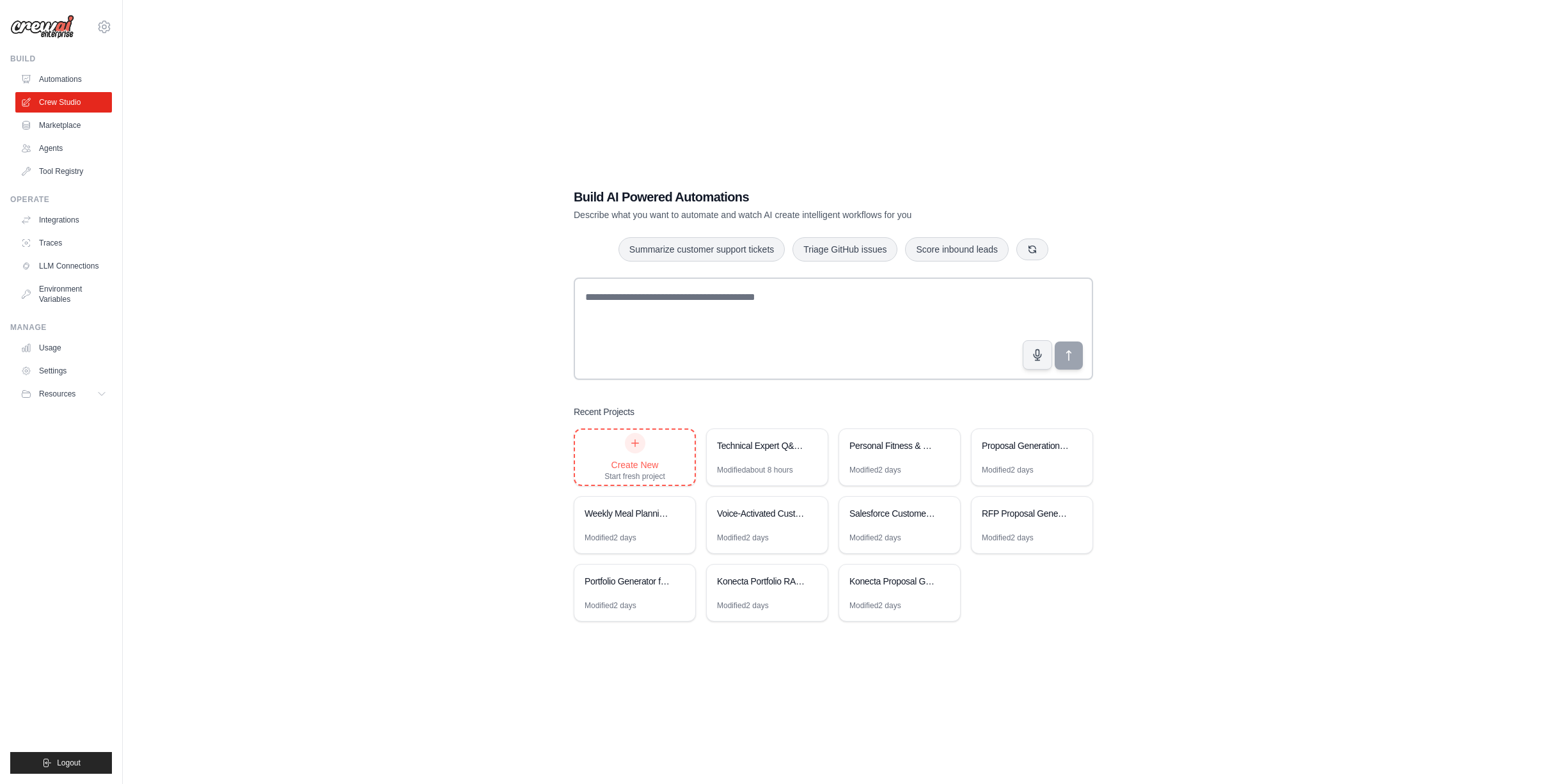
click at [628, 438] on div at bounding box center [635, 443] width 20 height 20
click at [61, 166] on link "Tool Registry" at bounding box center [65, 172] width 97 height 20
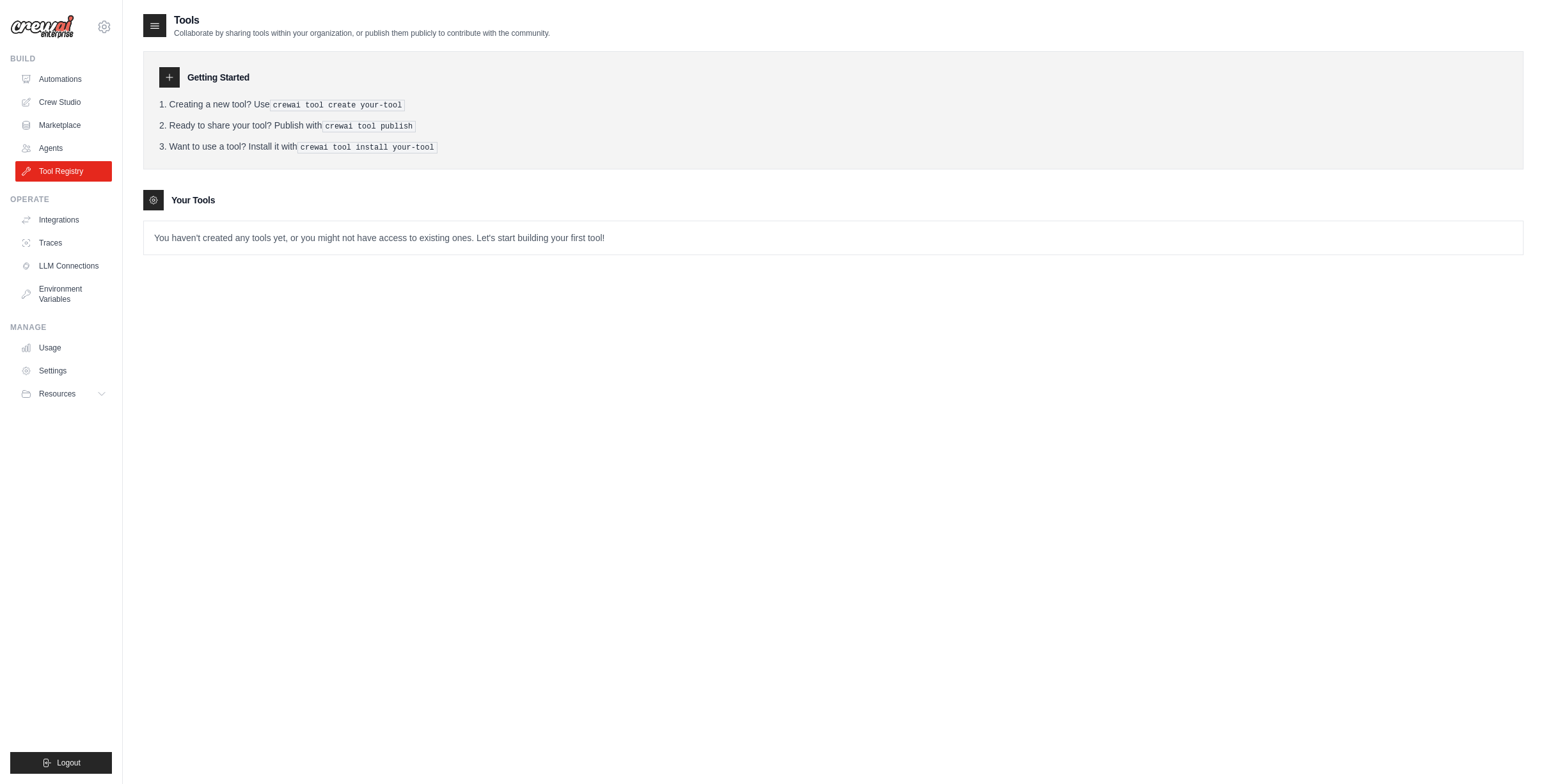
click at [289, 103] on pre "crewai tool create your-tool" at bounding box center [337, 105] width 135 height 12
drag, startPoint x: 276, startPoint y: 105, endPoint x: 406, endPoint y: 99, distance: 130.1
click at [406, 100] on pre "crewai tool create your-tool" at bounding box center [337, 105] width 135 height 12
click at [165, 79] on icon at bounding box center [169, 77] width 10 height 10
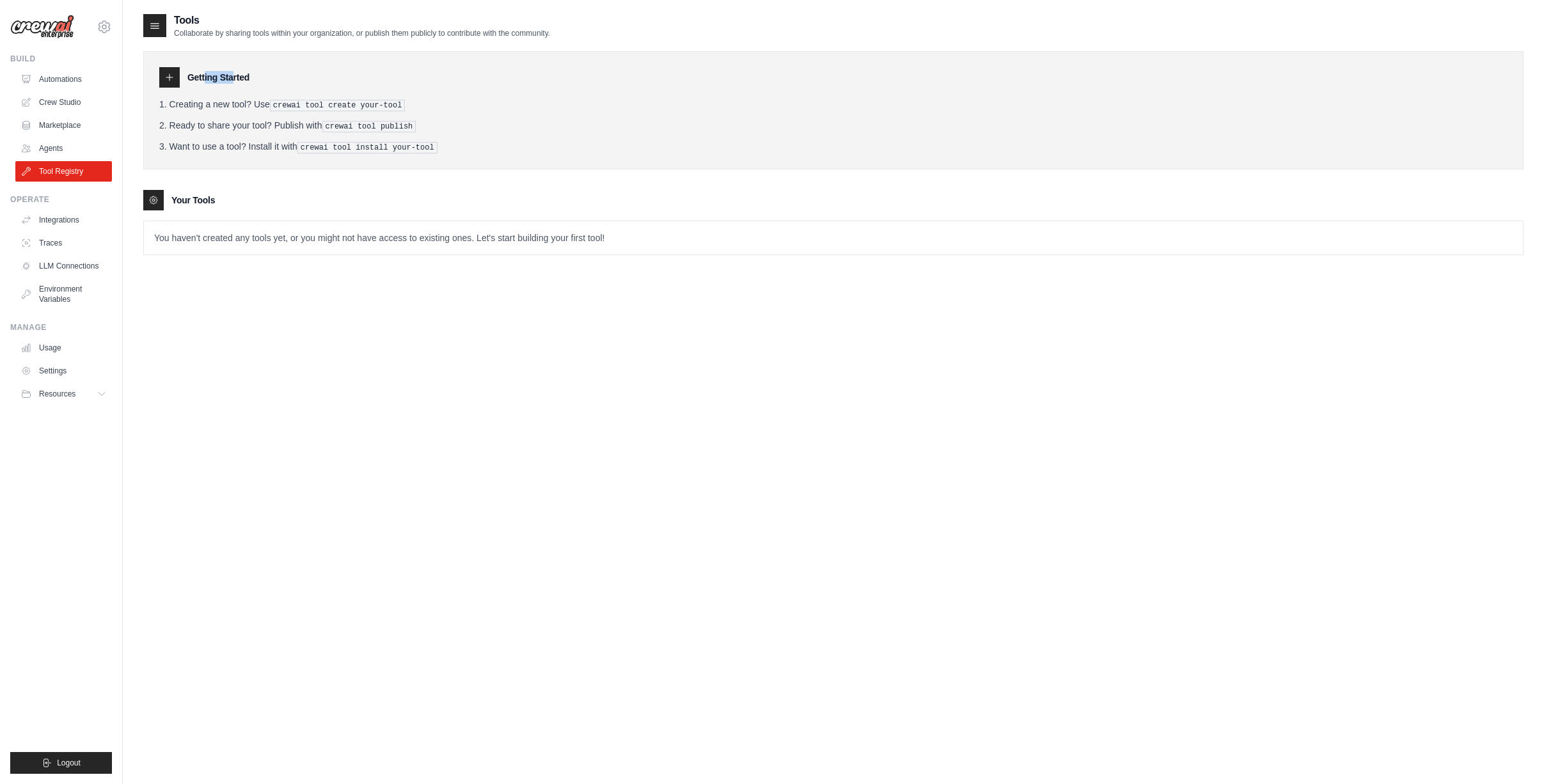
click at [306, 54] on div "Getting Started Creating a new tool? Use crewai tool create your-tool Ready to …" at bounding box center [833, 110] width 1380 height 118
click at [317, 235] on p "You haven't created any tools yet, or you might not have access to existing one…" at bounding box center [833, 238] width 1379 height 33
click at [66, 213] on link "Integrations" at bounding box center [65, 220] width 97 height 20
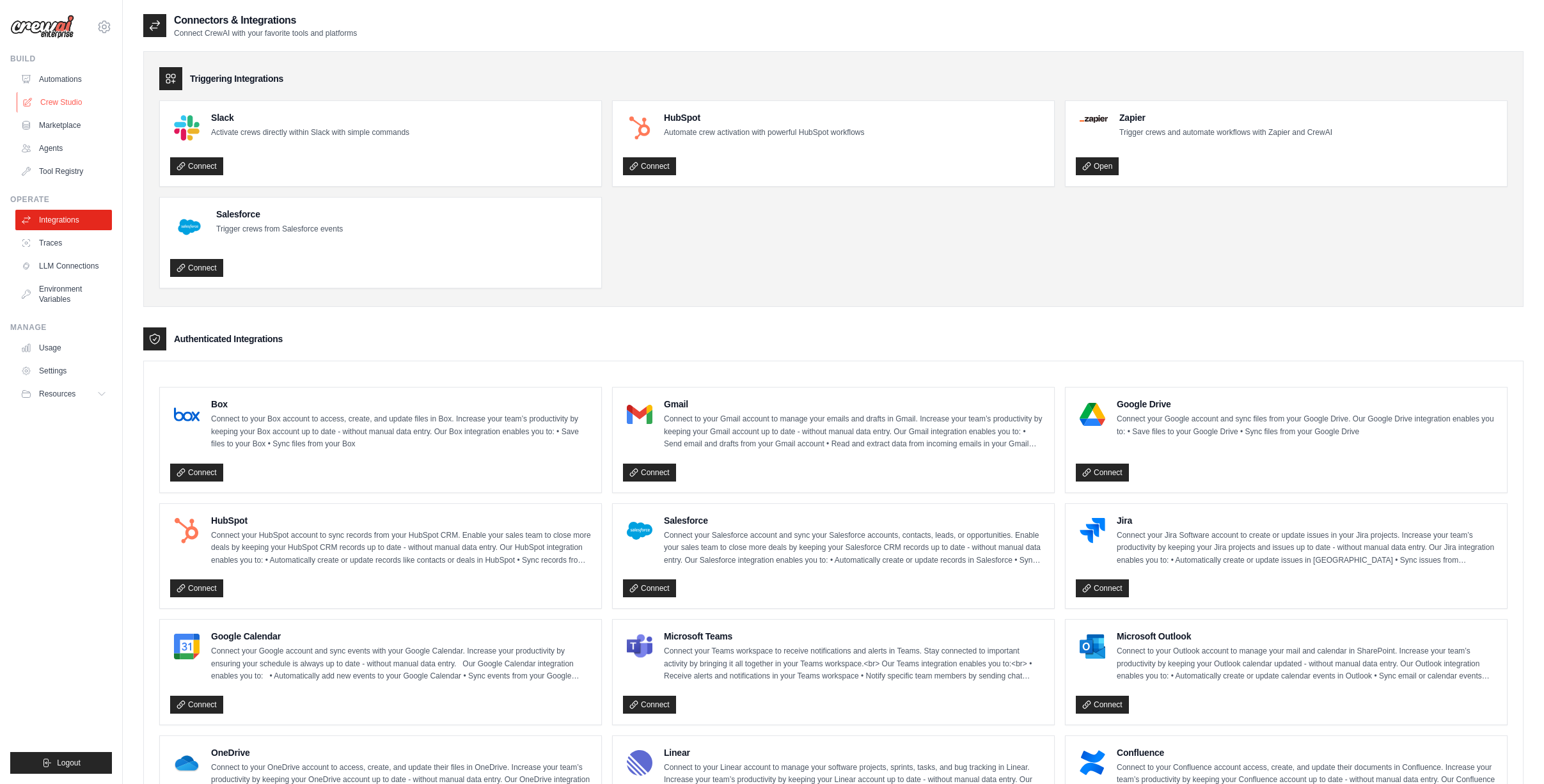
click at [61, 100] on link "Crew Studio" at bounding box center [65, 102] width 97 height 20
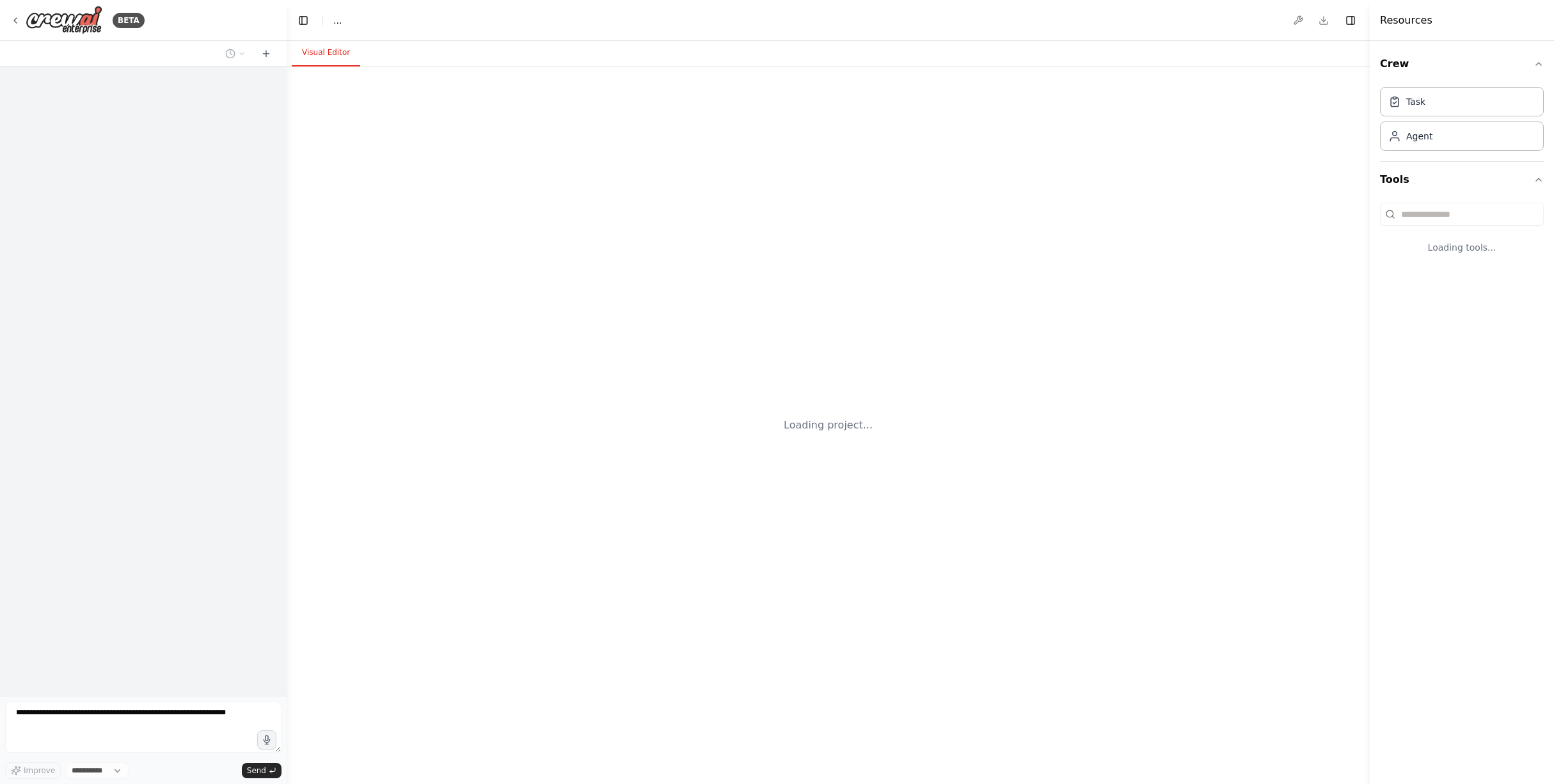
select select "****"
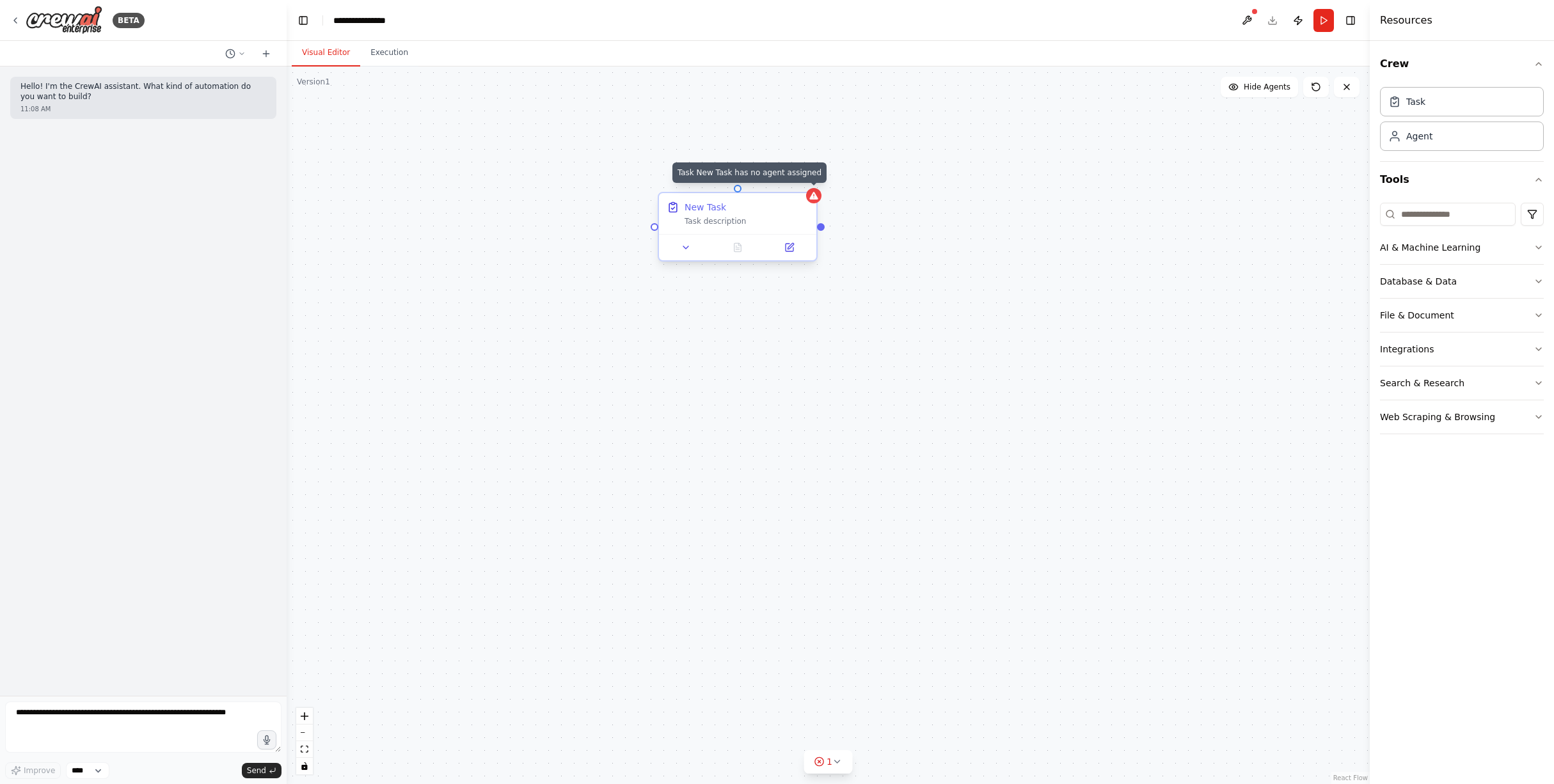
click at [812, 195] on icon at bounding box center [813, 195] width 8 height 7
click at [750, 227] on div "New Task Task description" at bounding box center [738, 214] width 157 height 41
click at [807, 180] on icon at bounding box center [807, 182] width 5 height 7
click at [778, 181] on button "Confirm" at bounding box center [770, 182] width 46 height 16
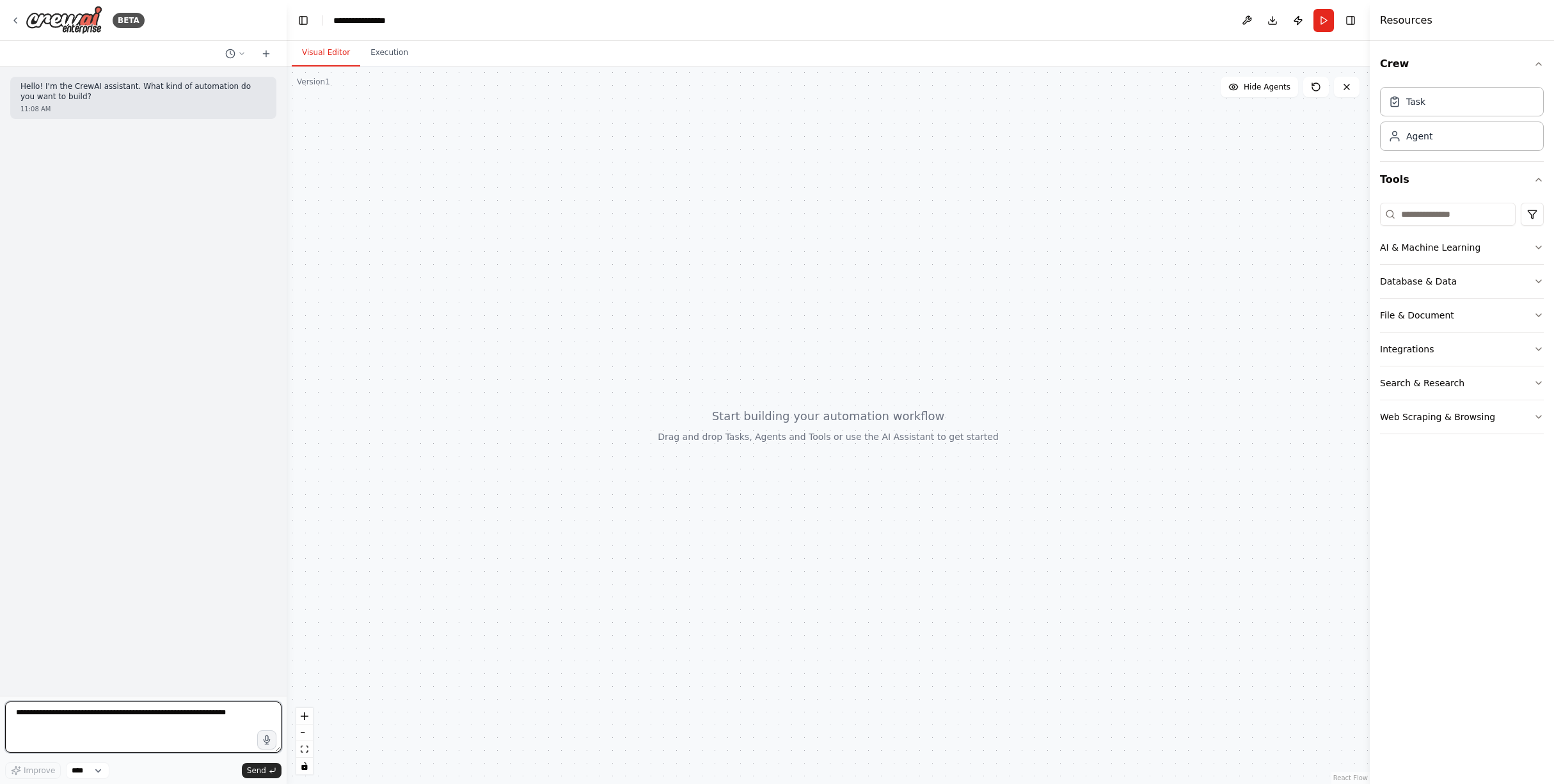
click at [65, 714] on textarea at bounding box center [144, 727] width 276 height 51
click at [1540, 281] on icon "button" at bounding box center [1538, 281] width 10 height 10
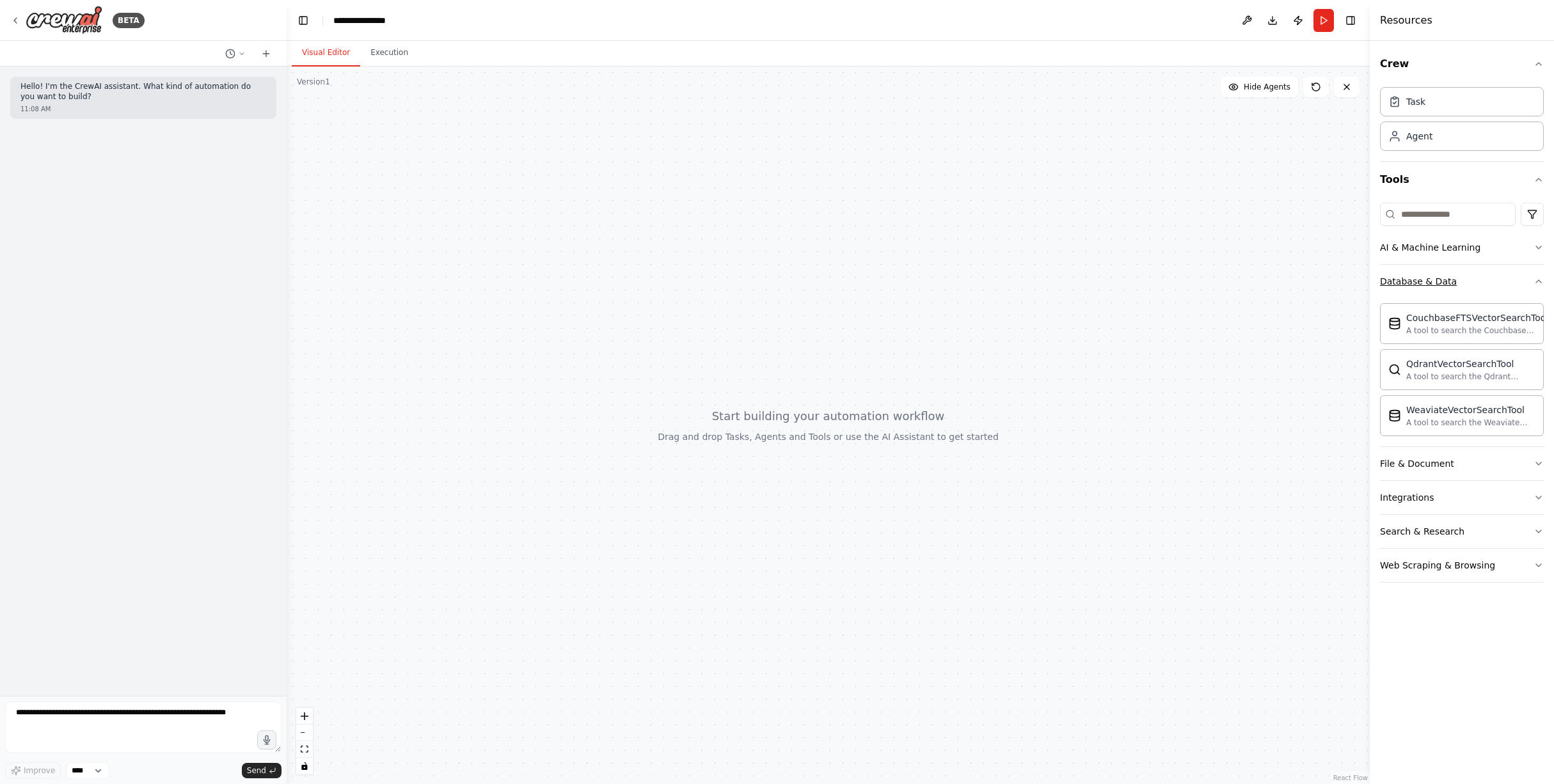
click at [1411, 280] on div "Database & Data" at bounding box center [1418, 281] width 77 height 13
click at [1425, 280] on div "Database & Data" at bounding box center [1418, 281] width 77 height 13
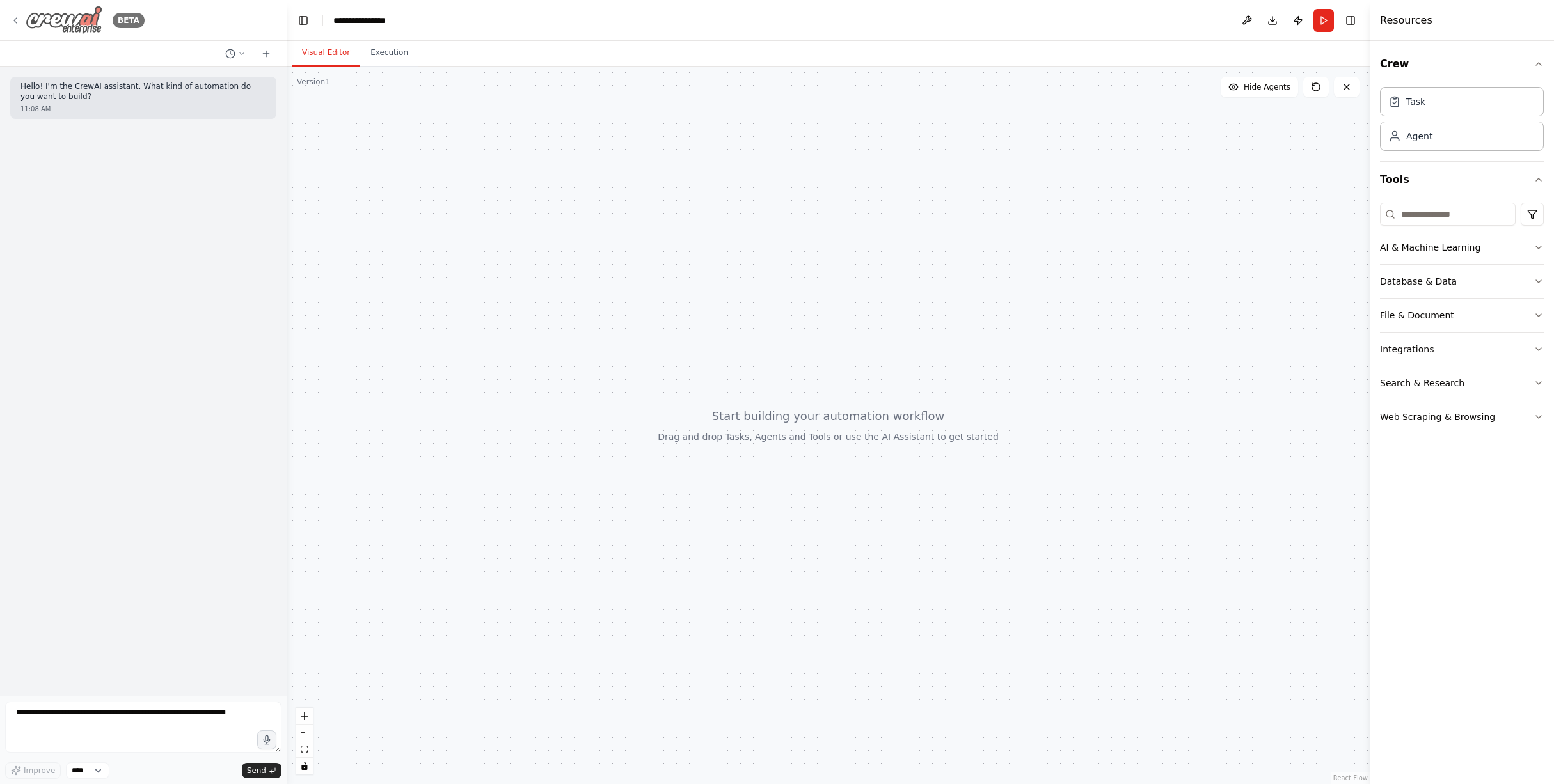
click at [16, 20] on icon at bounding box center [15, 20] width 10 height 10
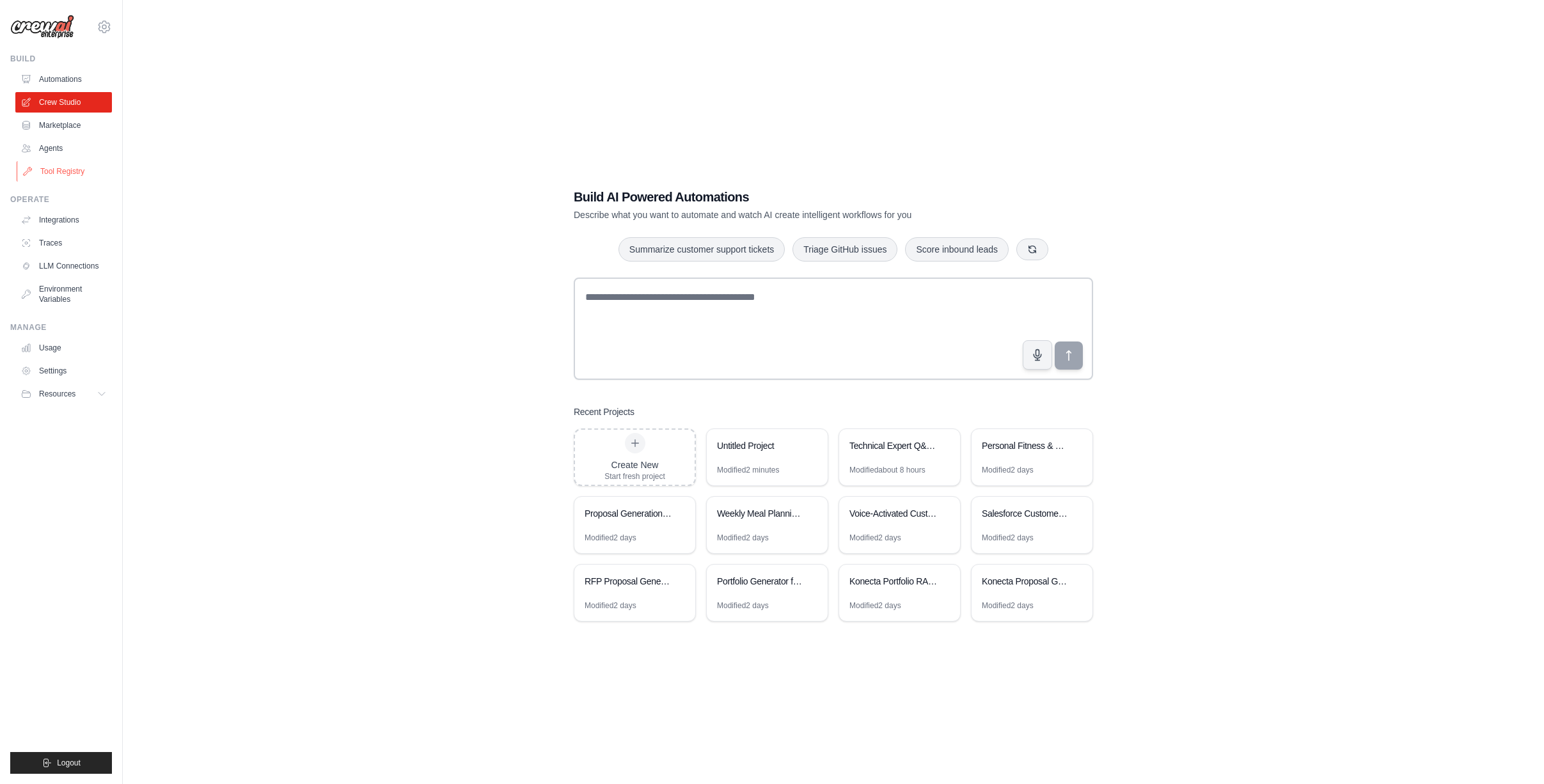
click at [53, 169] on link "Tool Registry" at bounding box center [65, 172] width 97 height 20
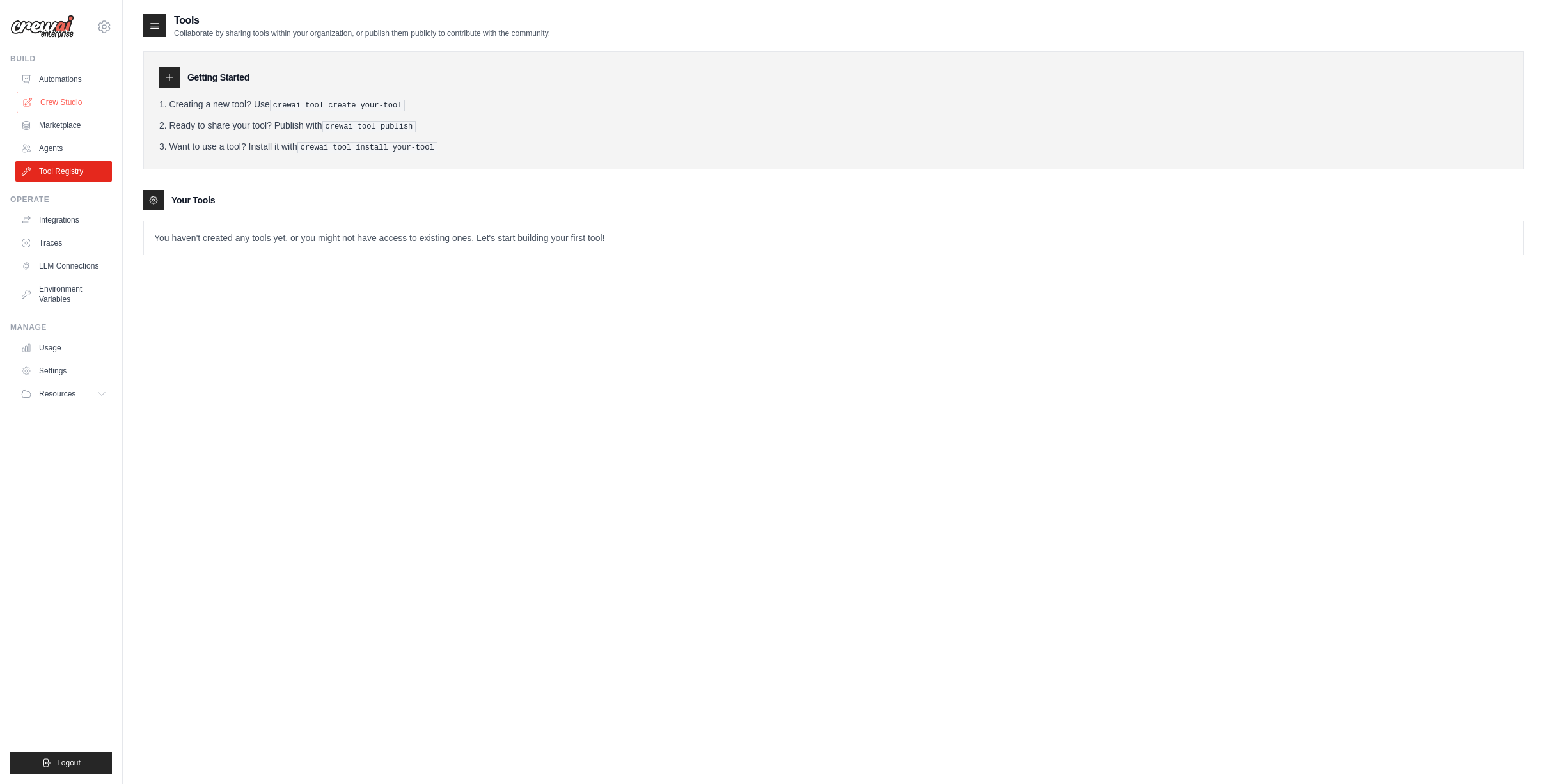
click at [57, 100] on link "Crew Studio" at bounding box center [65, 102] width 97 height 20
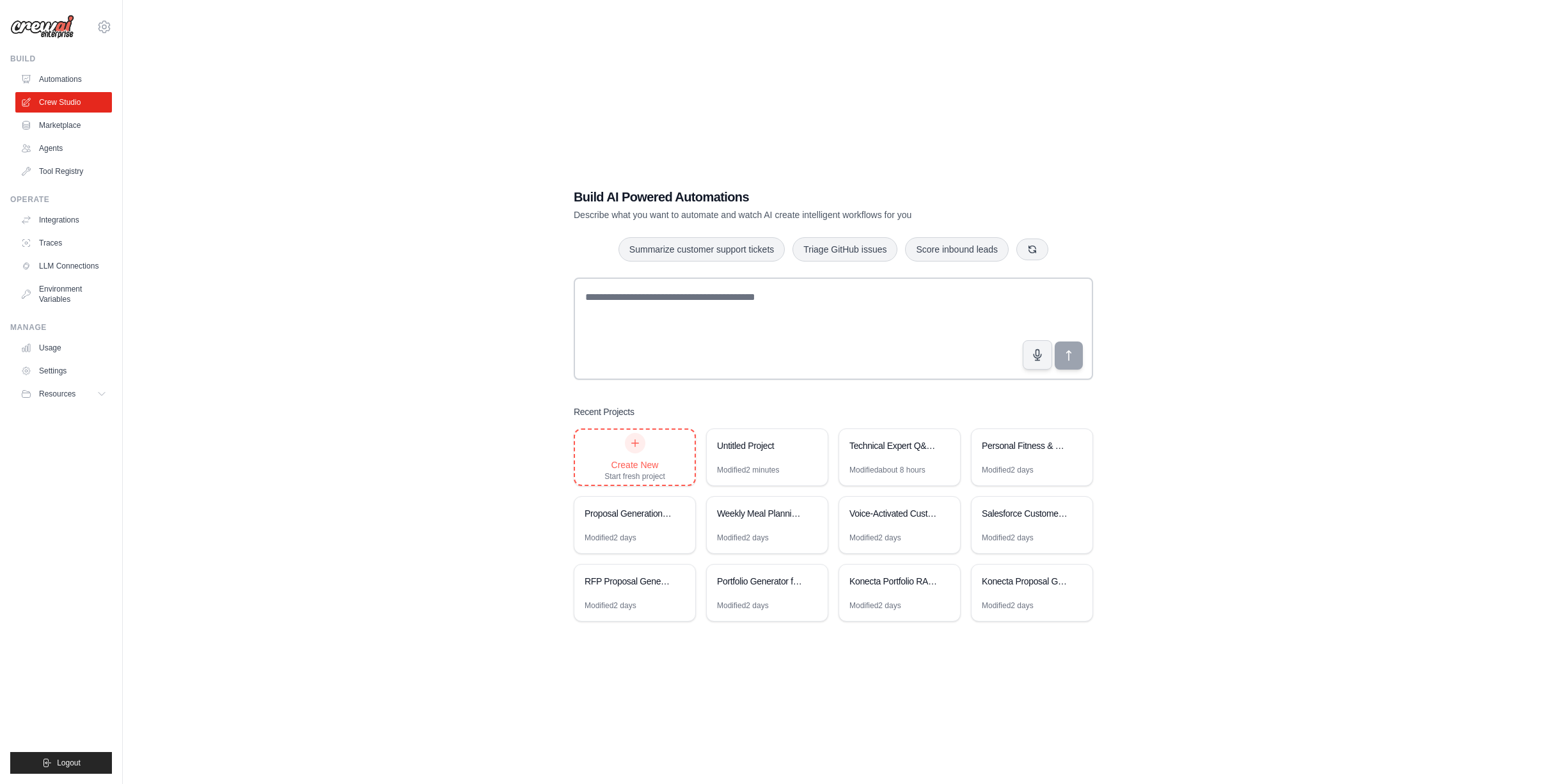
click at [628, 448] on div at bounding box center [635, 443] width 20 height 20
click at [53, 174] on link "Tool Registry" at bounding box center [65, 172] width 97 height 20
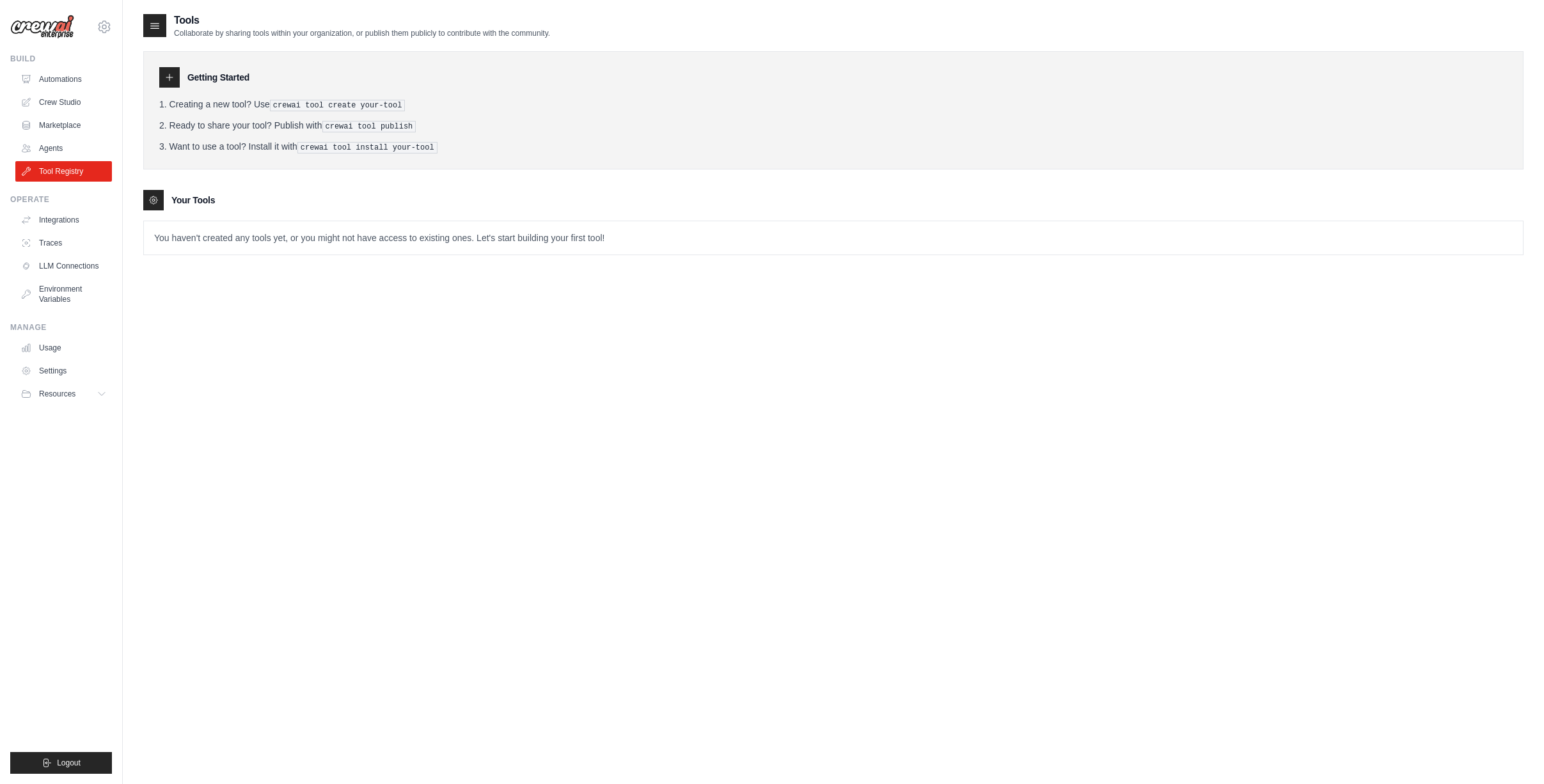
click at [295, 333] on div "Tools Collaborate by sharing tools within your organization, or publish them pu…" at bounding box center [833, 405] width 1380 height 784
click at [278, 104] on pre "crewai tool create your-tool" at bounding box center [337, 105] width 135 height 12
drag, startPoint x: 276, startPoint y: 105, endPoint x: 410, endPoint y: 103, distance: 134.0
click at [410, 103] on li "Creating a new tool? Use crewai tool create your-tool" at bounding box center [833, 105] width 1348 height 14
copy pre "crewai tool create your-tool"
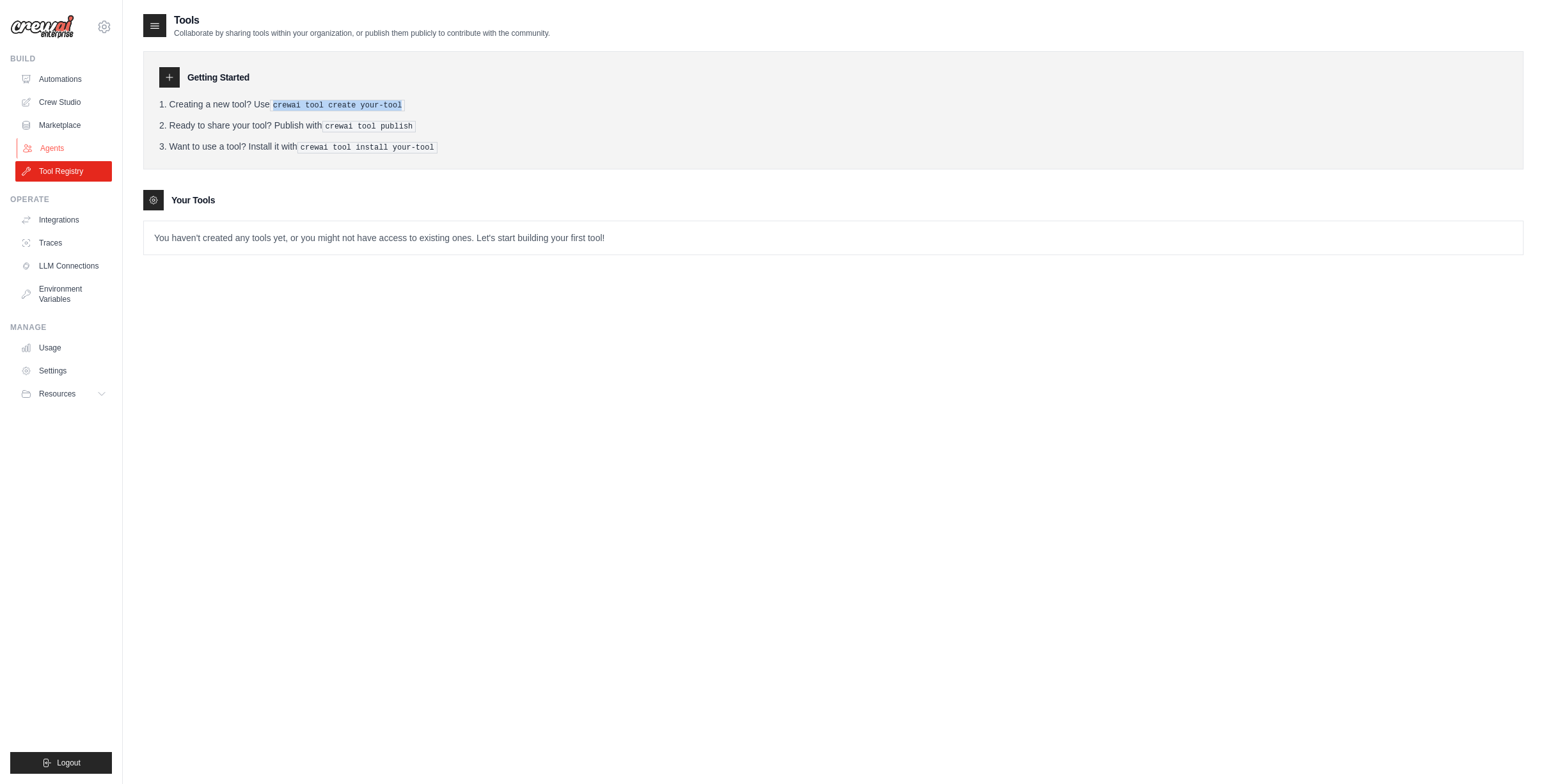
click at [54, 148] on link "Agents" at bounding box center [65, 148] width 97 height 20
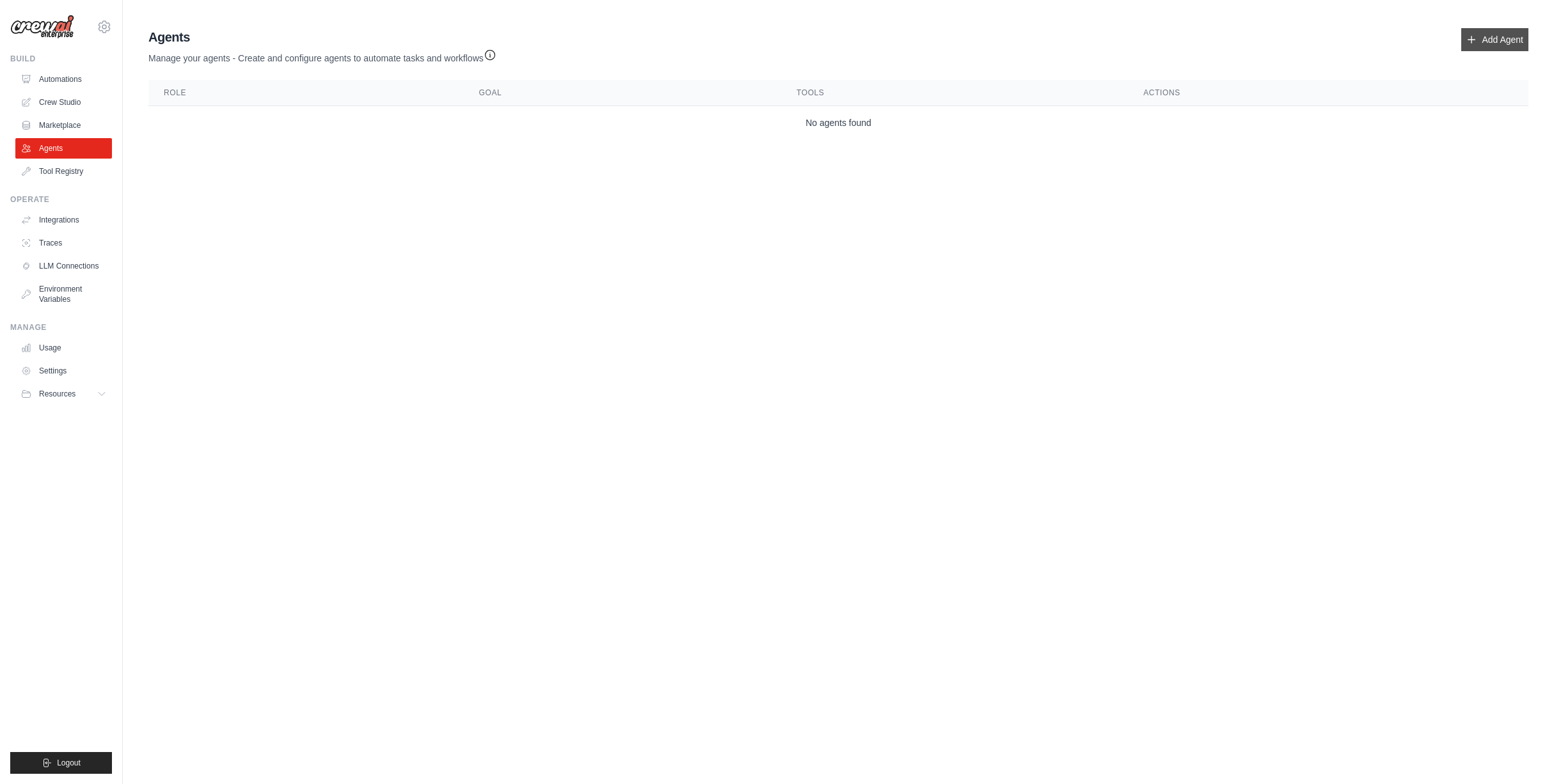
click at [1468, 39] on icon at bounding box center [1472, 40] width 7 height 7
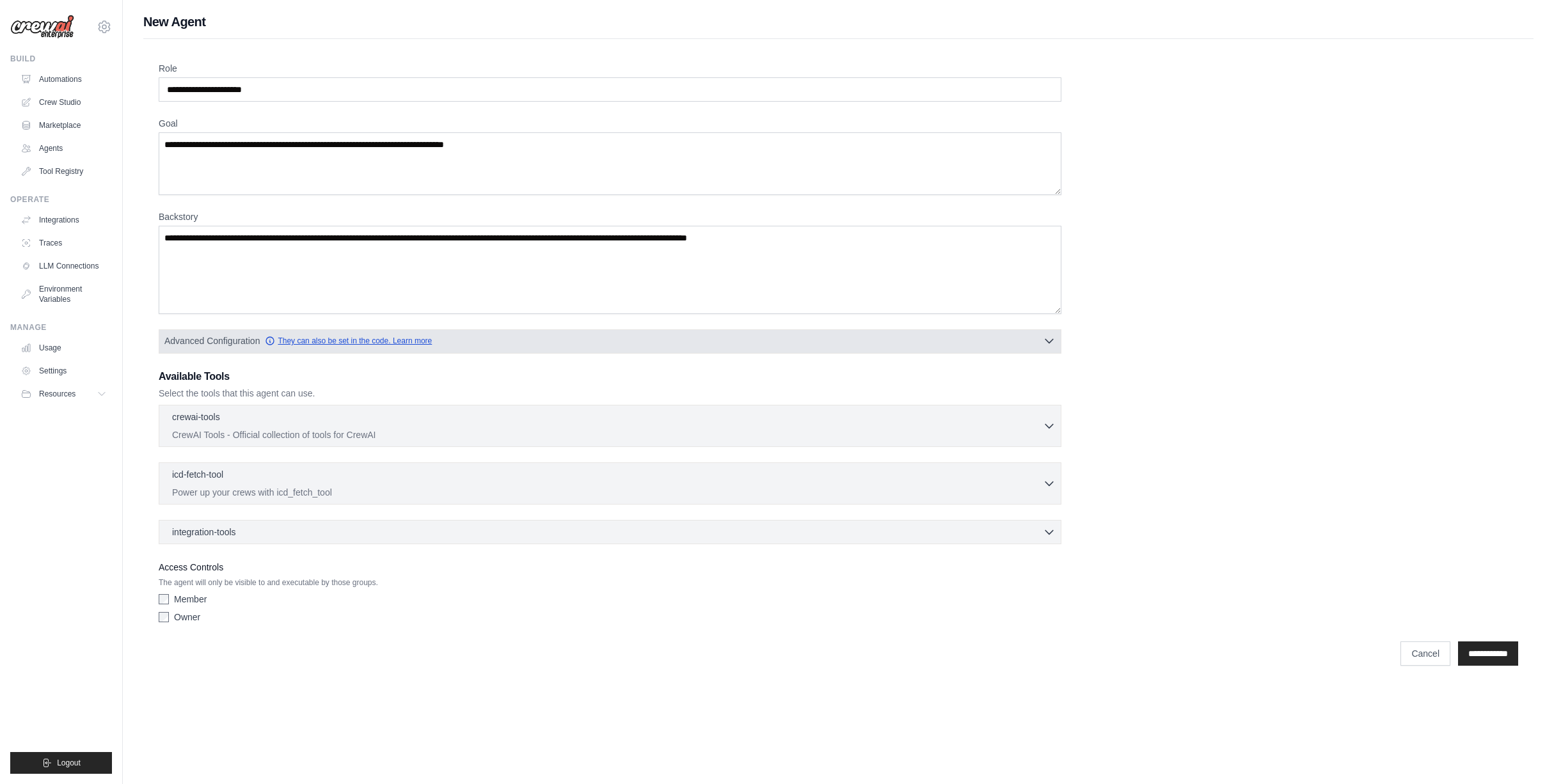
click at [347, 341] on link "They can also be set in the code. Learn more" at bounding box center [348, 340] width 167 height 10
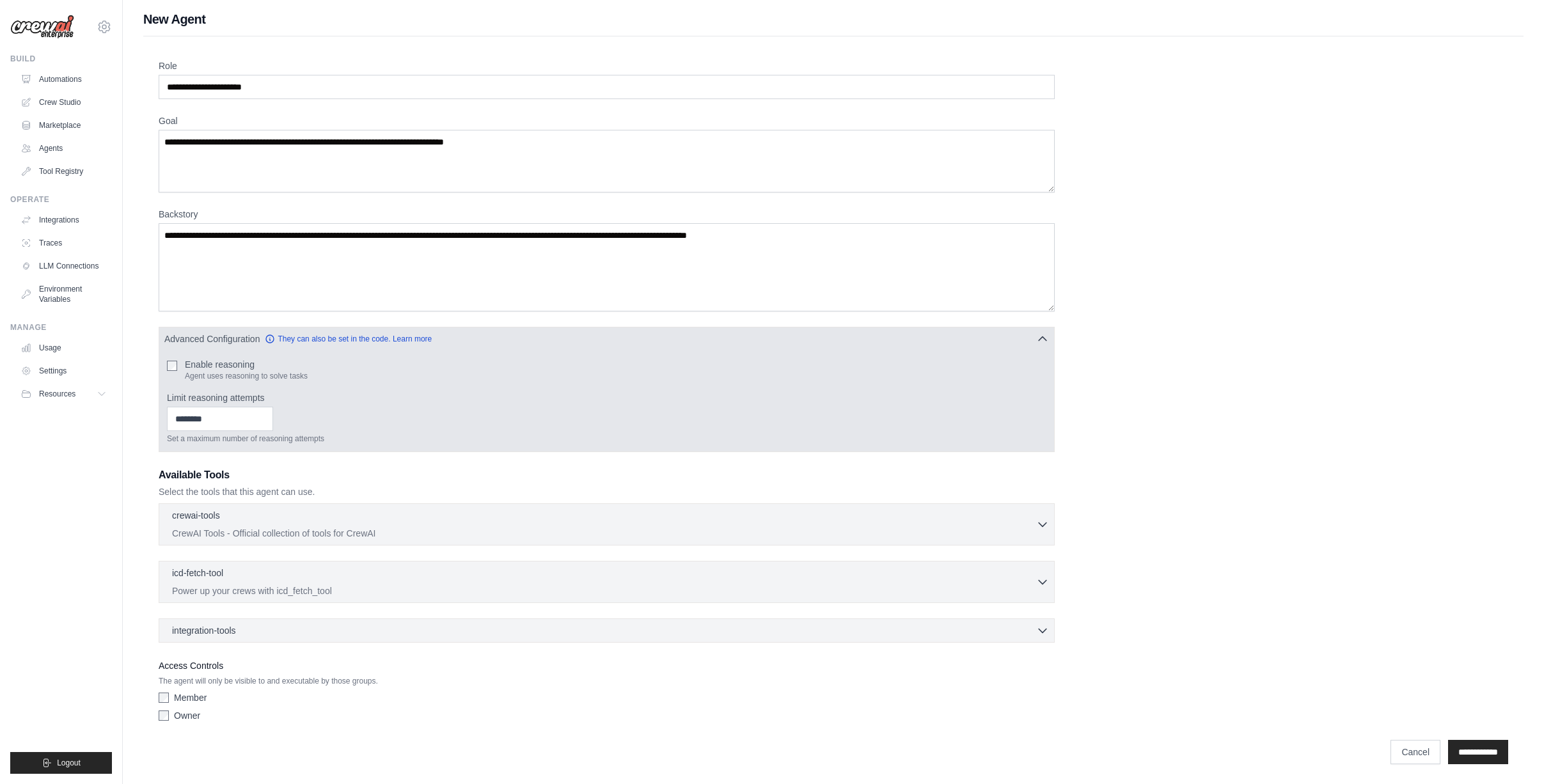
scroll to position [3, 0]
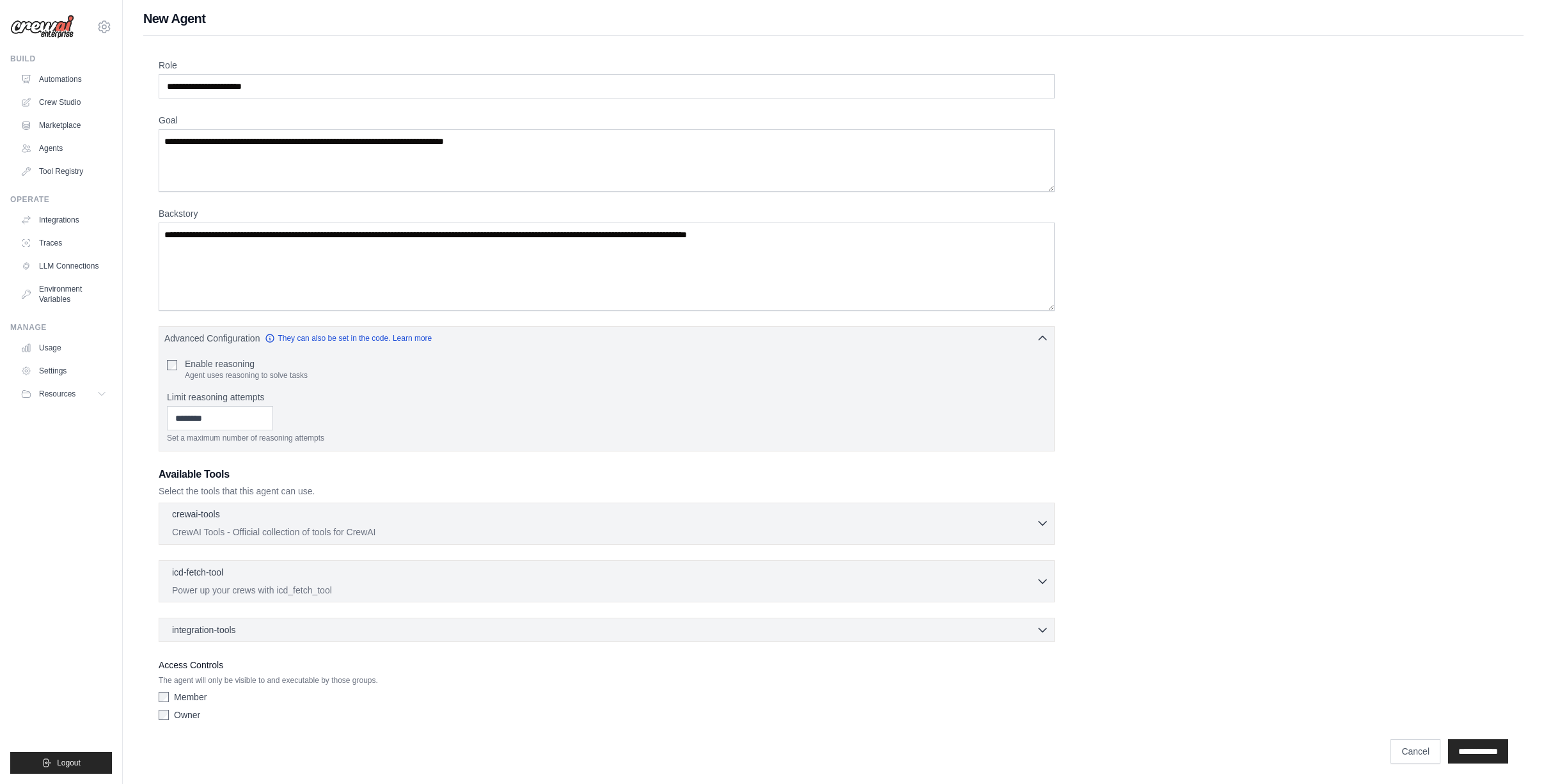
click at [423, 522] on div "crewai-tools 0 selected" at bounding box center [604, 515] width 864 height 16
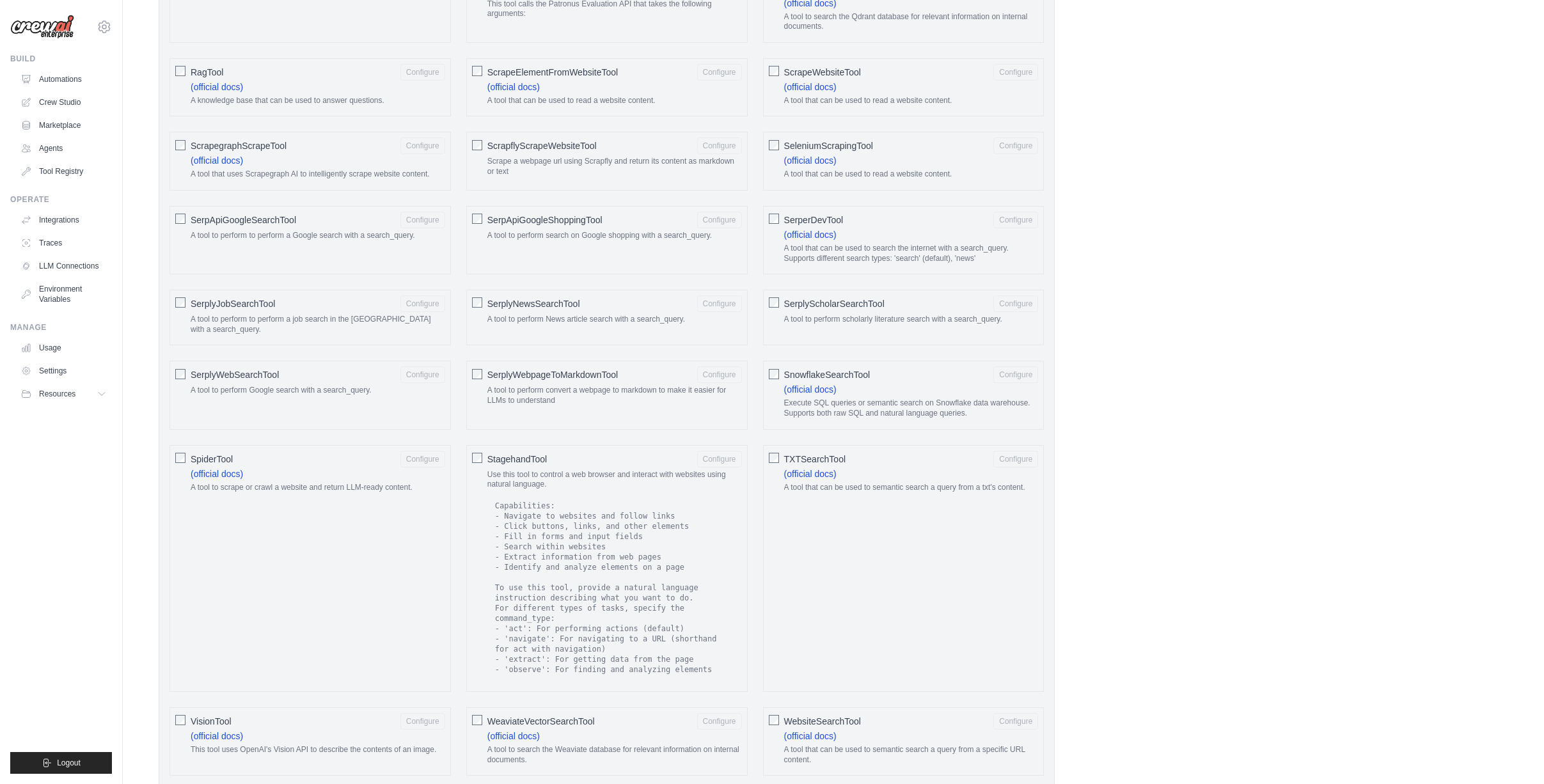
scroll to position [1967, 0]
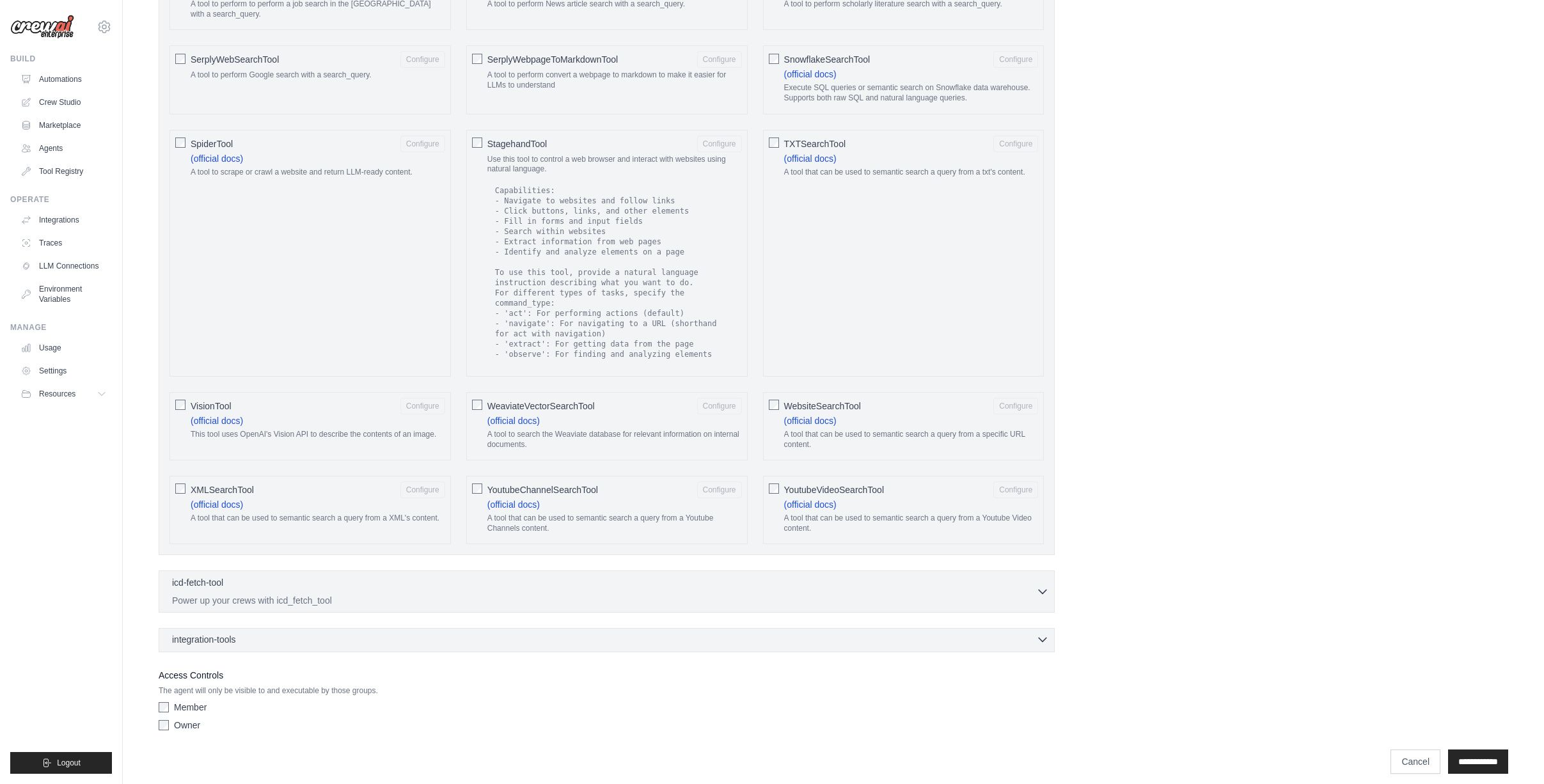
click at [575, 633] on div "integration-tools 0 selected" at bounding box center [611, 639] width 877 height 13
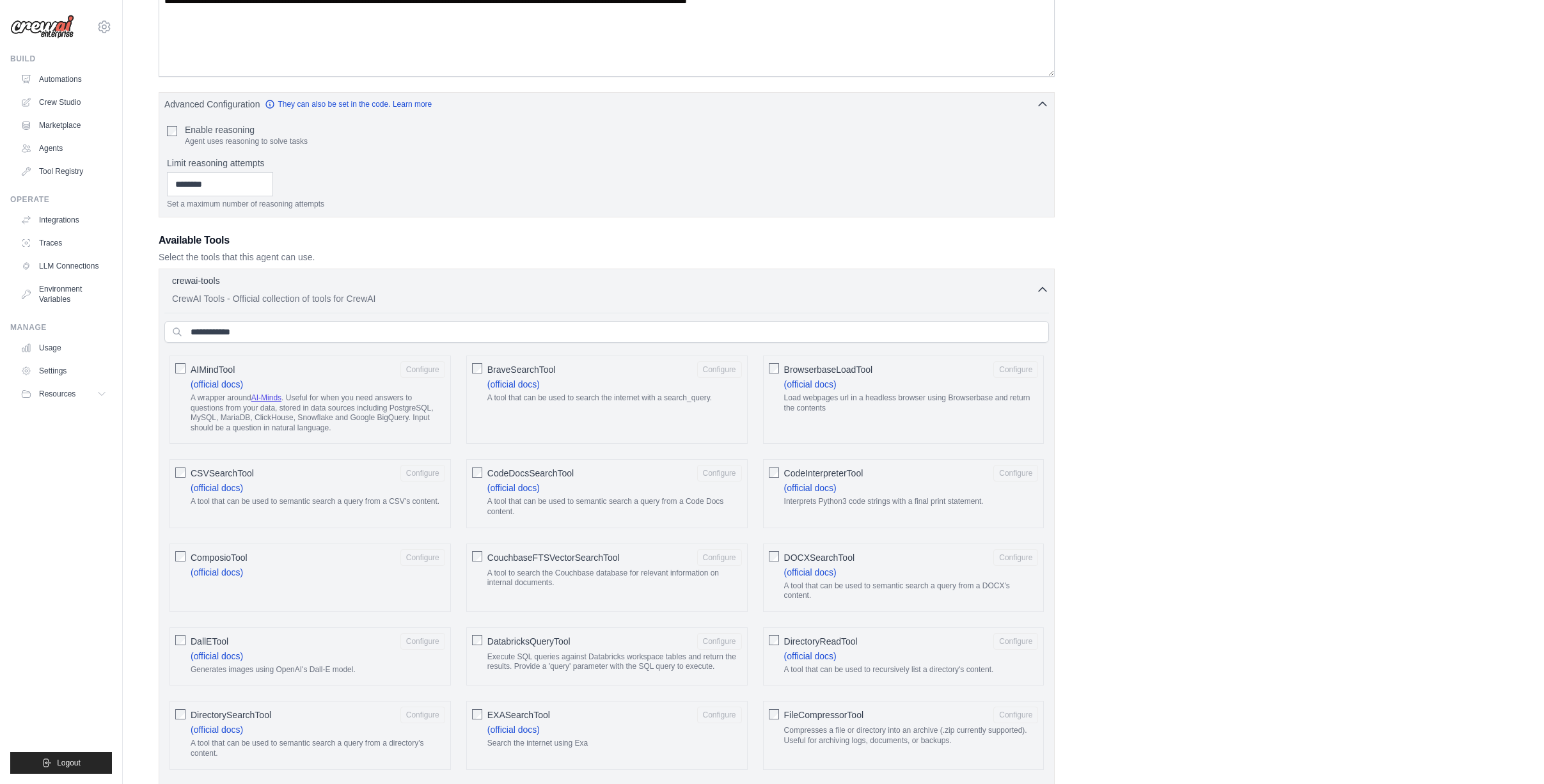
scroll to position [0, 0]
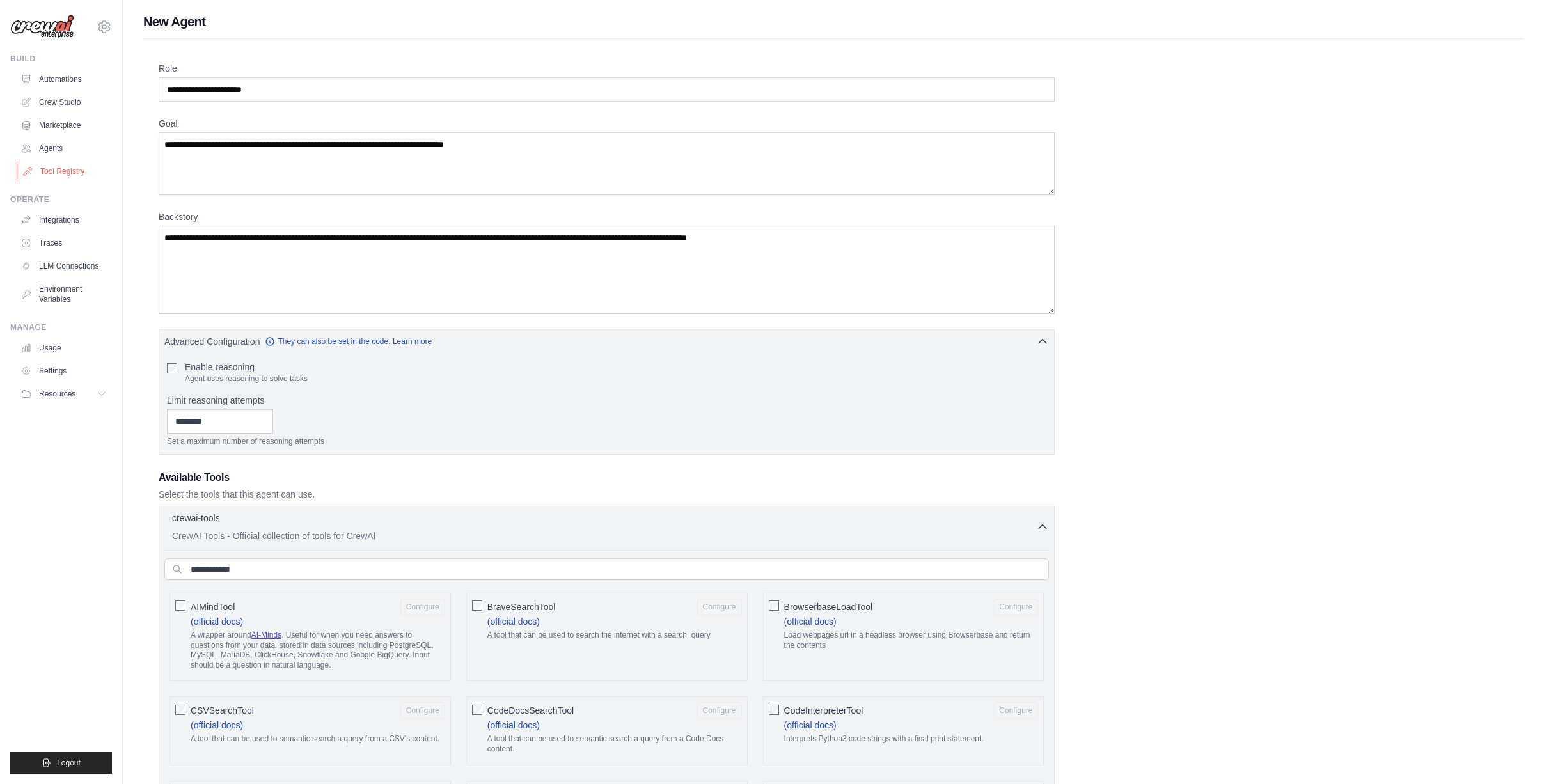
click at [67, 171] on link "Tool Registry" at bounding box center [65, 172] width 97 height 20
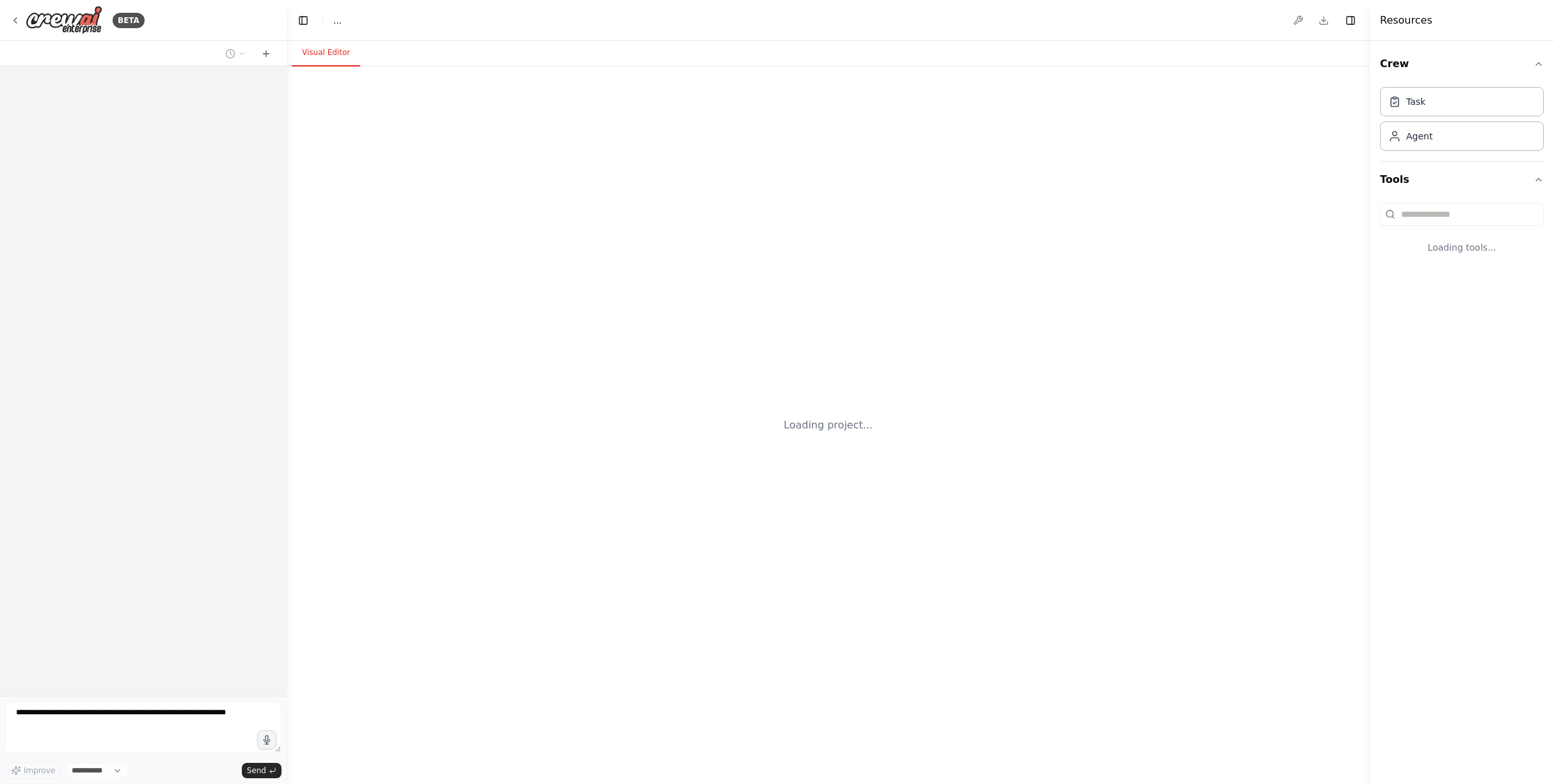
select select "****"
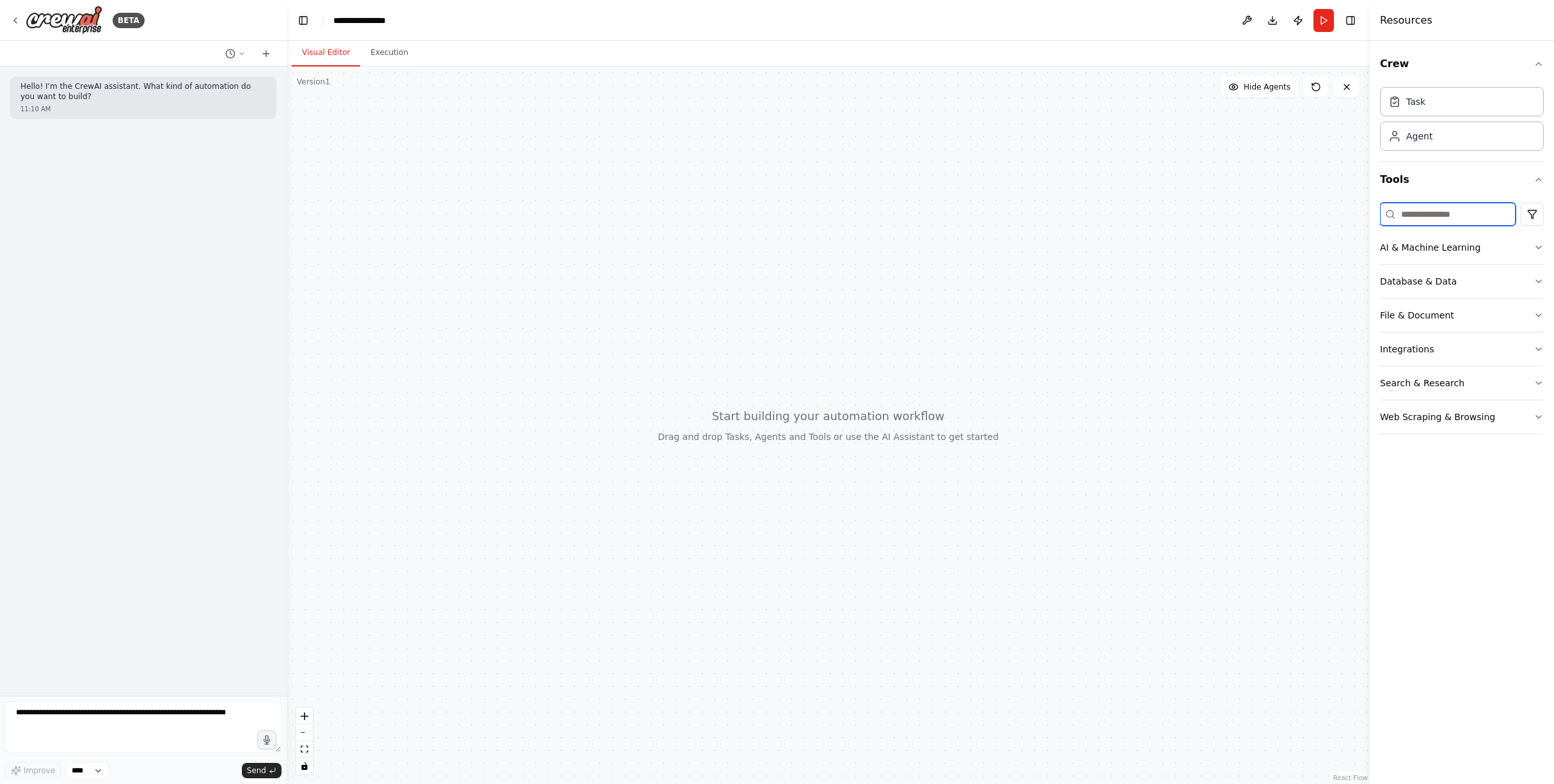
click at [1438, 206] on input at bounding box center [1447, 214] width 136 height 23
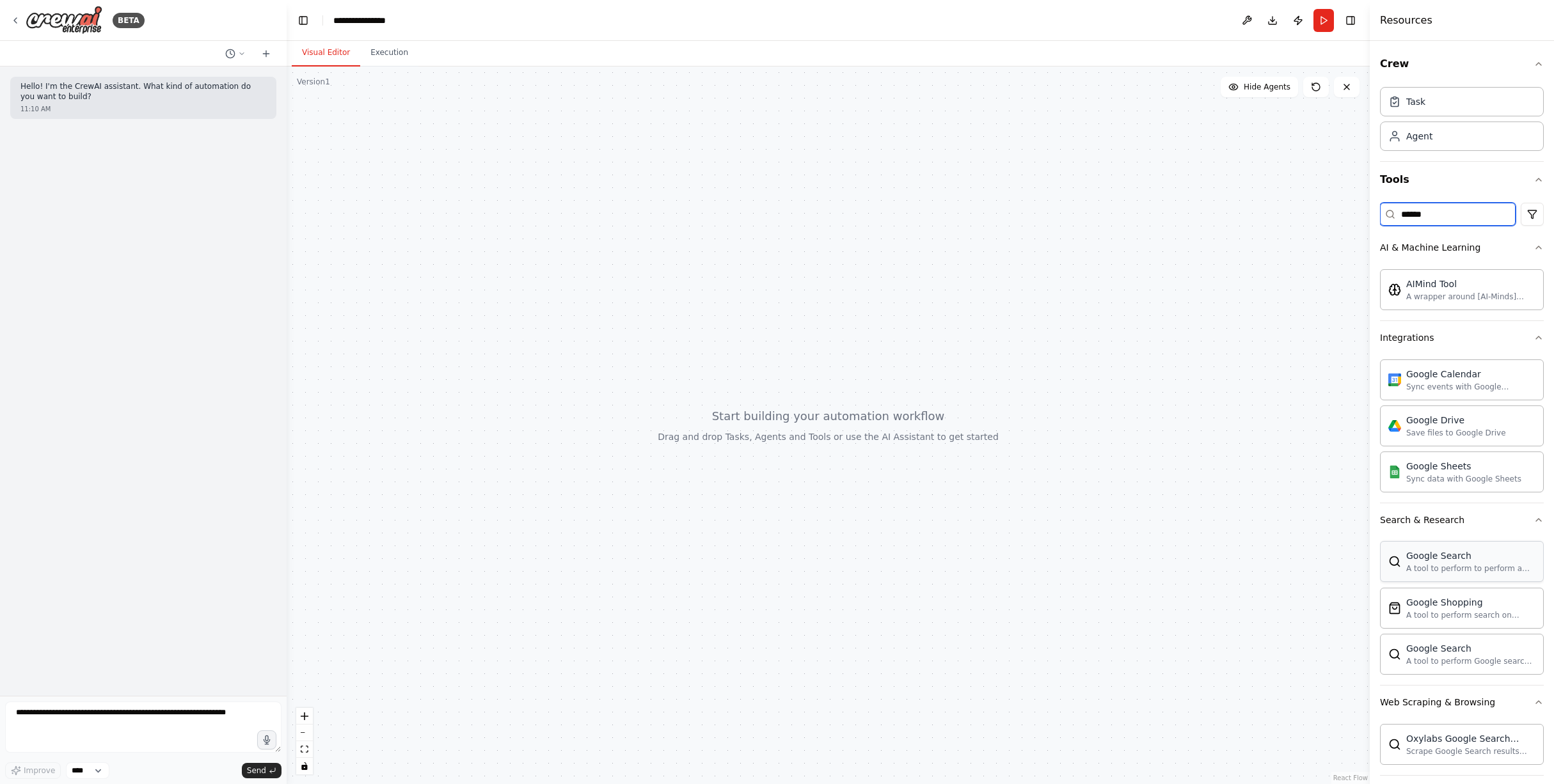
type input "******"
click at [1468, 570] on div "A tool to perform to perform a Google search with a search_query." at bounding box center [1471, 568] width 129 height 10
click at [1436, 562] on div "Google Search A tool to perform to perform a Google search with a search_query." at bounding box center [1471, 561] width 129 height 24
click at [1460, 561] on div "Google Search" at bounding box center [1471, 555] width 129 height 13
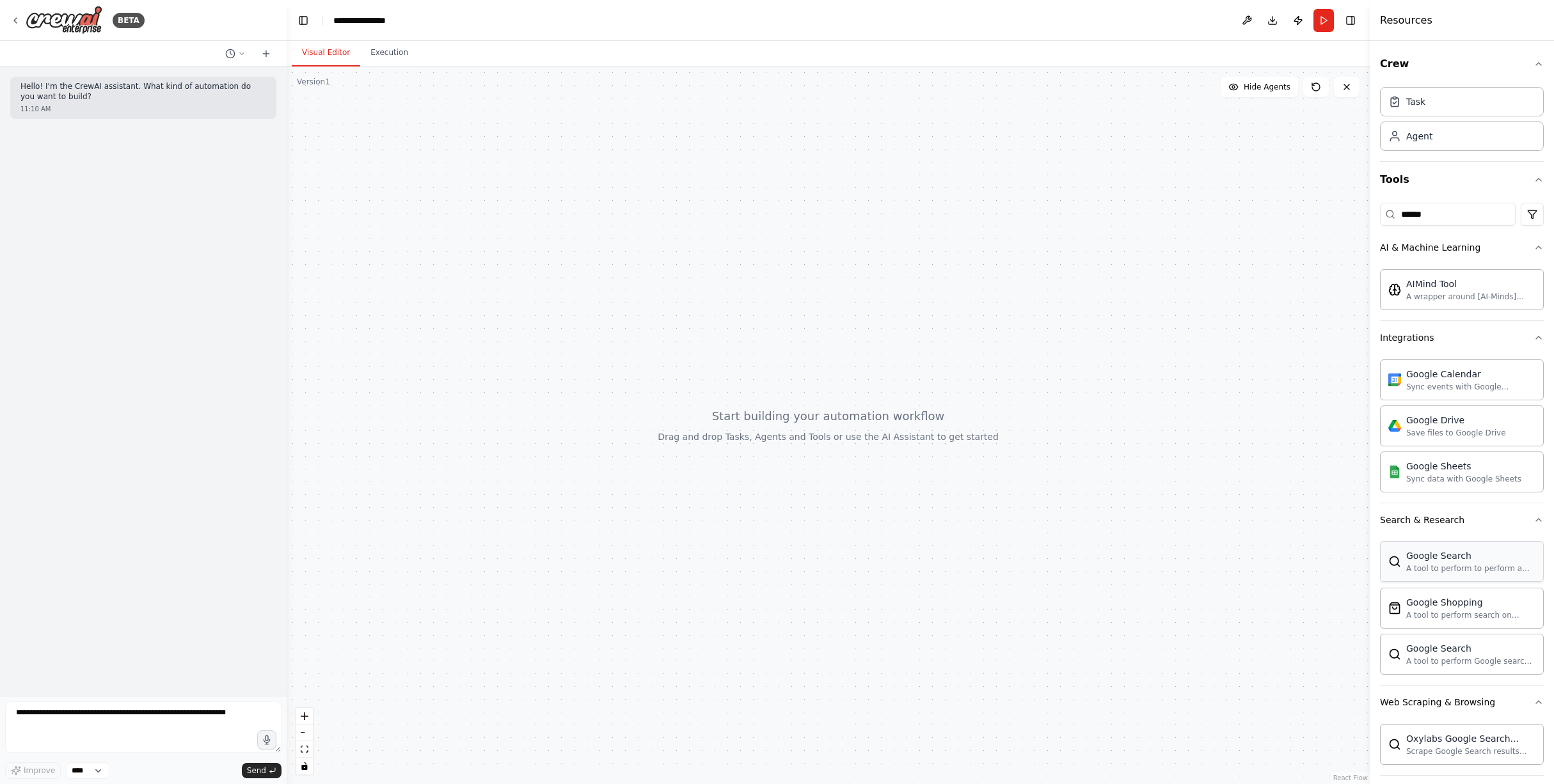
click at [1463, 565] on div "A tool to perform to perform a Google search with a search_query." at bounding box center [1471, 568] width 129 height 10
click at [975, 248] on div at bounding box center [828, 425] width 1083 height 717
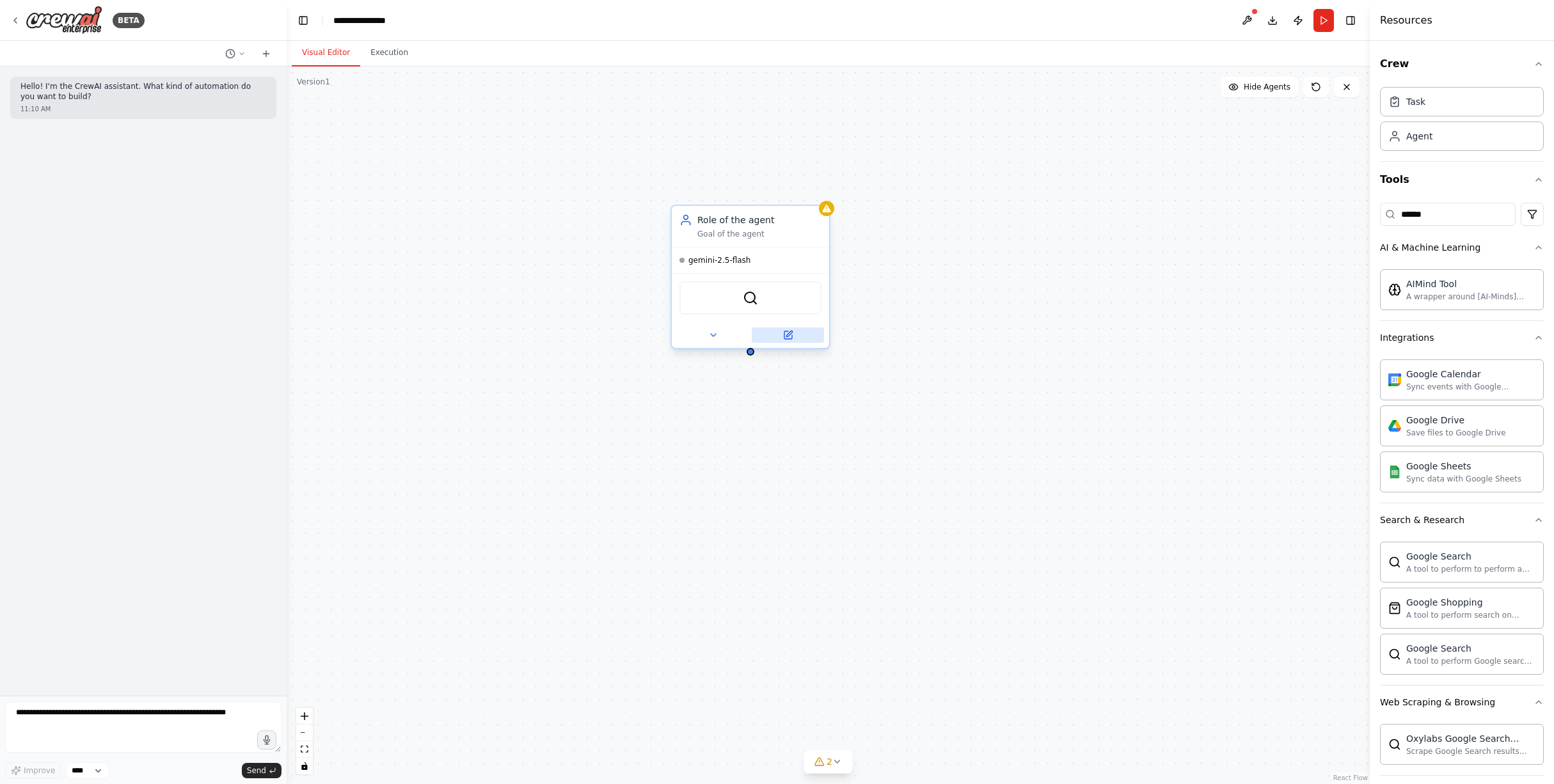
click at [787, 335] on icon at bounding box center [789, 333] width 5 height 5
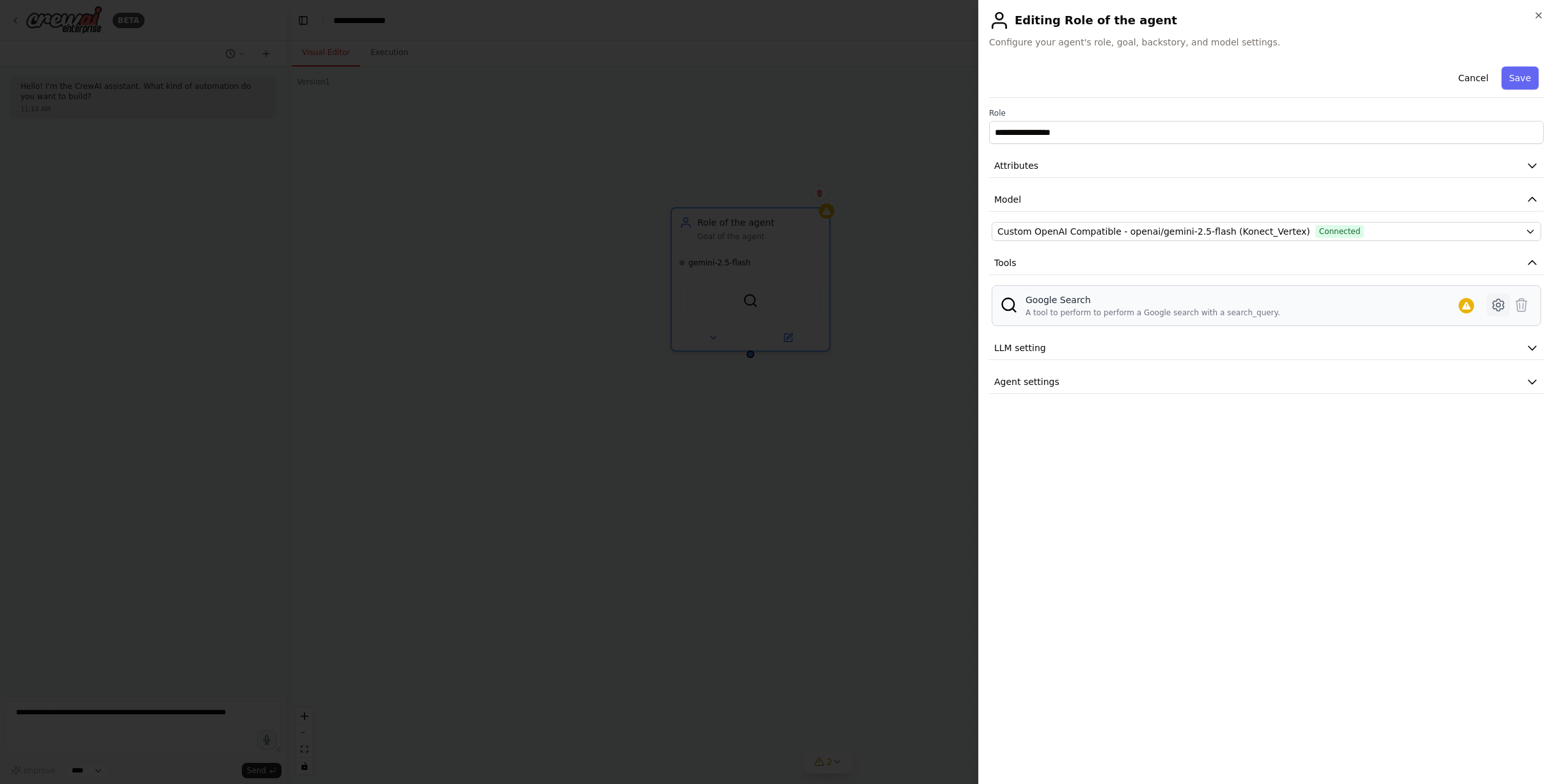
click at [1502, 307] on icon at bounding box center [1498, 305] width 16 height 16
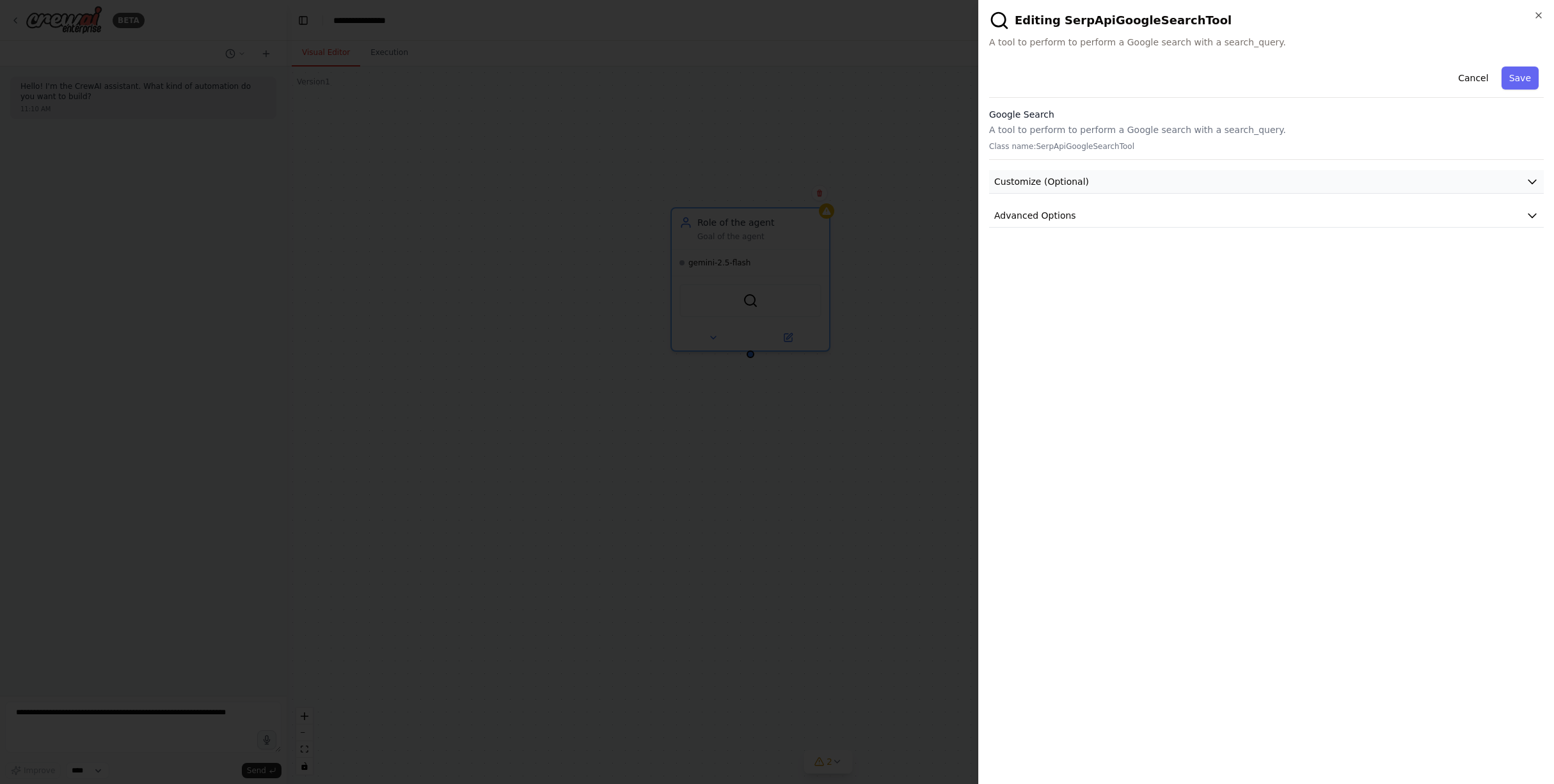
click at [1157, 185] on button "Customize (Optional)" at bounding box center [1266, 182] width 554 height 24
click at [1098, 216] on button "Advanced Options" at bounding box center [1266, 216] width 554 height 24
click at [1041, 295] on input "text" at bounding box center [1266, 291] width 533 height 23
click at [1538, 16] on icon "button" at bounding box center [1539, 16] width 5 height 5
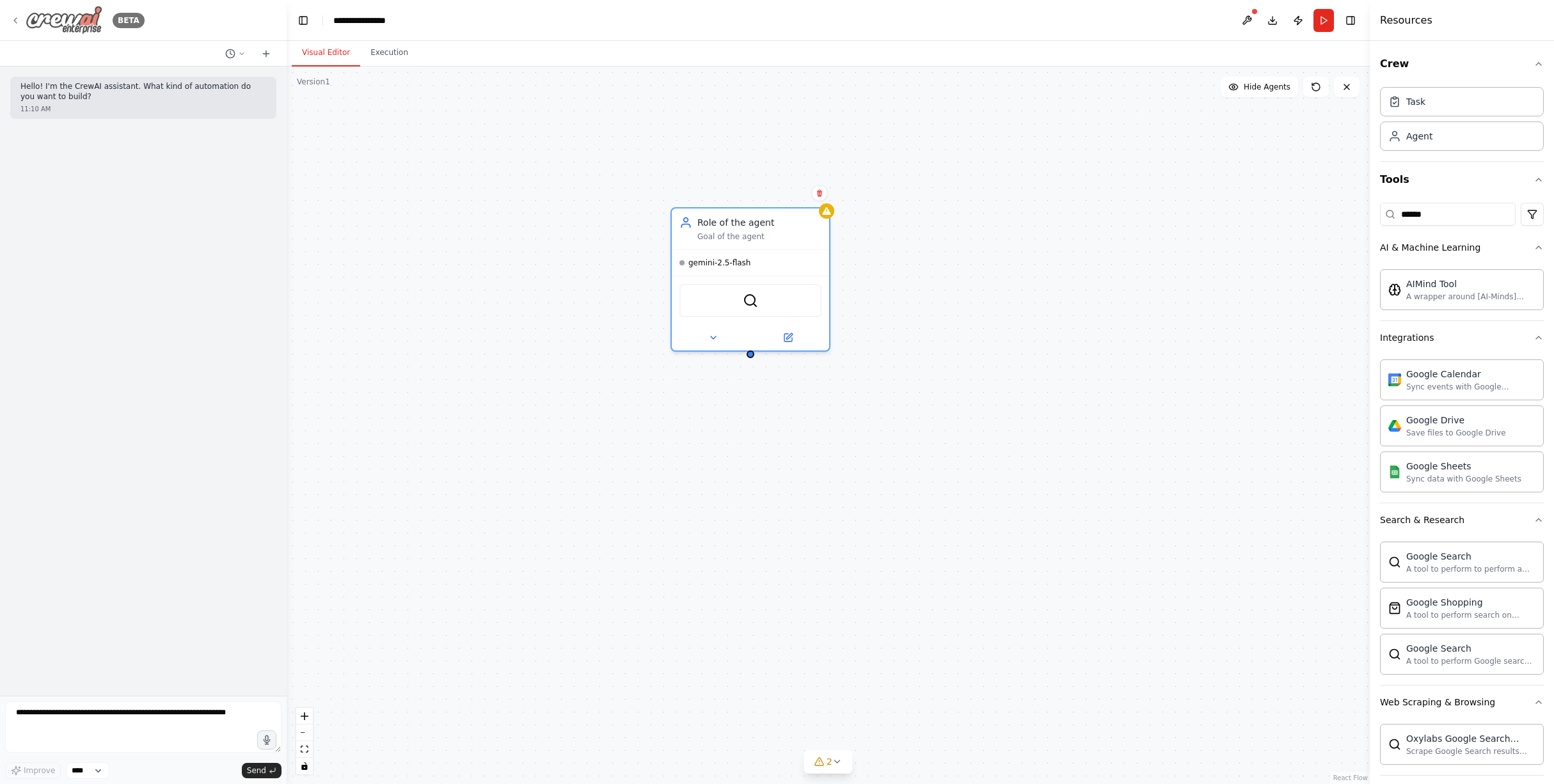
click at [14, 20] on icon at bounding box center [15, 20] width 10 height 10
